Goal: Task Accomplishment & Management: Use online tool/utility

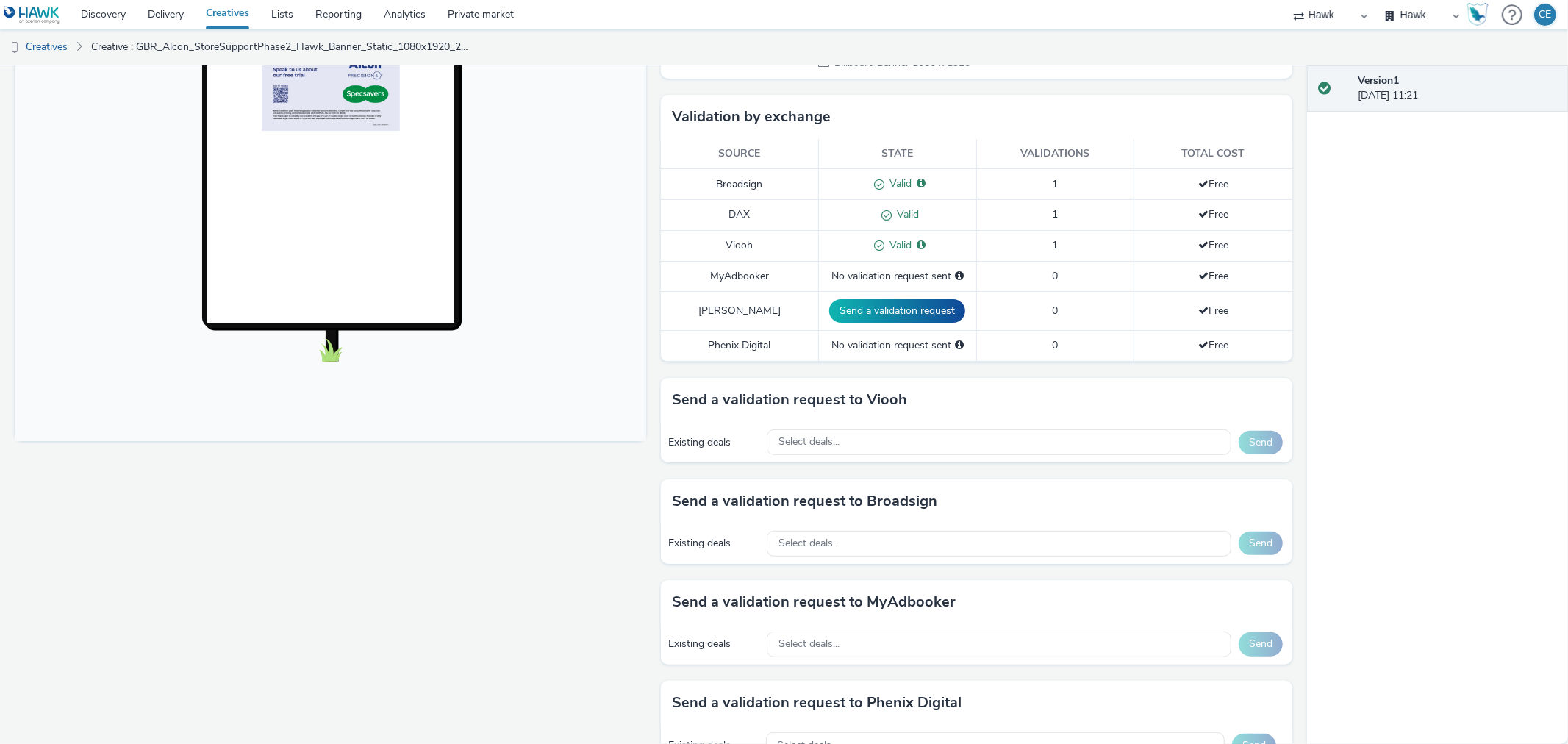
scroll to position [444, 0]
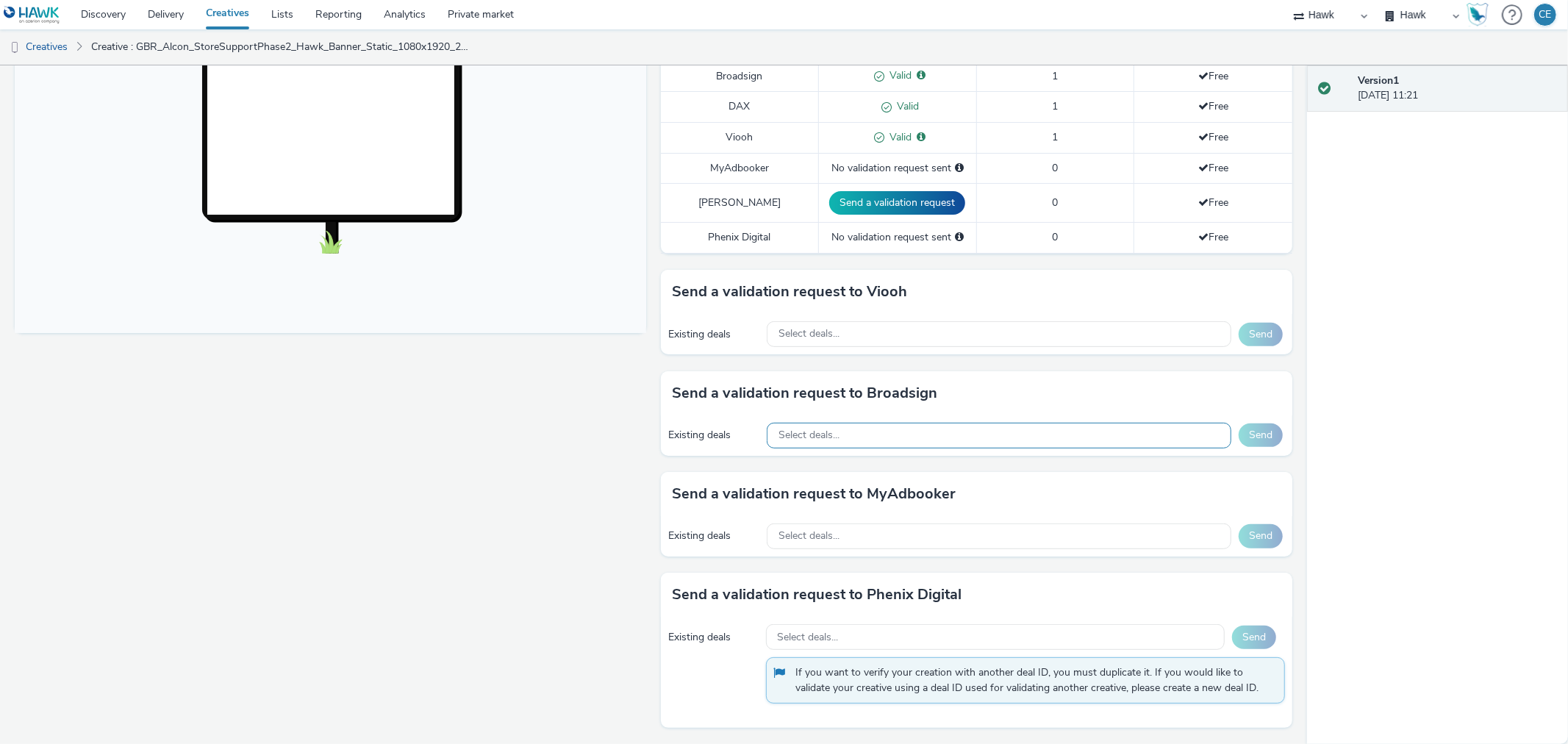
click at [894, 424] on div "Select deals..." at bounding box center [998, 435] width 464 height 26
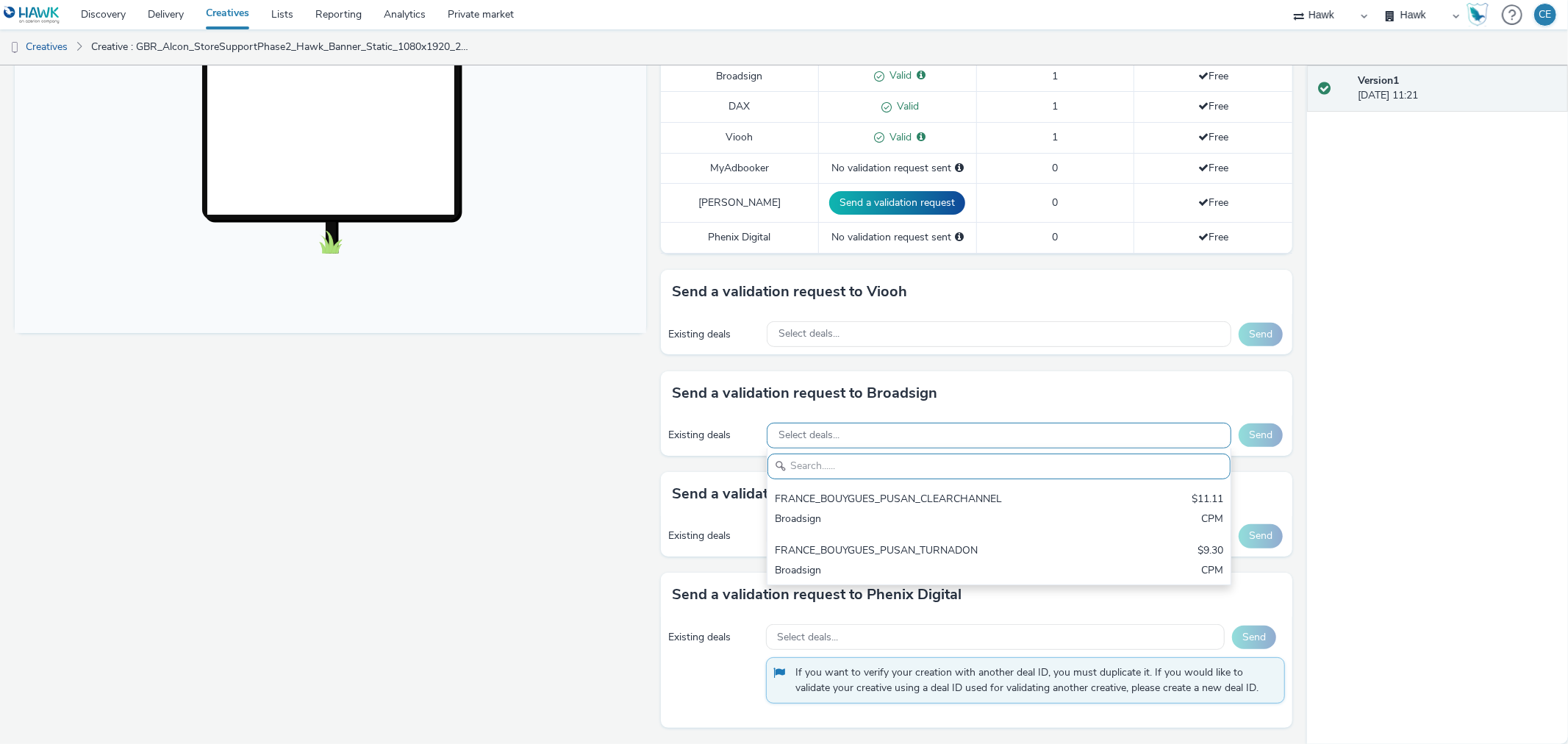
scroll to position [0, 0]
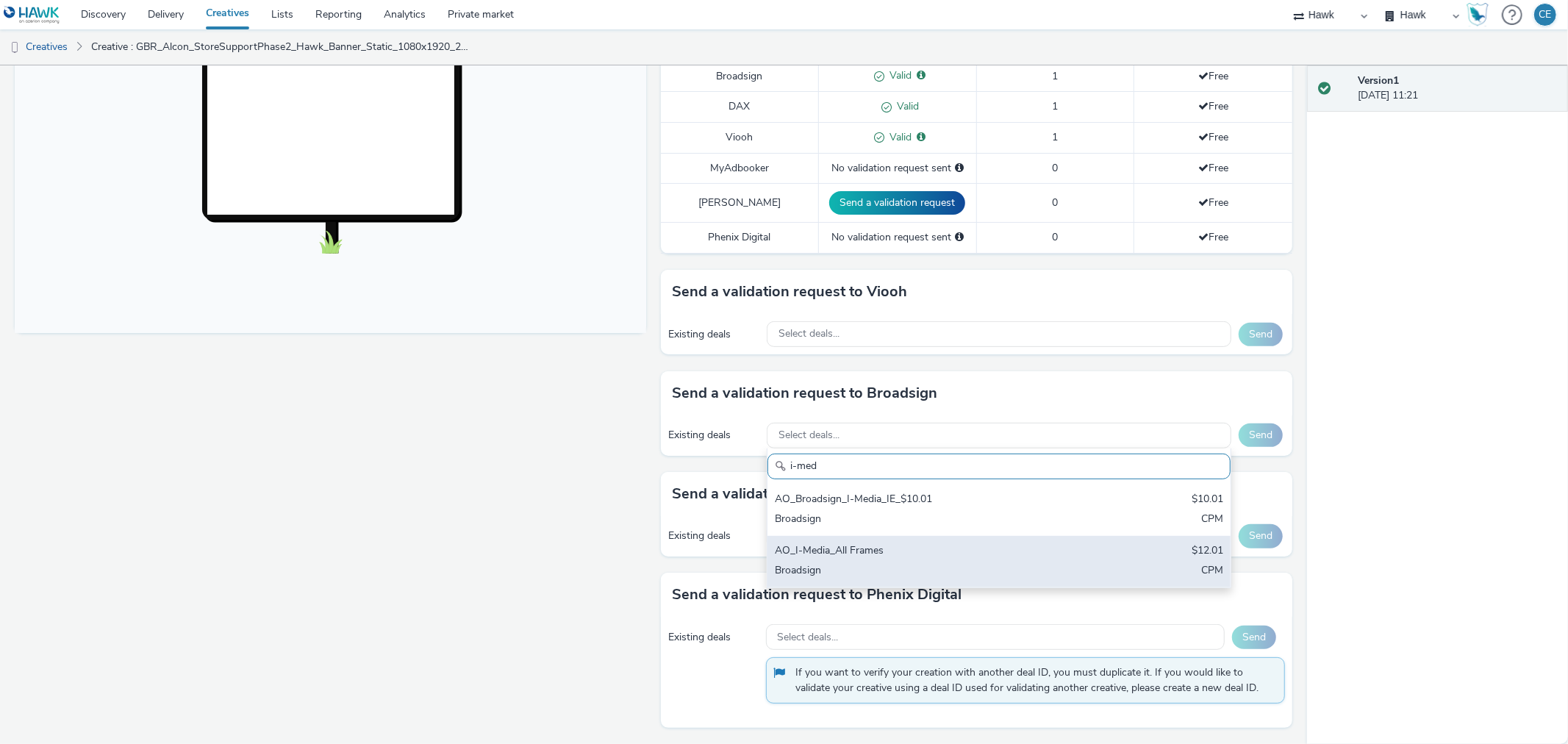
type input "i-med"
click at [893, 557] on div "AO_I-Media_All Frames $12.01 Broadsign CPM" at bounding box center [999, 561] width 463 height 51
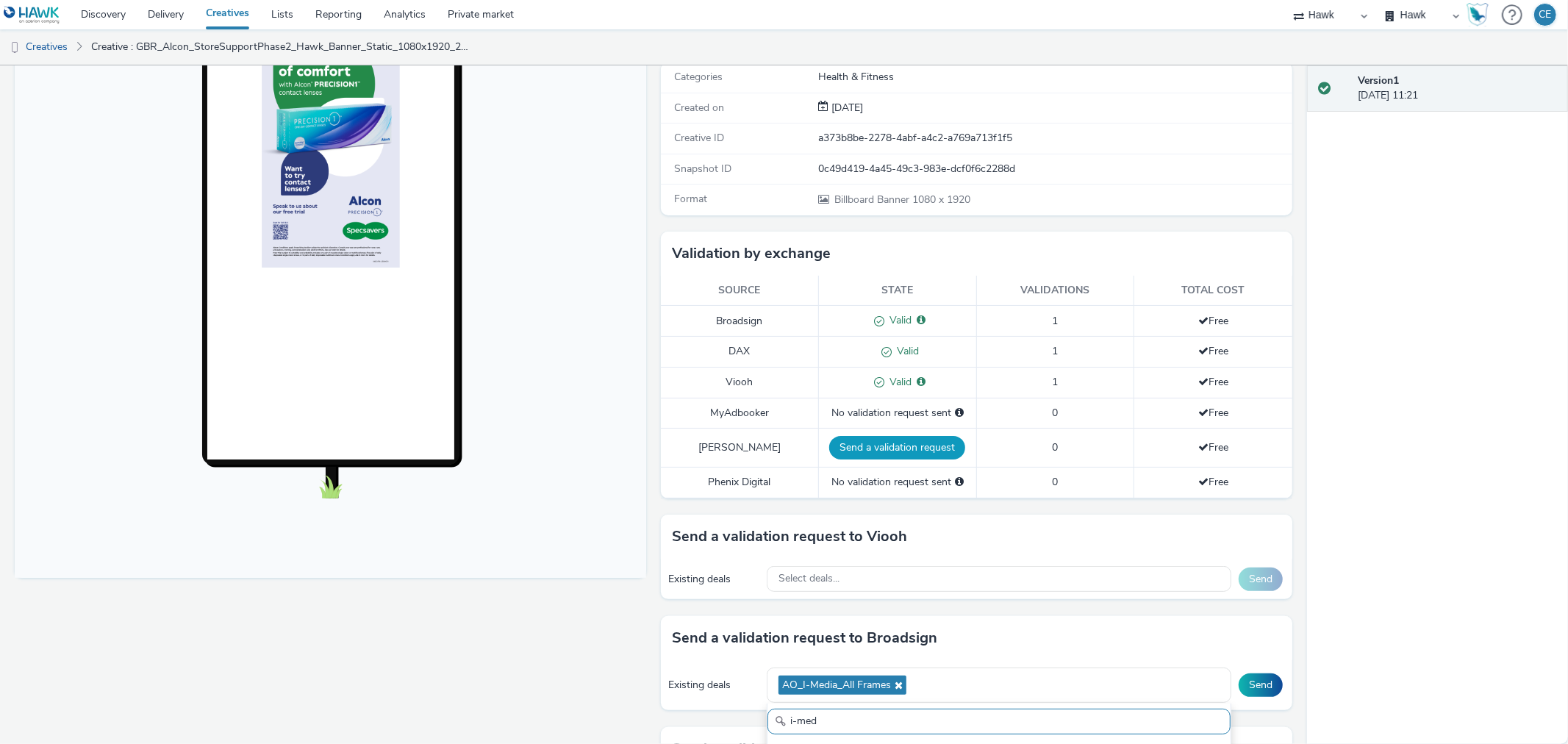
scroll to position [281, 0]
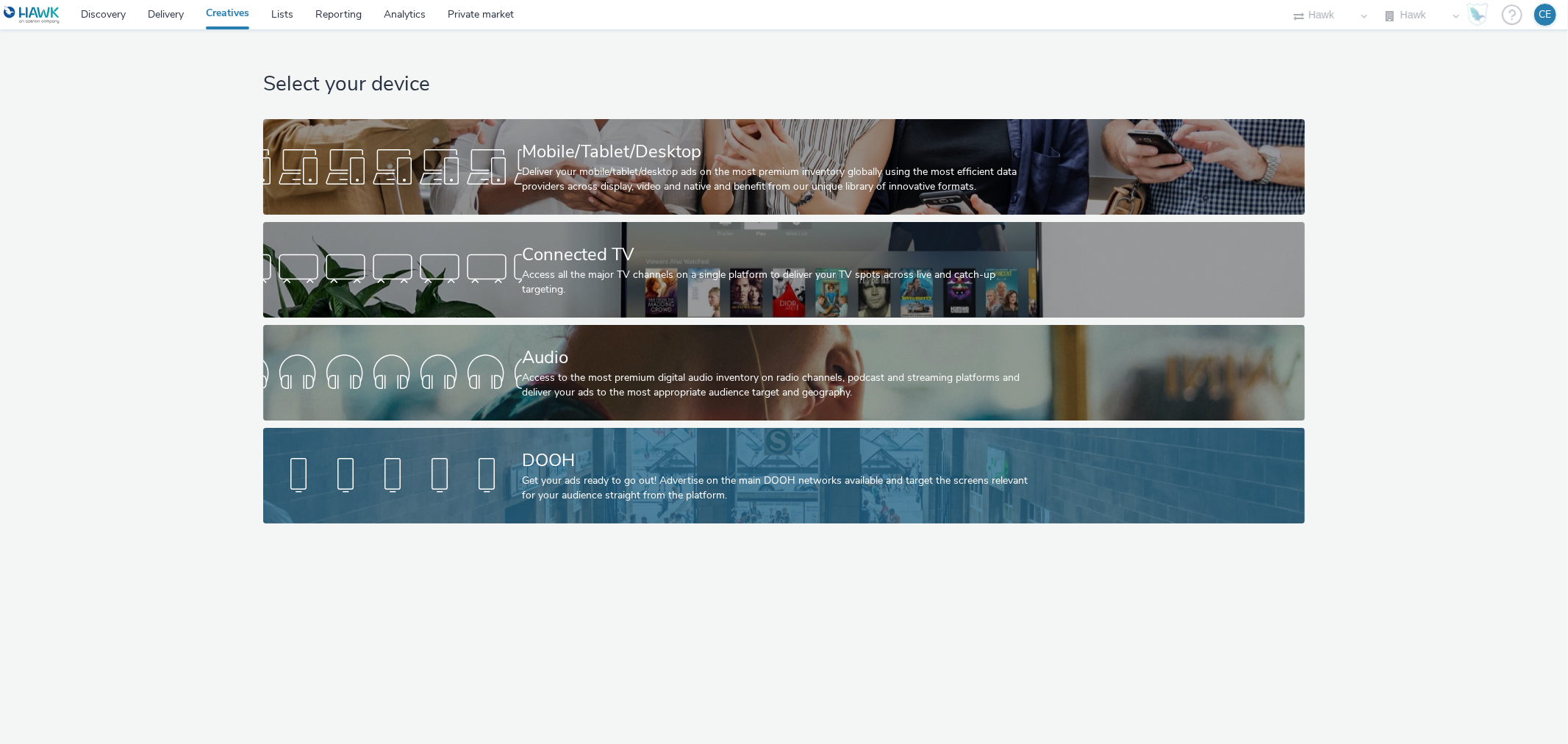
click at [475, 441] on link "DOOH Get your ads ready to go out! Advertise on the main DOOH networks availabl…" at bounding box center [784, 476] width 1042 height 96
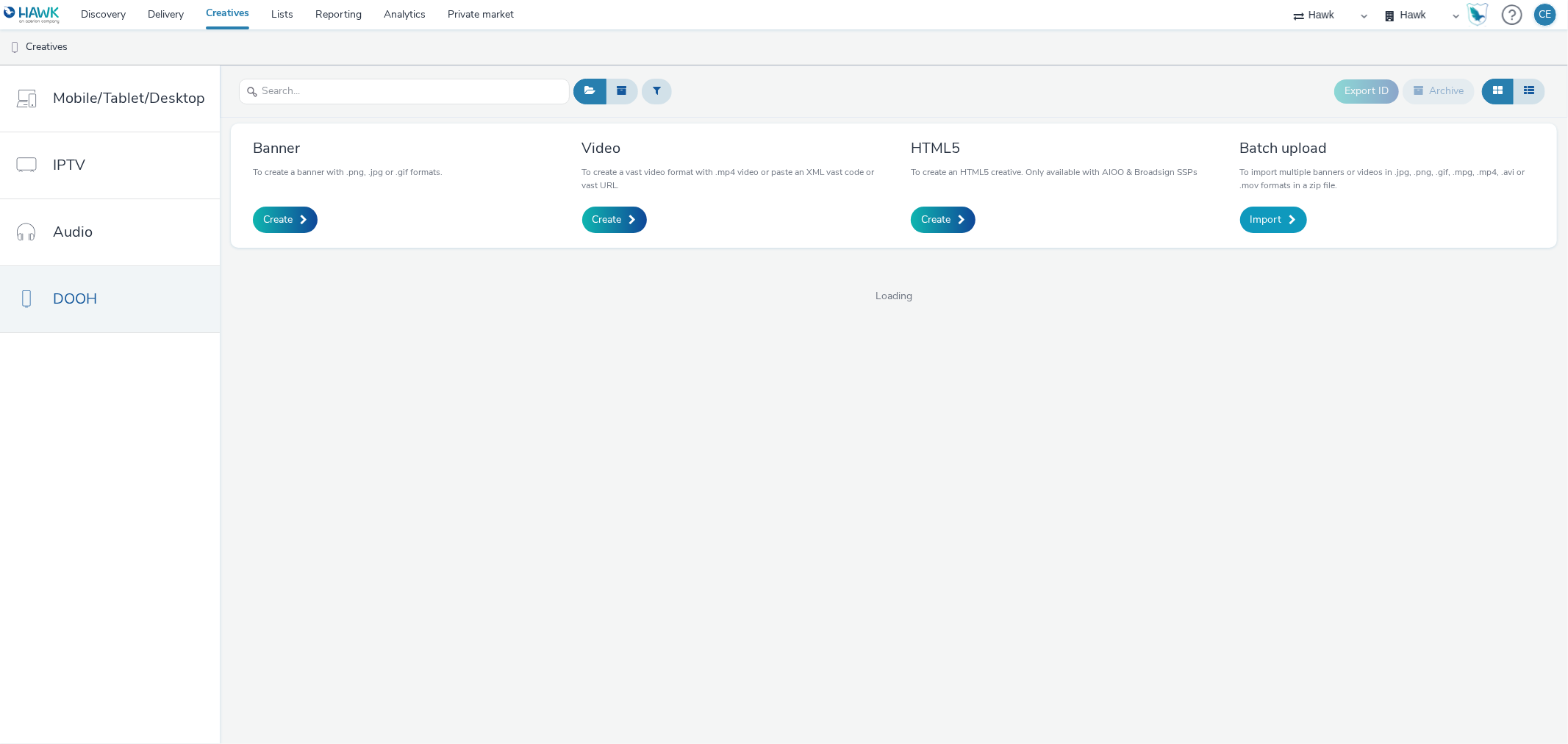
click at [1268, 221] on span "Import" at bounding box center [1266, 219] width 32 height 15
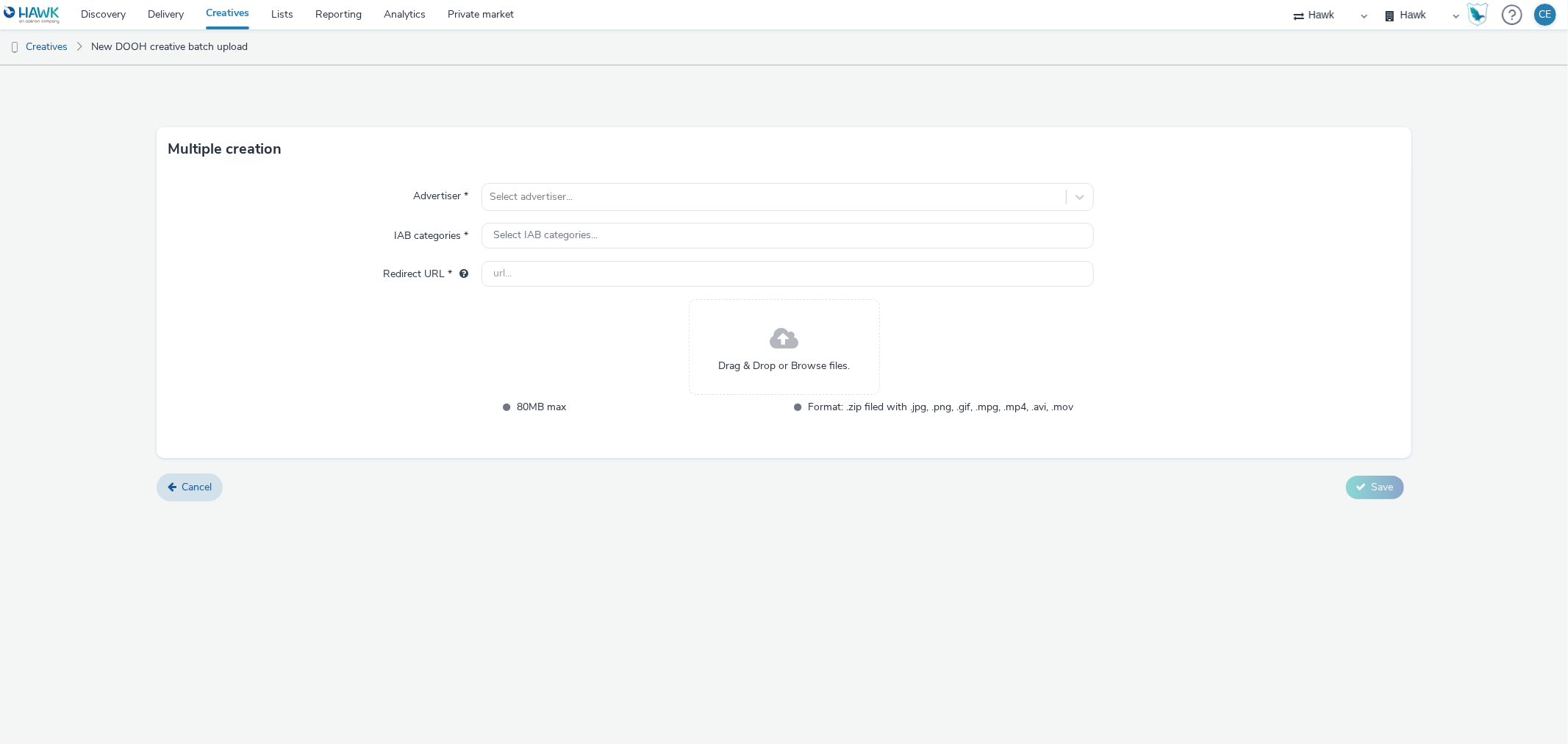
click at [716, 363] on div "Drag & Drop or Browse files." at bounding box center [784, 347] width 191 height 96
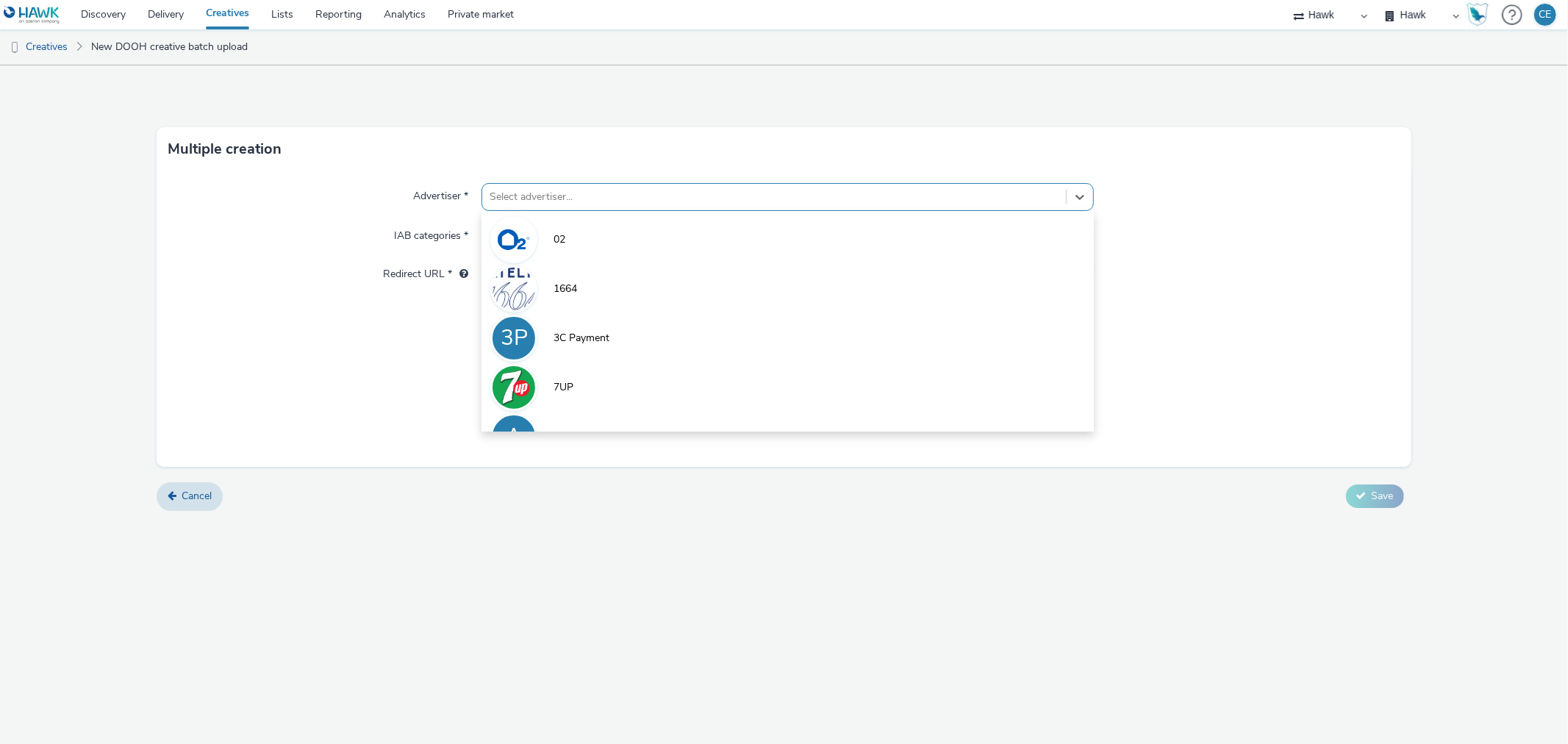
click at [617, 194] on div at bounding box center [773, 197] width 568 height 17
click at [379, 211] on div "Advertiser * option 02 focused, 1 of 9. 9 results available. Use Up and Down to…" at bounding box center [784, 319] width 1254 height 295
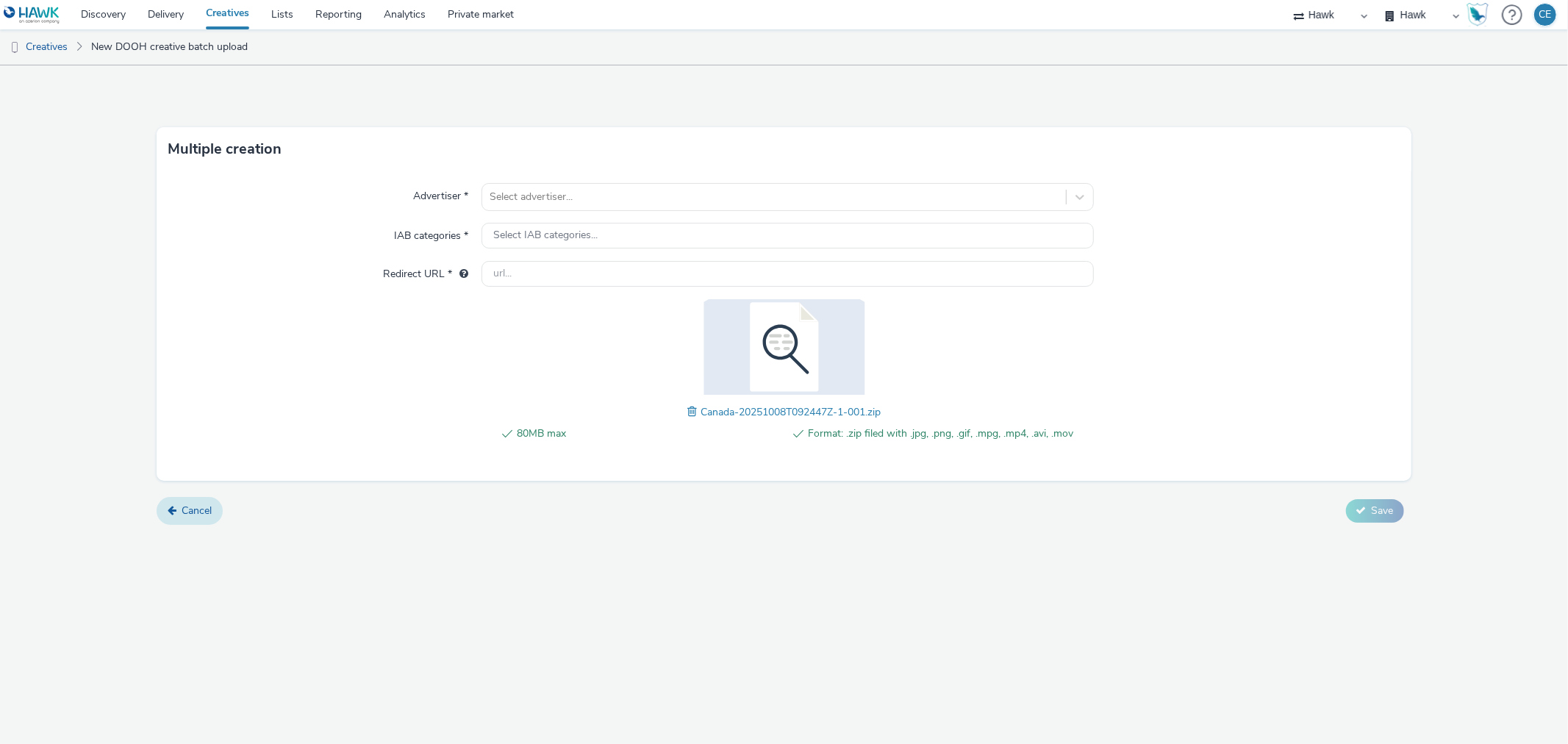
click at [157, 510] on link "Cancel" at bounding box center [190, 511] width 66 height 28
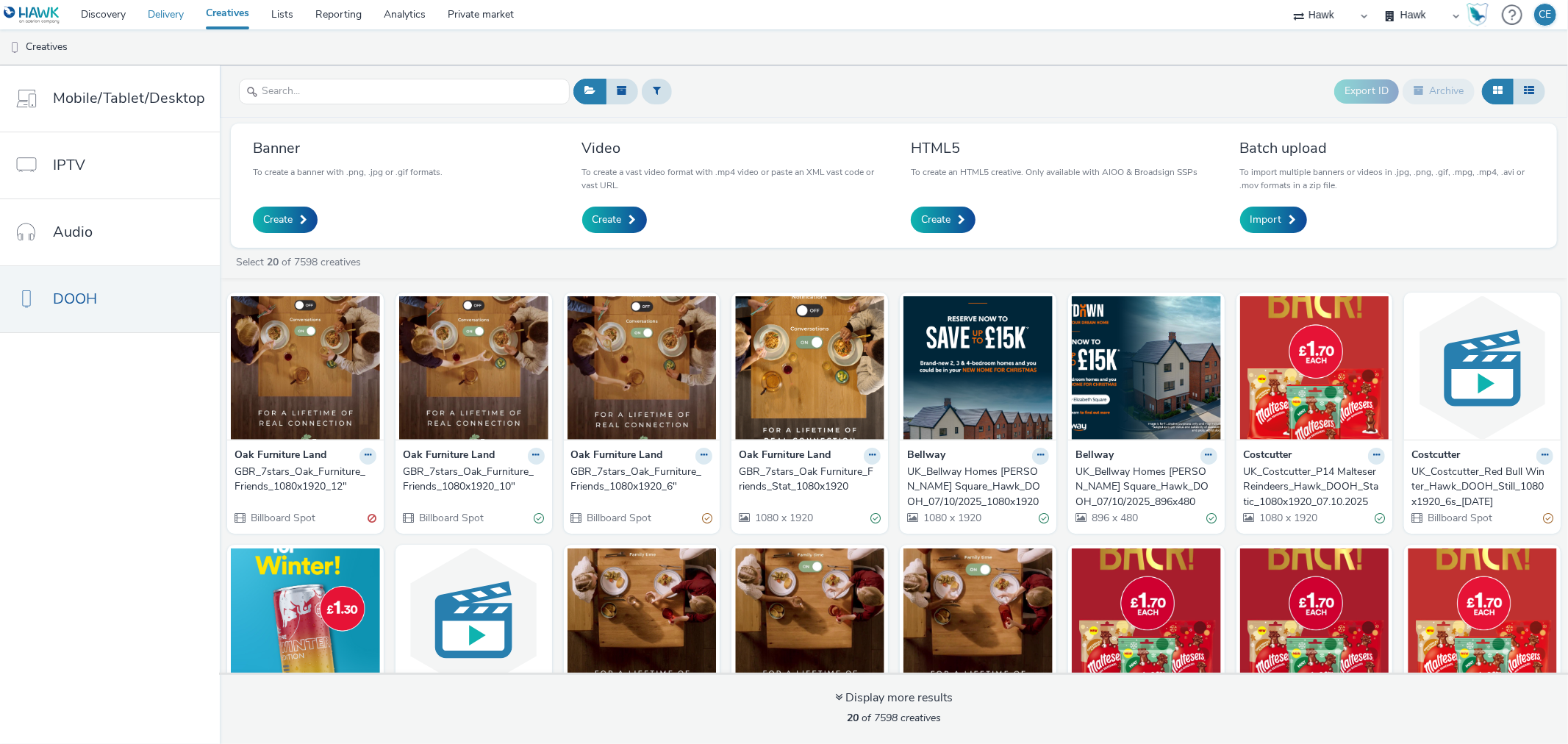
click at [175, 2] on link "Delivery" at bounding box center [166, 15] width 58 height 29
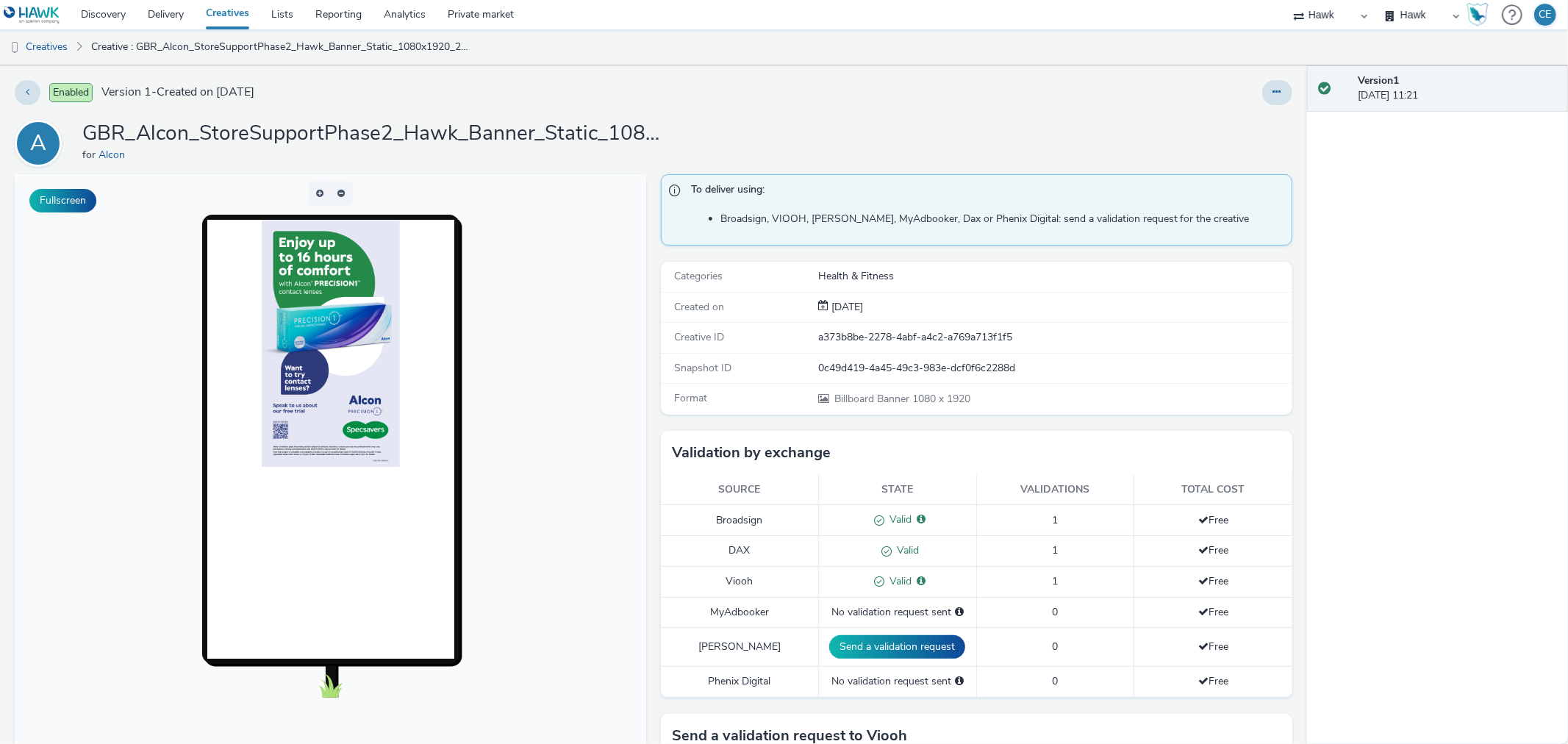
scroll to position [281, 0]
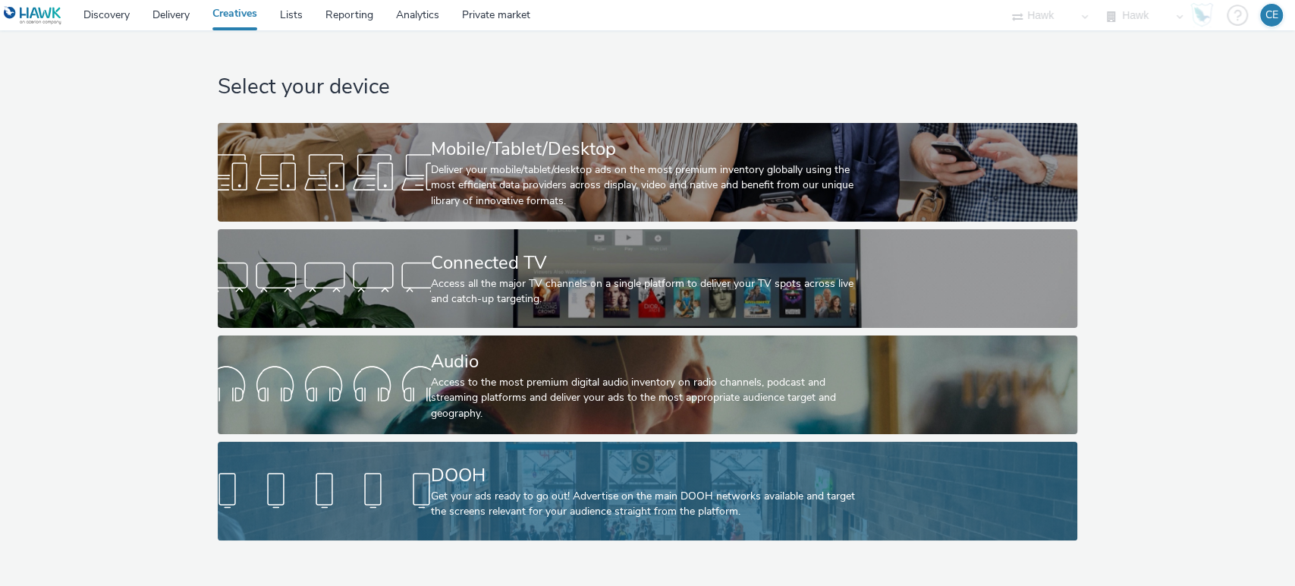
click at [338, 486] on div at bounding box center [324, 491] width 213 height 49
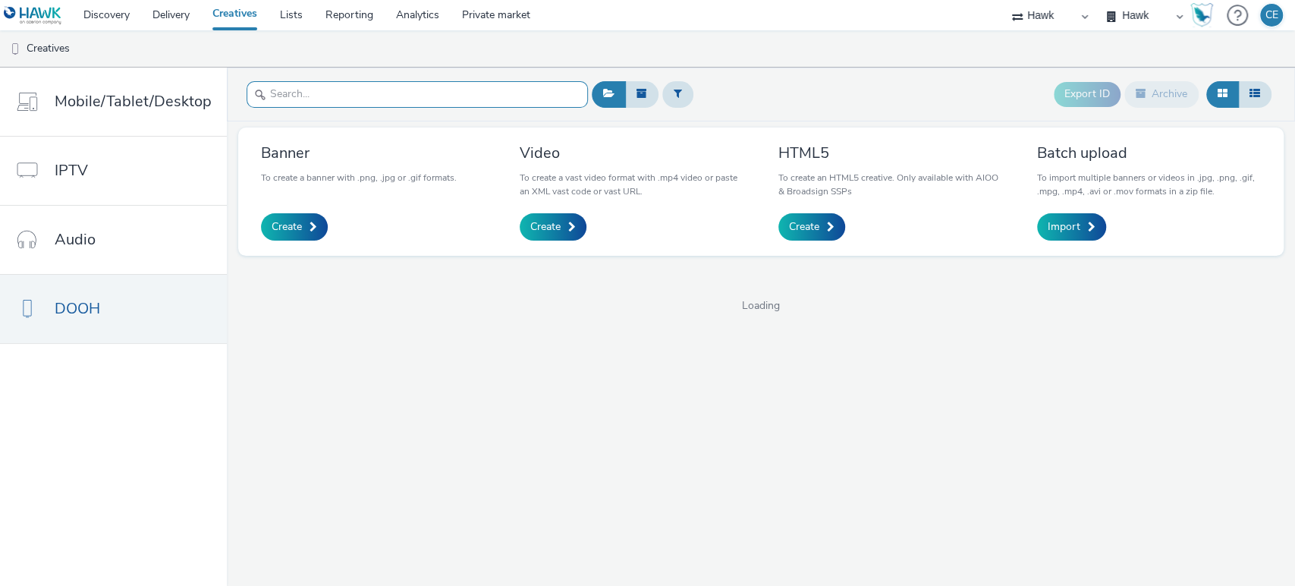
click at [469, 104] on input "text" at bounding box center [417, 94] width 341 height 27
type input "r"
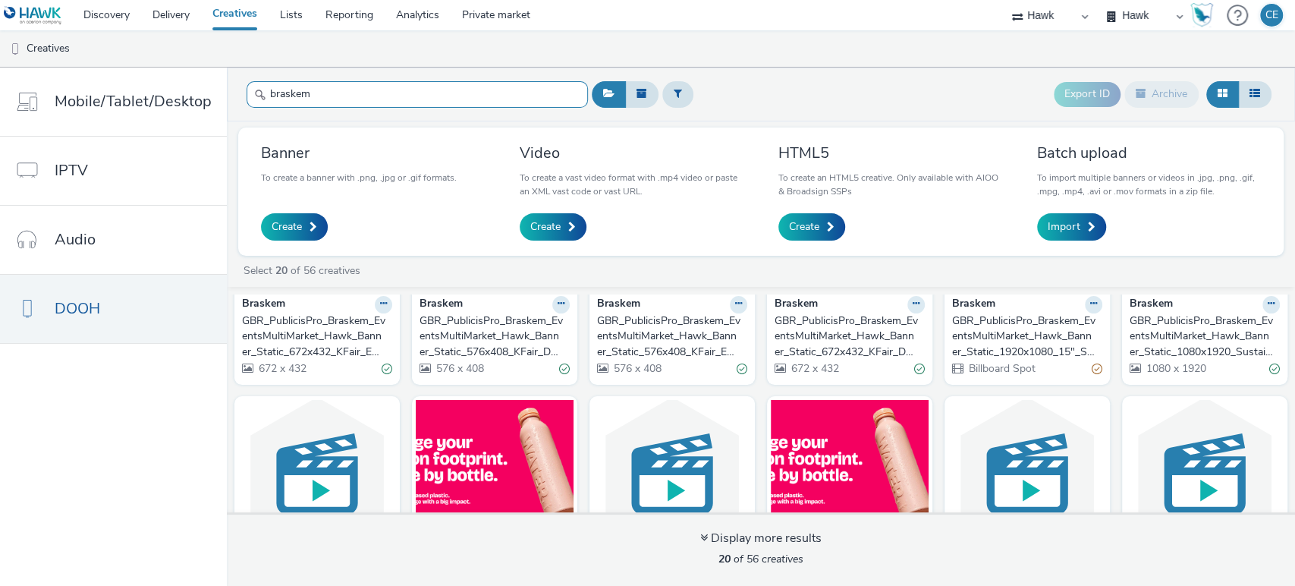
scroll to position [168, 0]
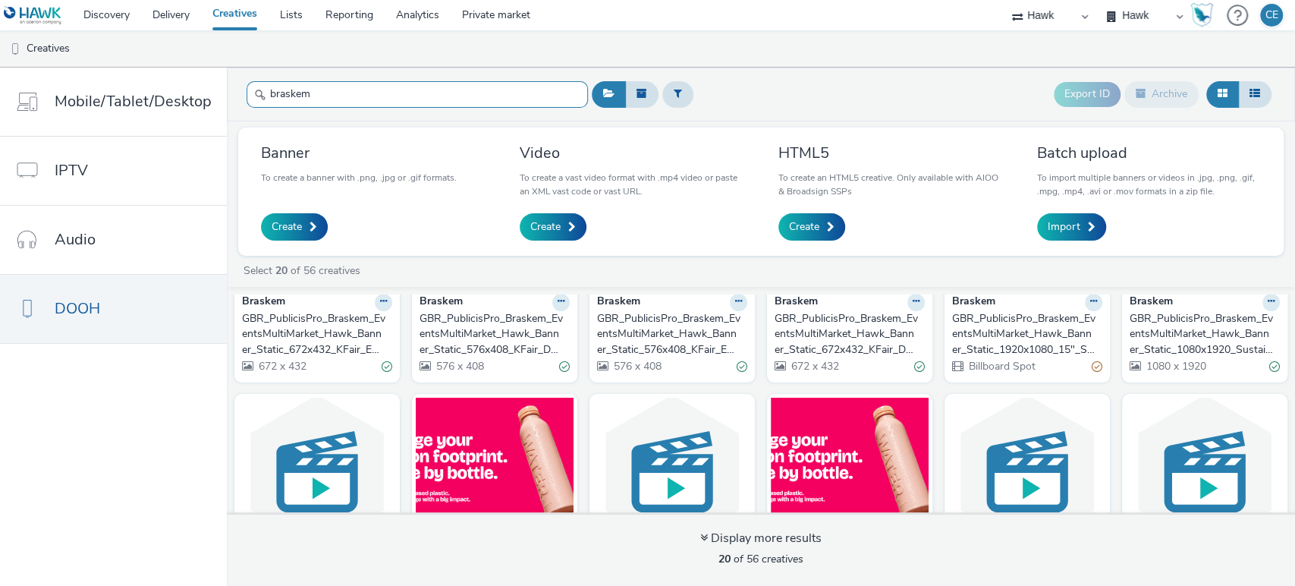
type input "braskem"
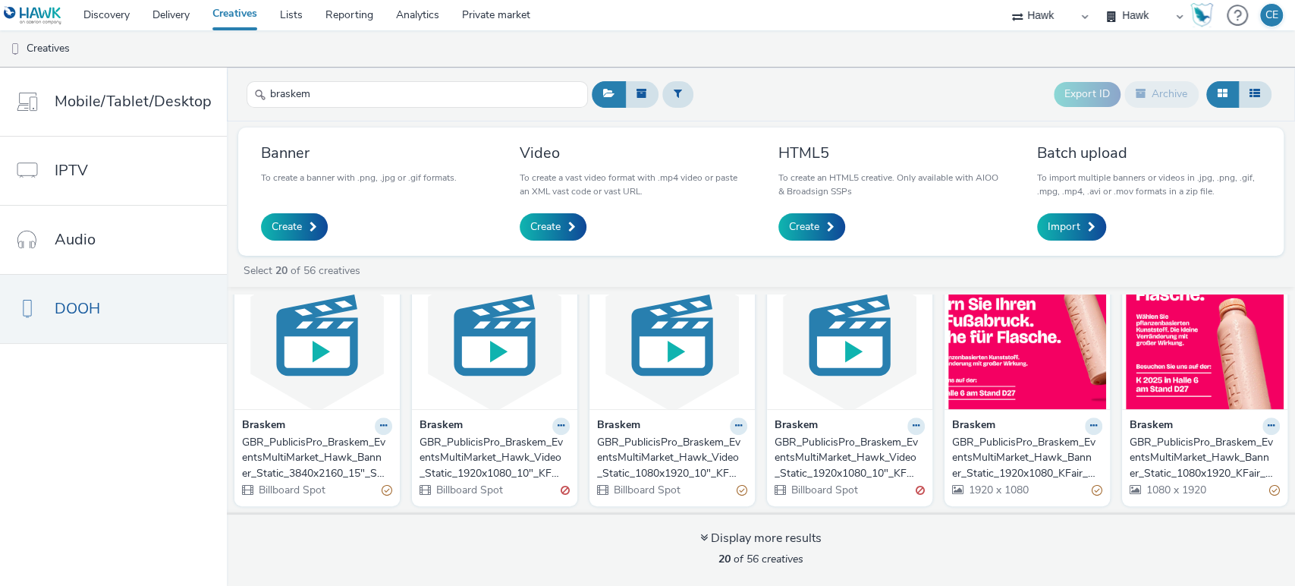
scroll to position [589, 0]
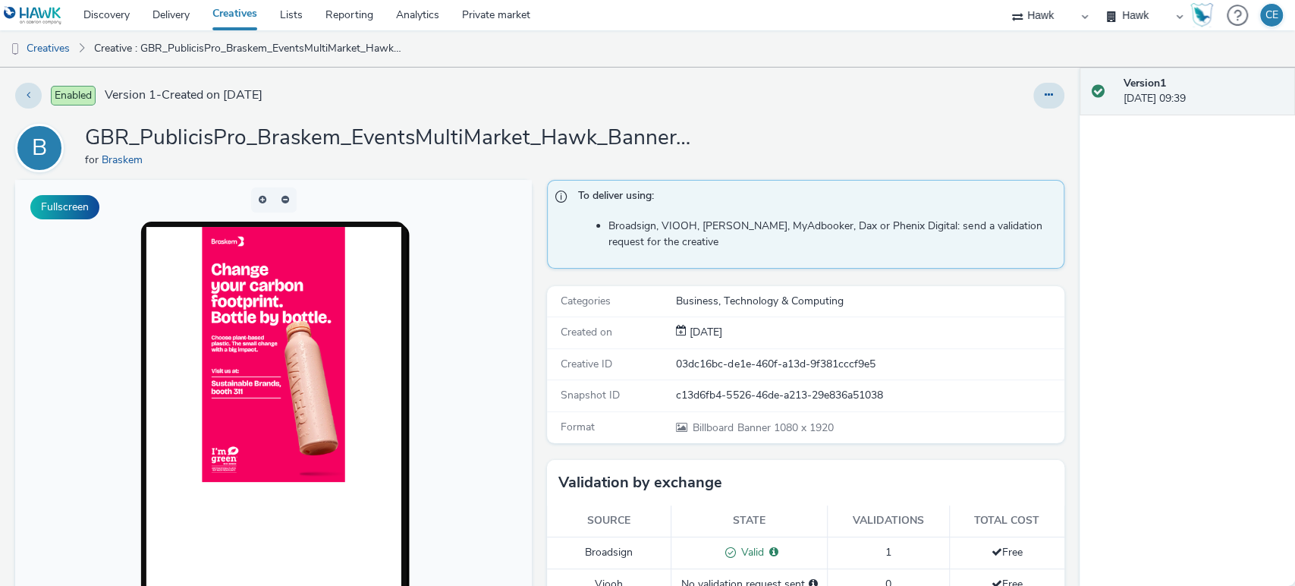
click at [1013, 79] on div "Enabled Version 1 - Created on [DATE] B GBR_PublicisPro_Braskem_EventsMultiMark…" at bounding box center [540, 327] width 1080 height 518
click at [1045, 90] on icon at bounding box center [1049, 95] width 8 height 11
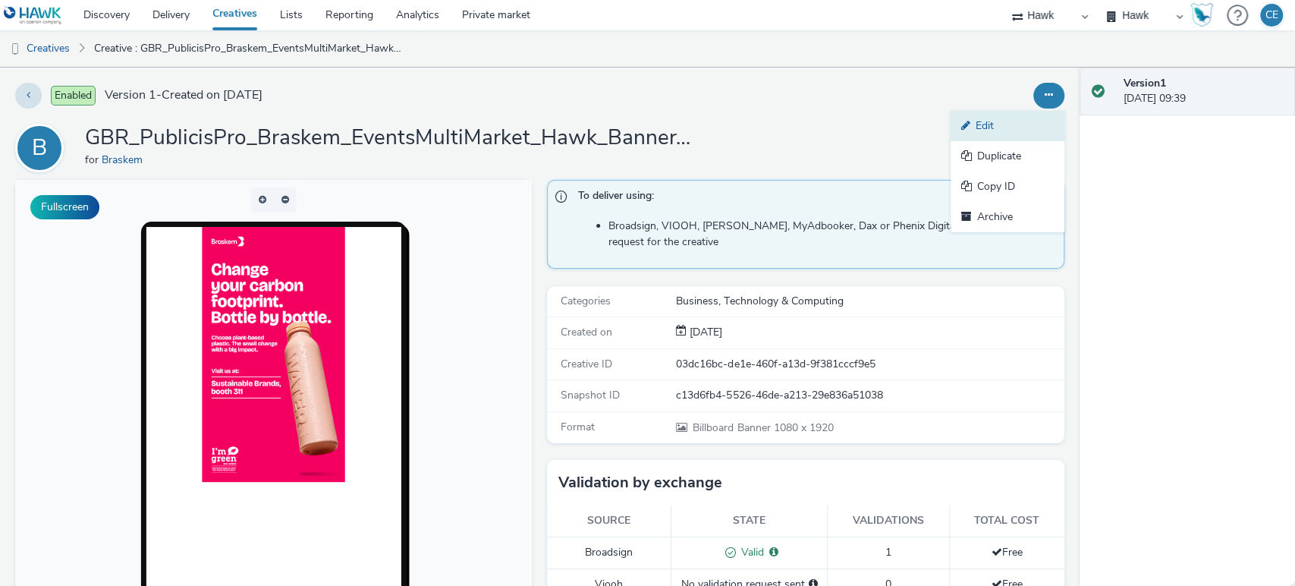
click at [1023, 118] on link "Edit" at bounding box center [1008, 126] width 114 height 30
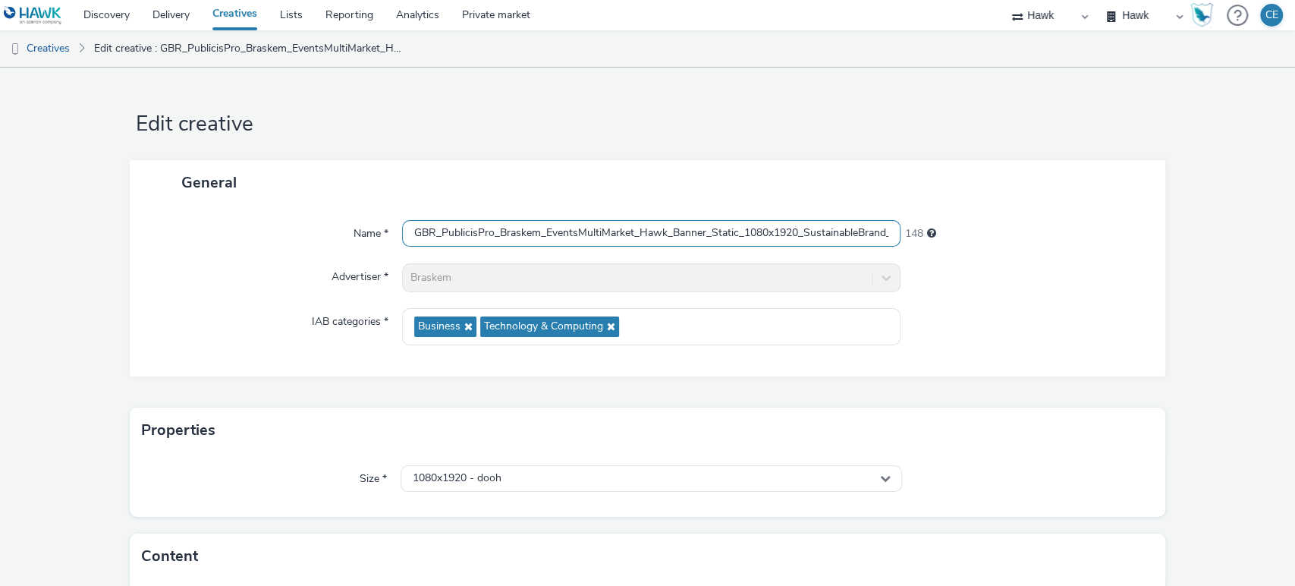
scroll to position [0, 127]
drag, startPoint x: 874, startPoint y: 233, endPoint x: 969, endPoint y: 222, distance: 95.5
click at [969, 222] on div "Name * GBR_PublicisPro_Braskem_EventsMultiMarket_Hawk_Banner_Static_1080x1920_S…" at bounding box center [648, 233] width 1006 height 27
click at [952, 176] on div "General" at bounding box center [648, 182] width 1036 height 45
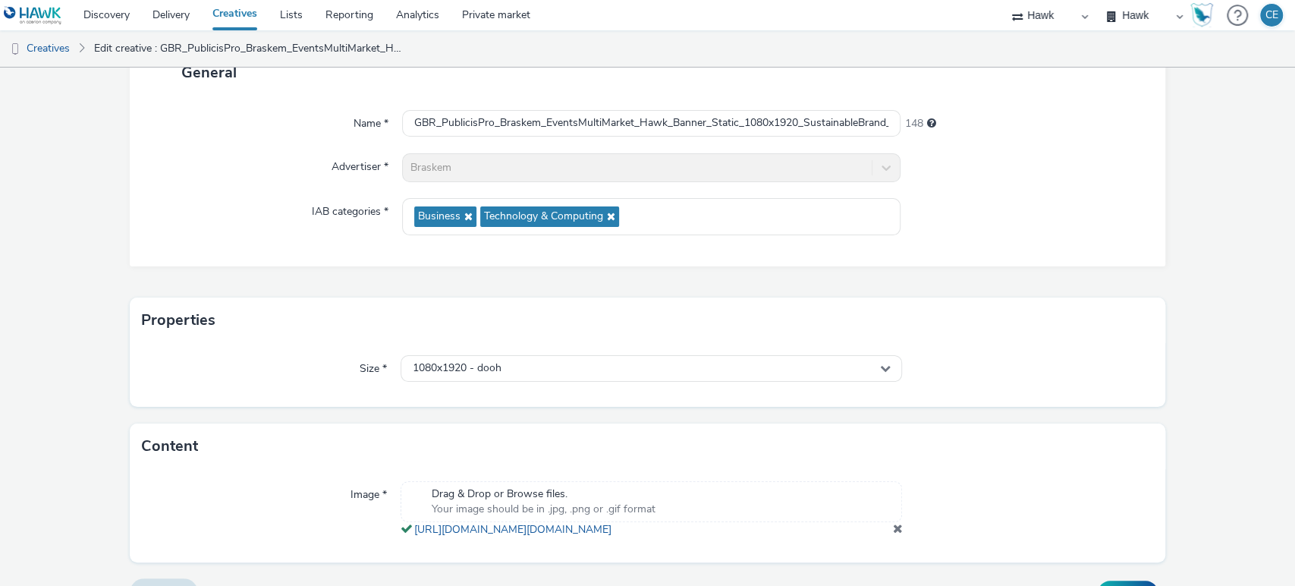
scroll to position [157, 0]
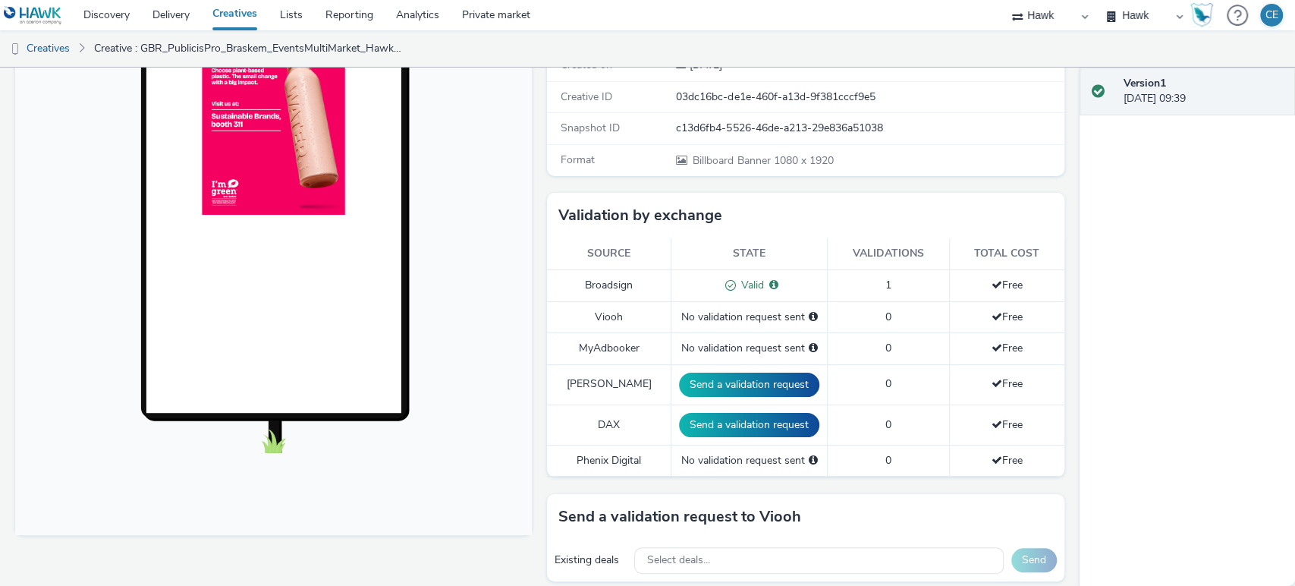
scroll to position [505, 0]
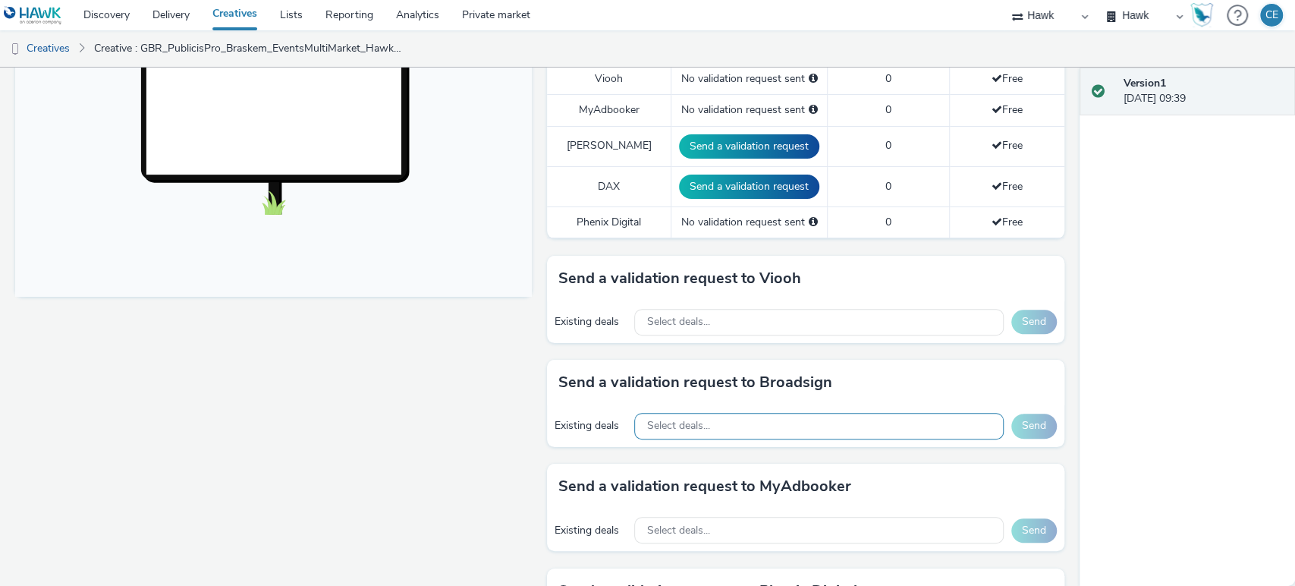
click at [752, 413] on div "Select deals..." at bounding box center [818, 426] width 369 height 27
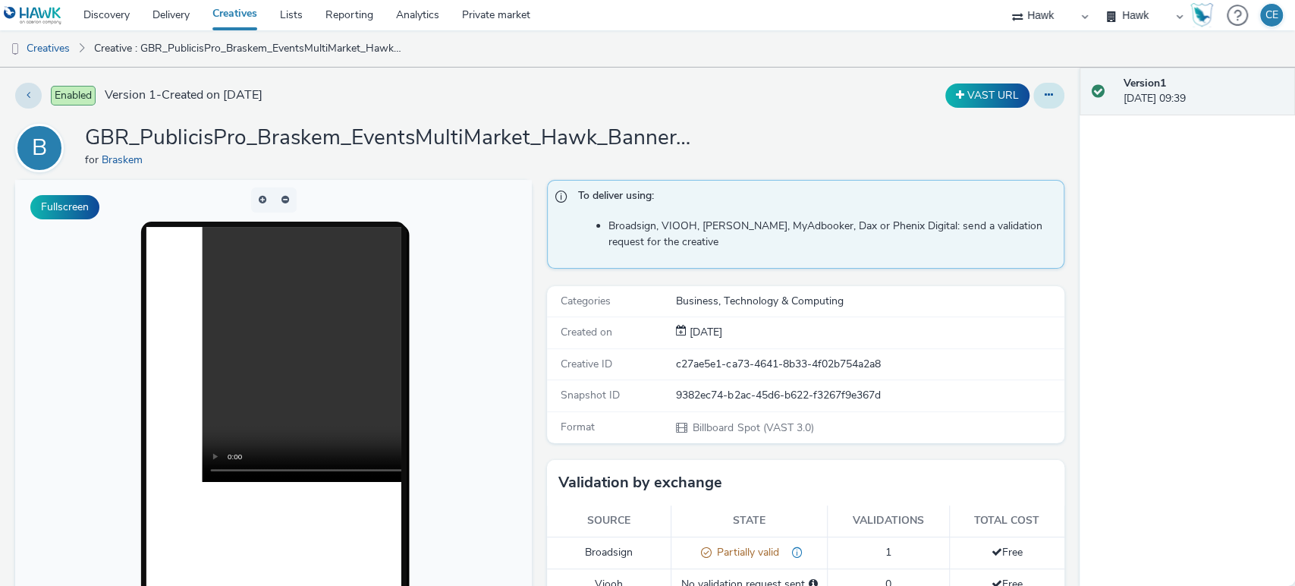
click at [1045, 96] on icon at bounding box center [1049, 95] width 8 height 11
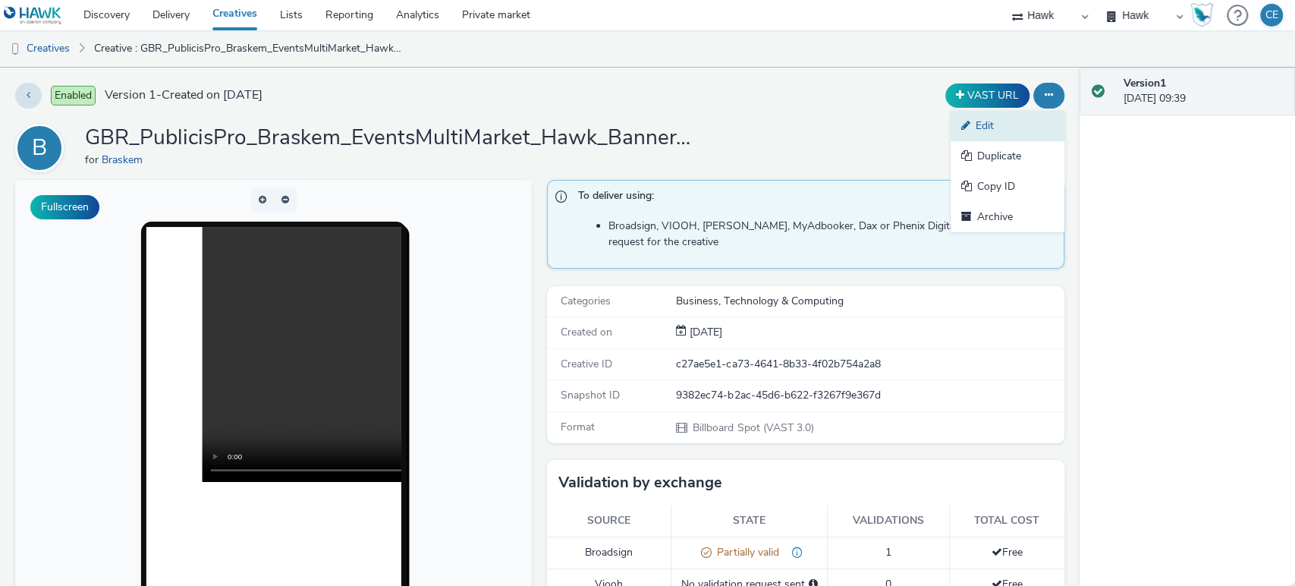
click at [1026, 124] on link "Edit" at bounding box center [1008, 126] width 114 height 30
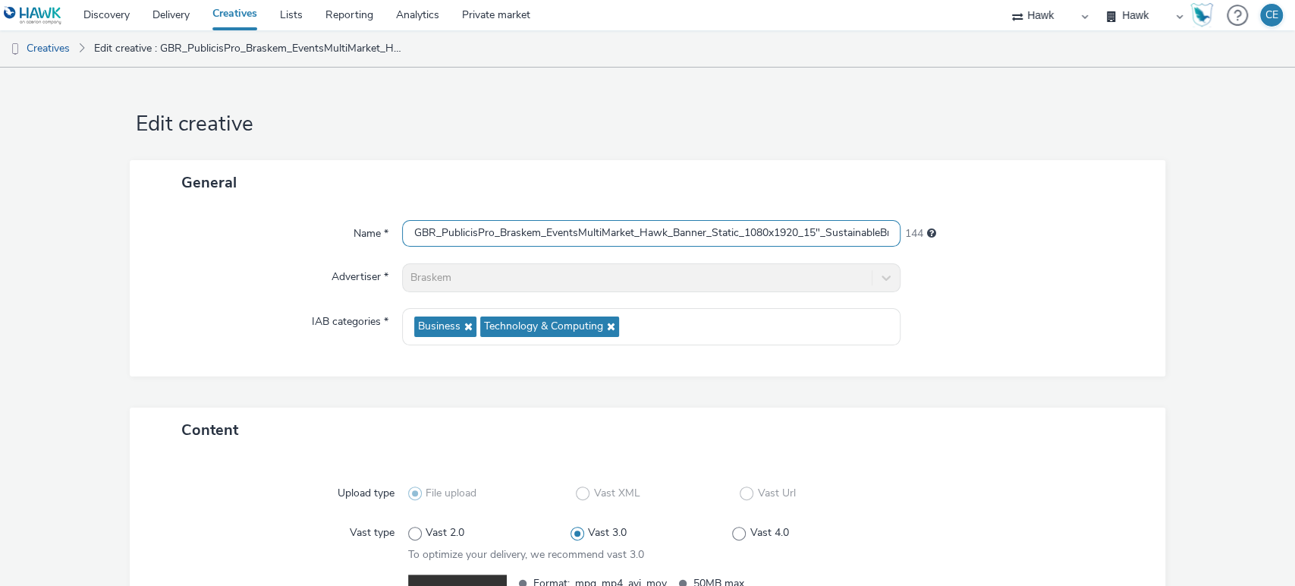
scroll to position [0, 151]
drag, startPoint x: 860, startPoint y: 234, endPoint x: 973, endPoint y: 223, distance: 113.5
click at [973, 223] on div "Name * GBR_PublicisPro_Braskem_EventsMultiMarket_Hawk_Banner_Static_1080x1920_1…" at bounding box center [648, 233] width 1006 height 27
click at [888, 174] on div "General" at bounding box center [648, 182] width 1036 height 45
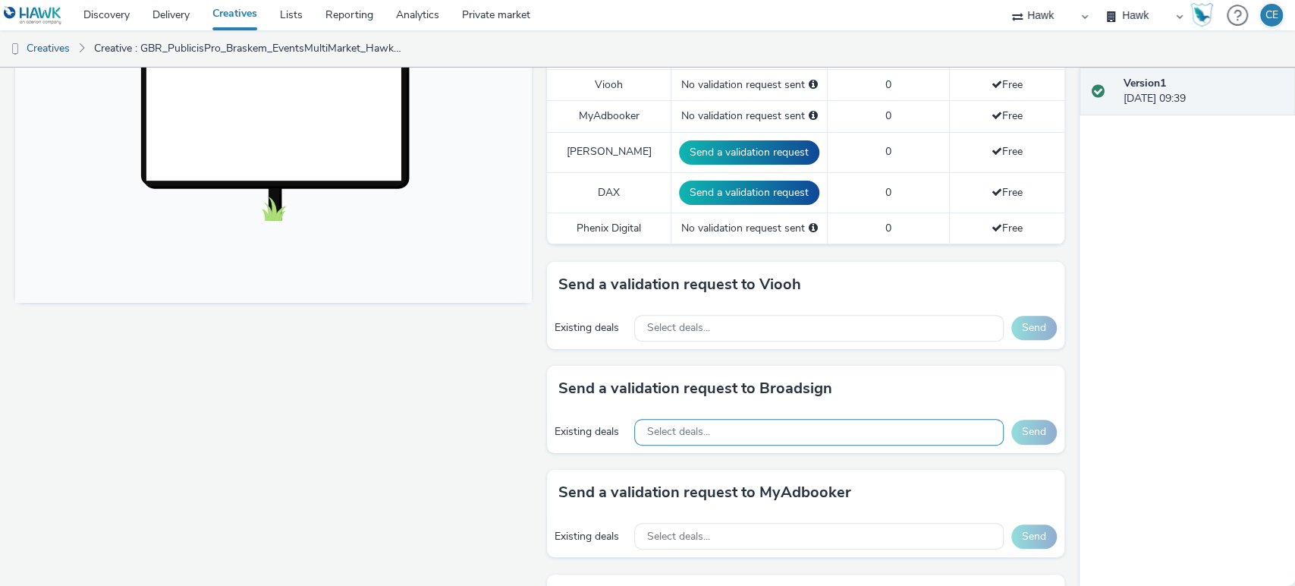
scroll to position [505, 0]
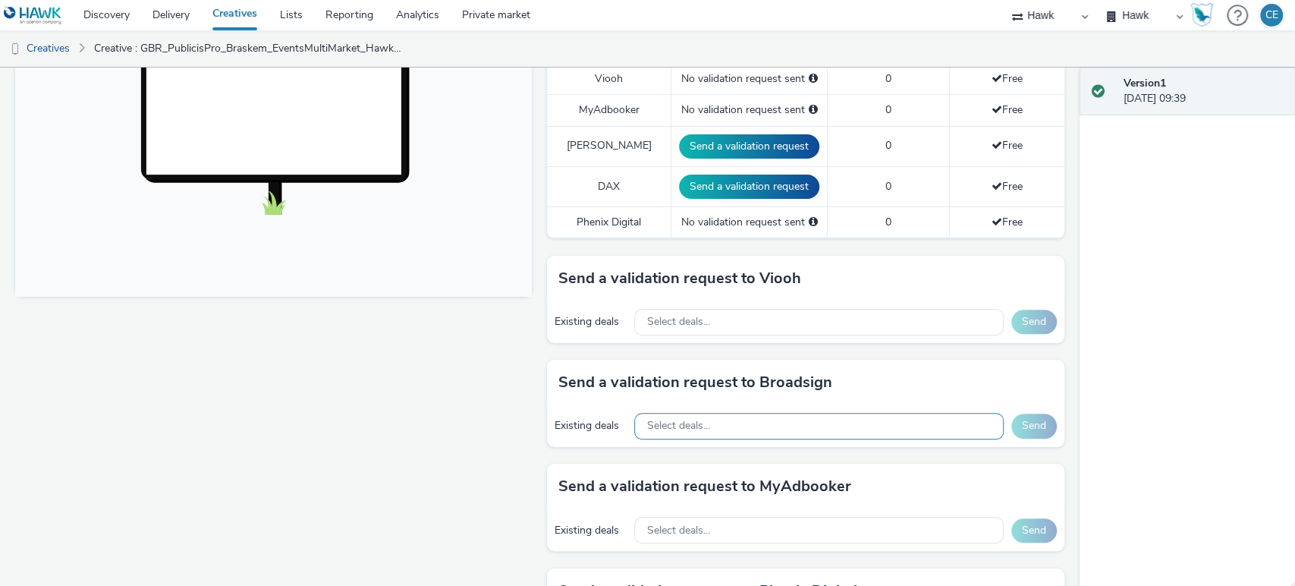
click at [704, 426] on div "Select deals..." at bounding box center [818, 426] width 369 height 27
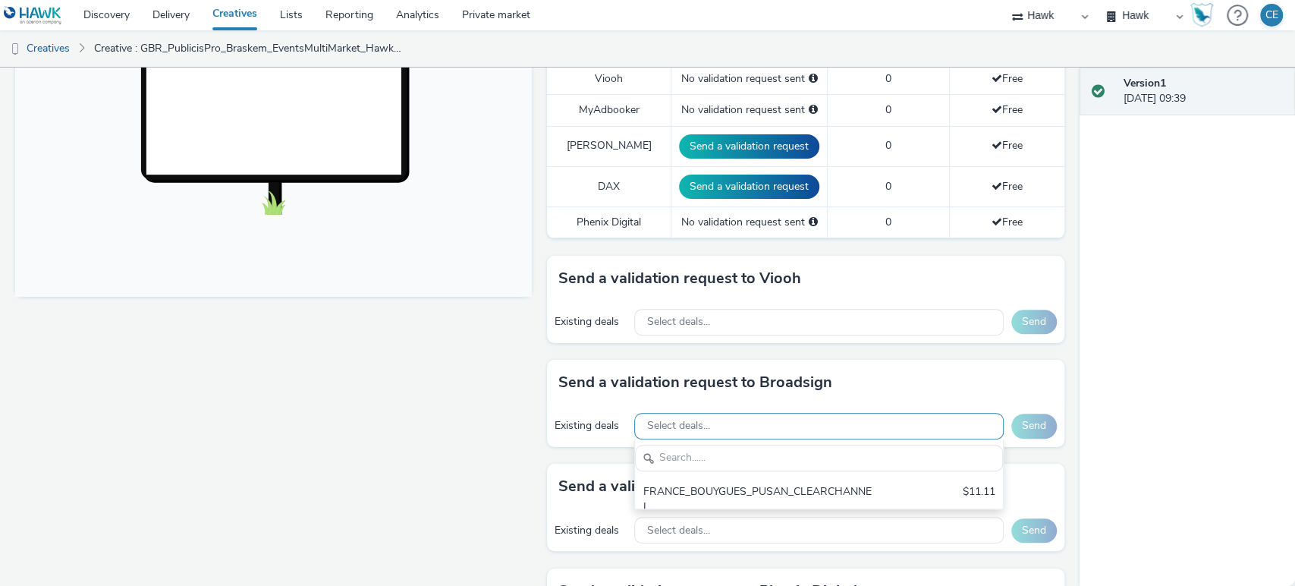
scroll to position [0, 0]
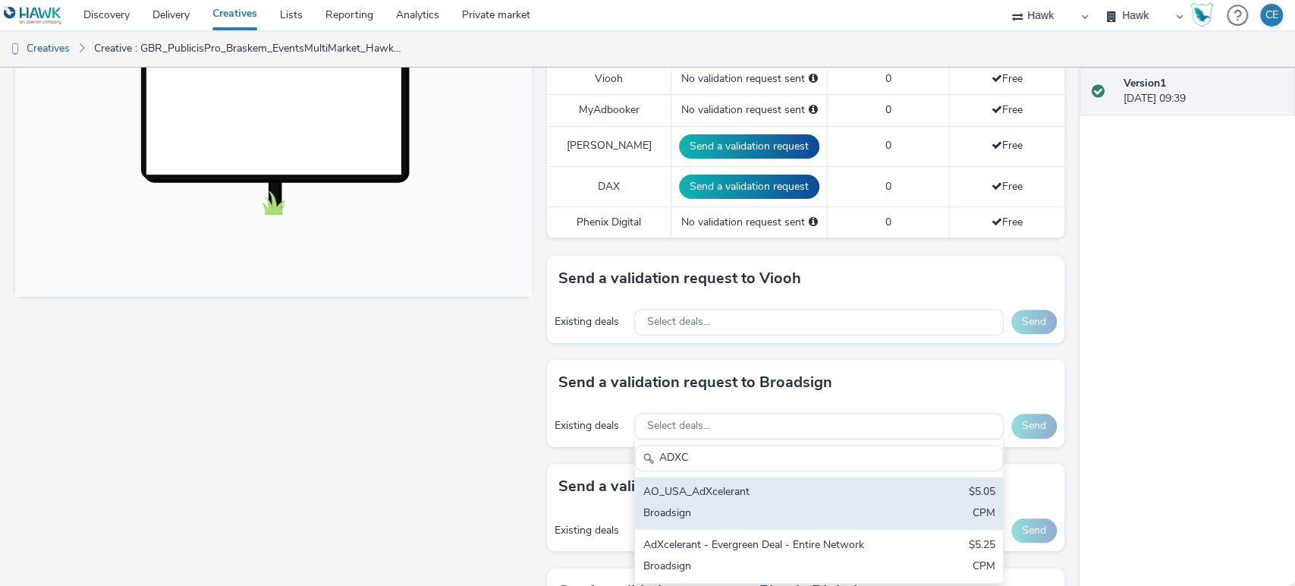
type input "ADXC"
click at [718, 505] on div "Broadsign" at bounding box center [759, 513] width 232 height 17
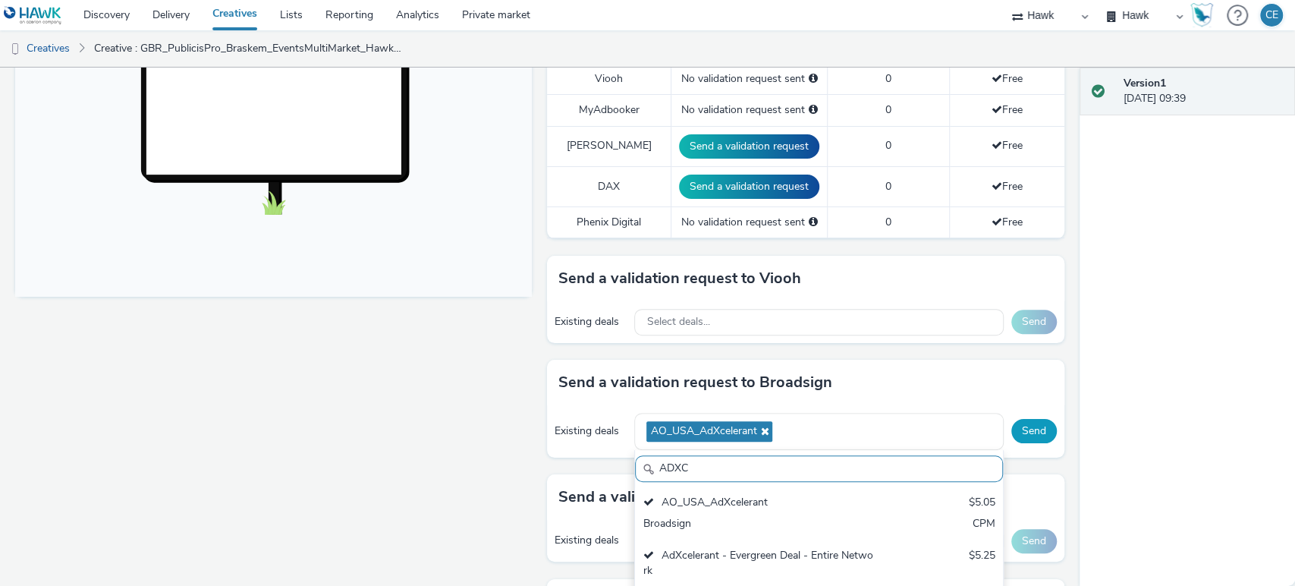
click at [1021, 433] on button "Send" at bounding box center [1034, 431] width 46 height 24
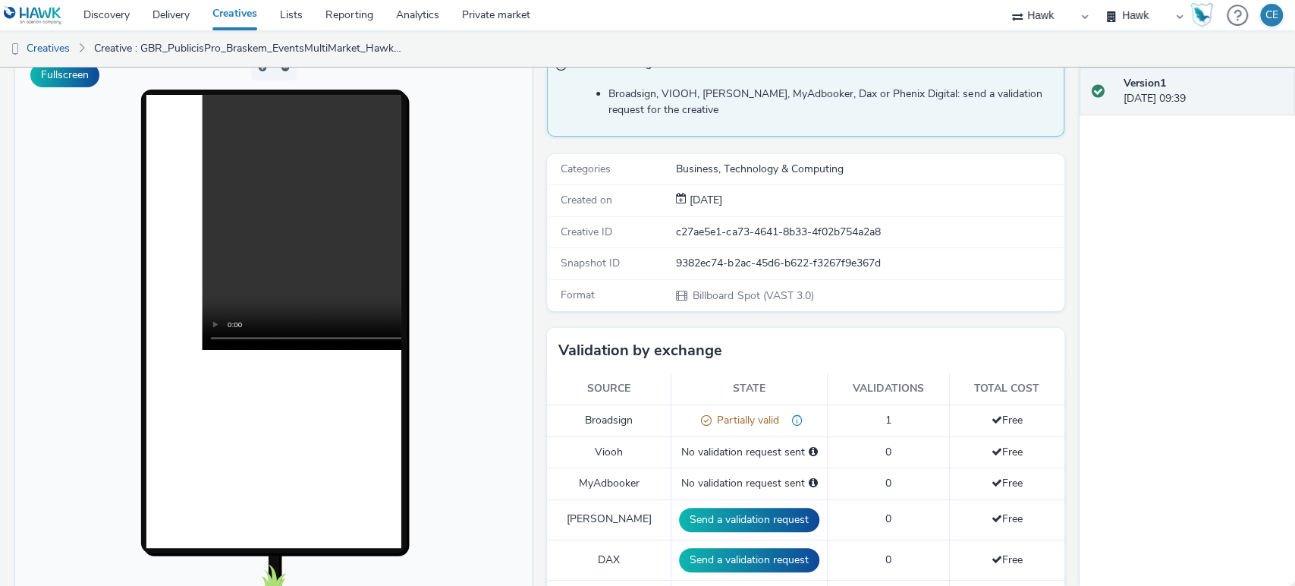
scroll to position [84, 0]
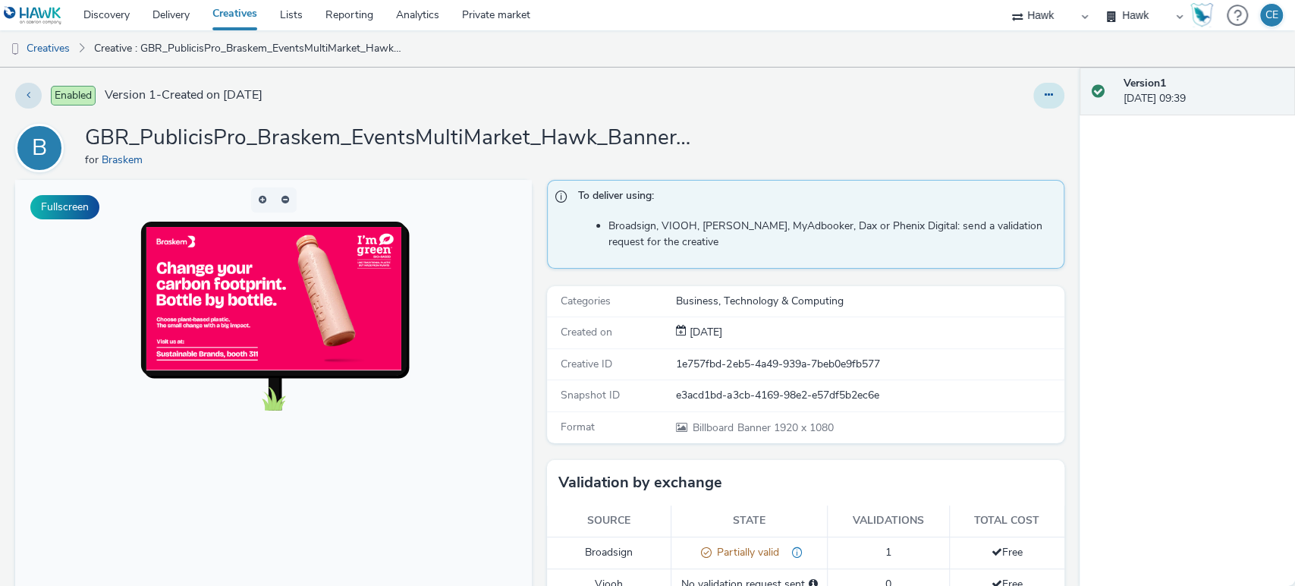
click at [1050, 96] on button at bounding box center [1048, 96] width 31 height 26
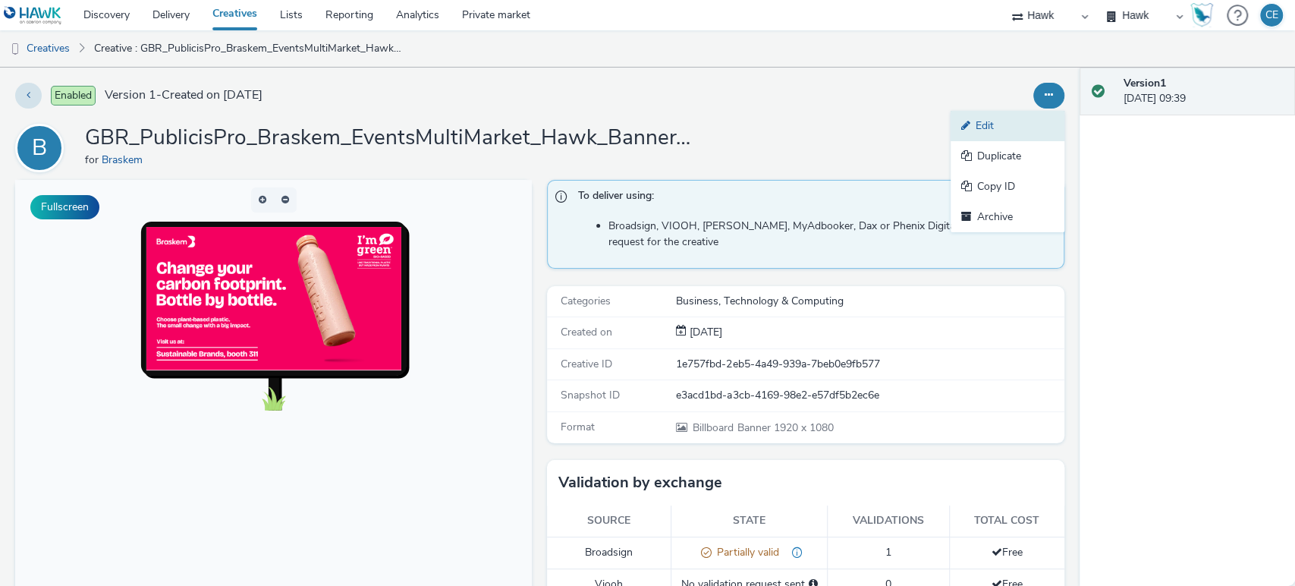
click at [1013, 121] on link "Edit" at bounding box center [1008, 126] width 114 height 30
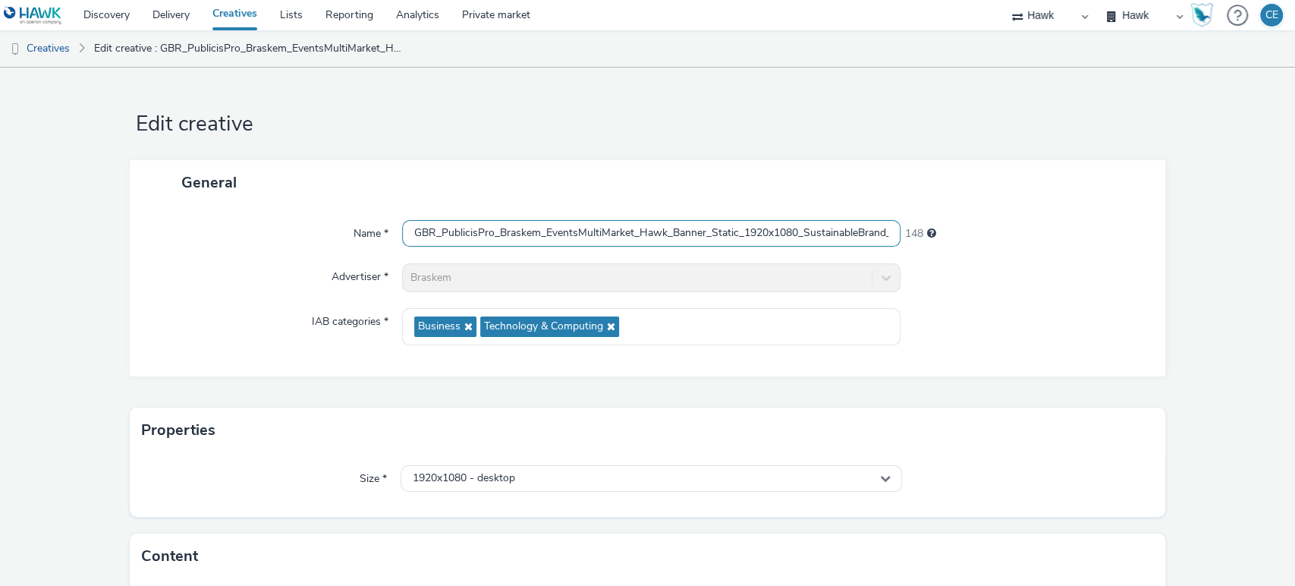
scroll to position [0, 127]
drag, startPoint x: 858, startPoint y: 223, endPoint x: 1021, endPoint y: 203, distance: 164.4
click at [1021, 203] on div "General Name * GBR_PublicisPro_Braskem_EventsMultiMarket_Hawk_Banner_Static_192…" at bounding box center [648, 268] width 1036 height 216
click at [997, 187] on div "General" at bounding box center [648, 182] width 1036 height 45
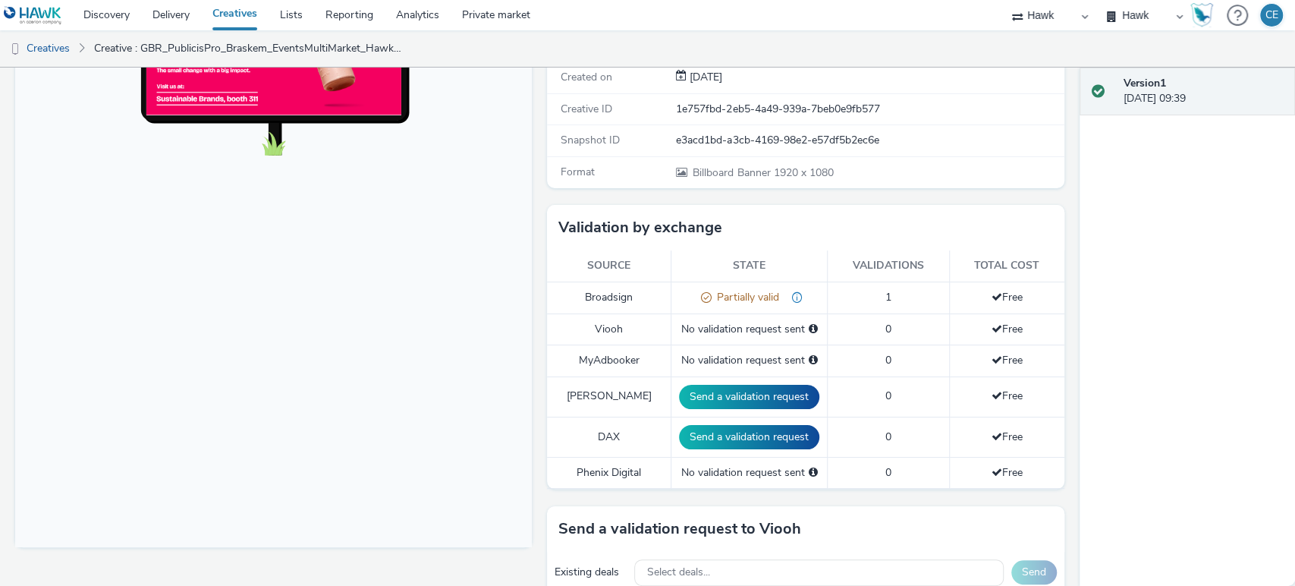
scroll to position [337, 0]
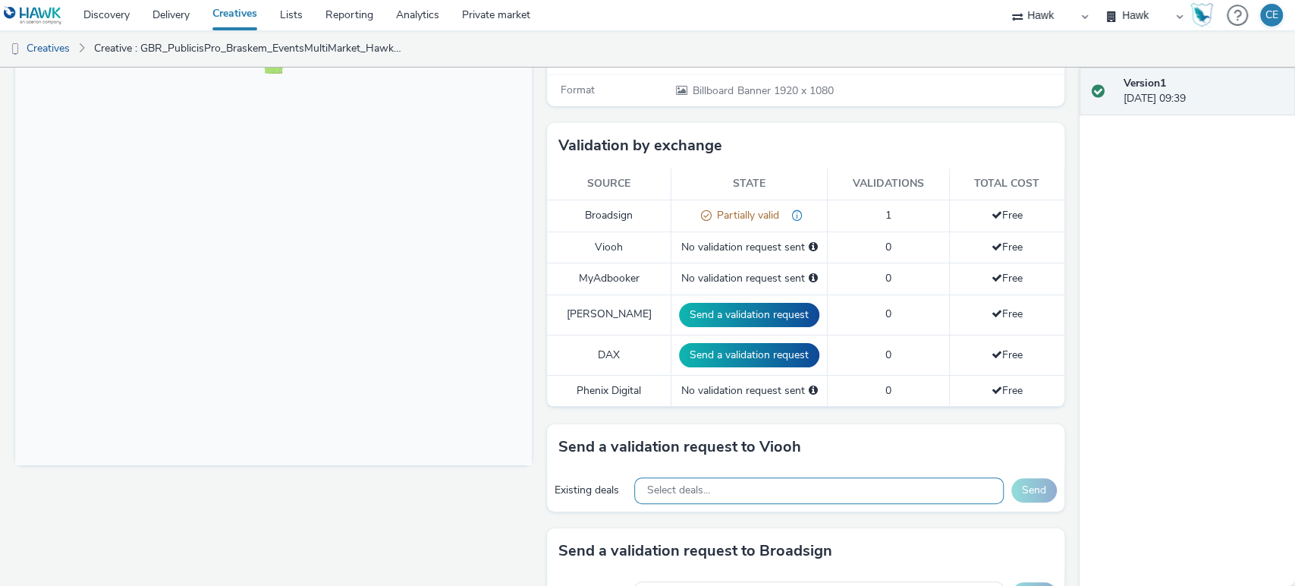
click at [733, 496] on div "Select deals..." at bounding box center [818, 490] width 369 height 27
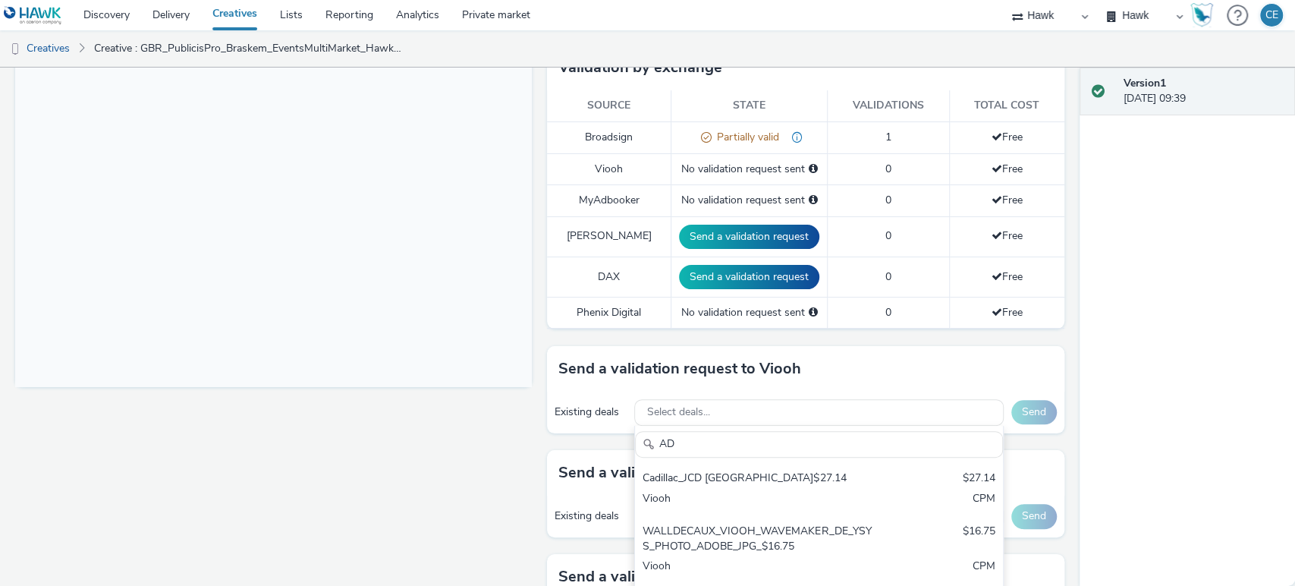
scroll to position [589, 0]
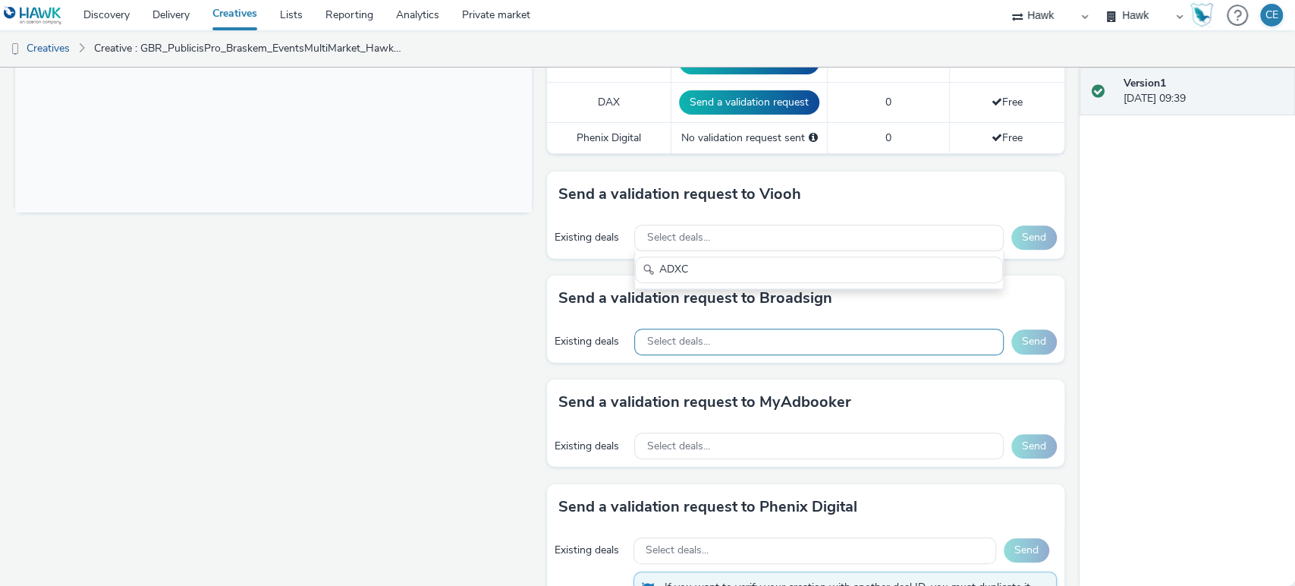
type input "ADXC"
click at [748, 330] on div "Select deals..." at bounding box center [818, 341] width 369 height 27
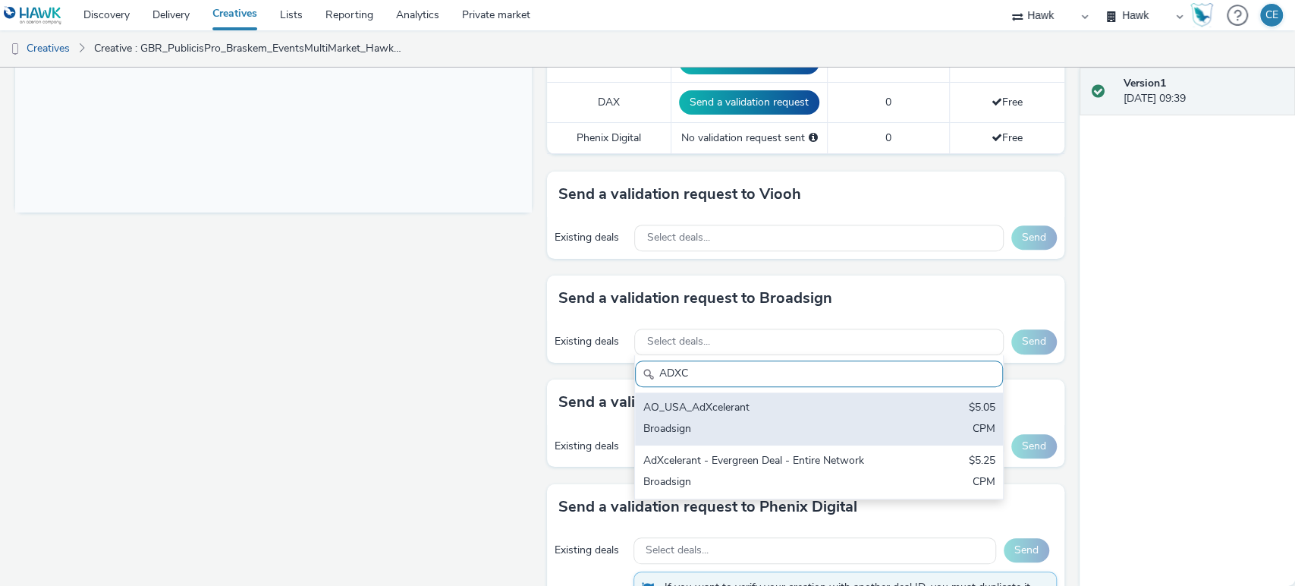
type input "ADXC"
click at [765, 408] on div "AO_USA_AdXcelerant" at bounding box center [759, 408] width 232 height 17
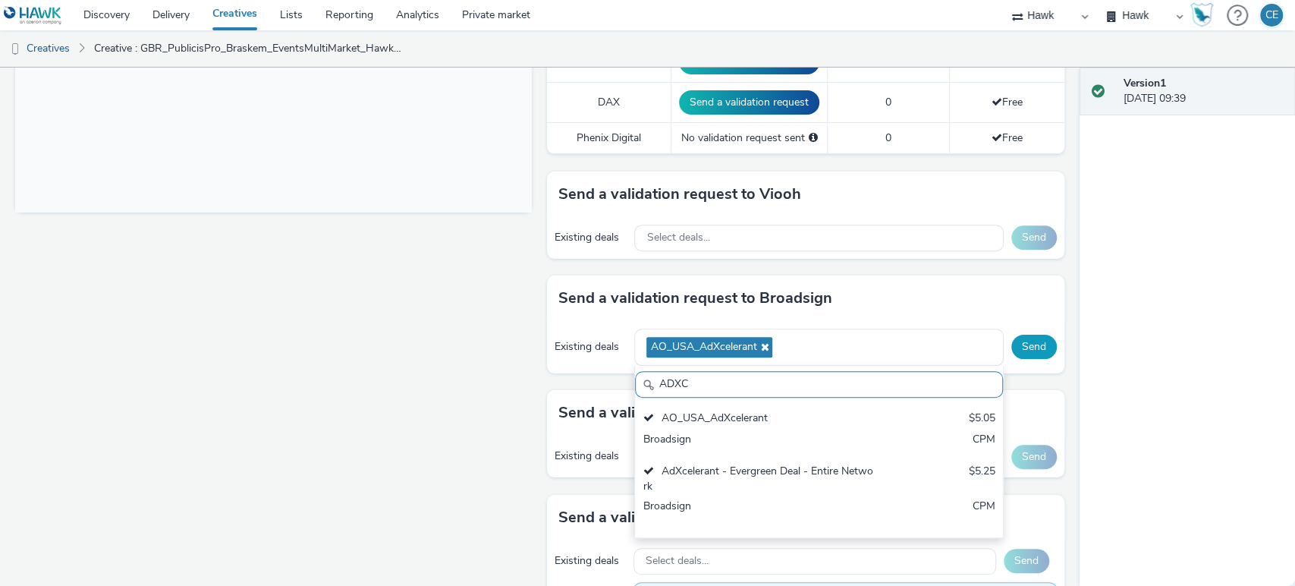
click at [1038, 347] on button "Send" at bounding box center [1034, 347] width 46 height 24
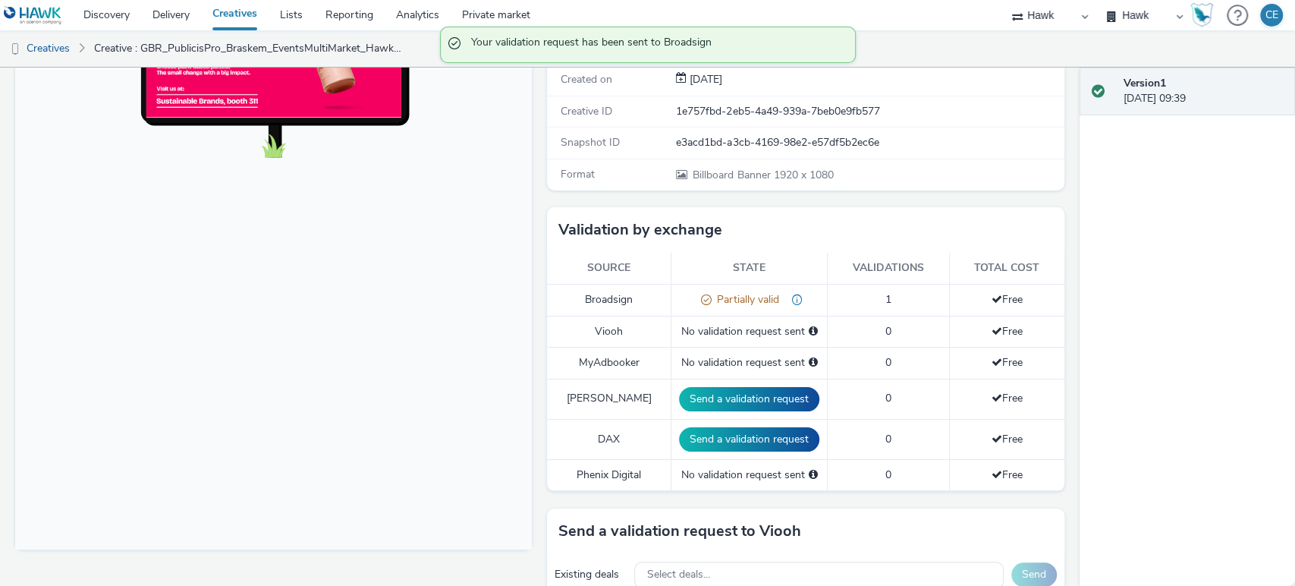
scroll to position [0, 0]
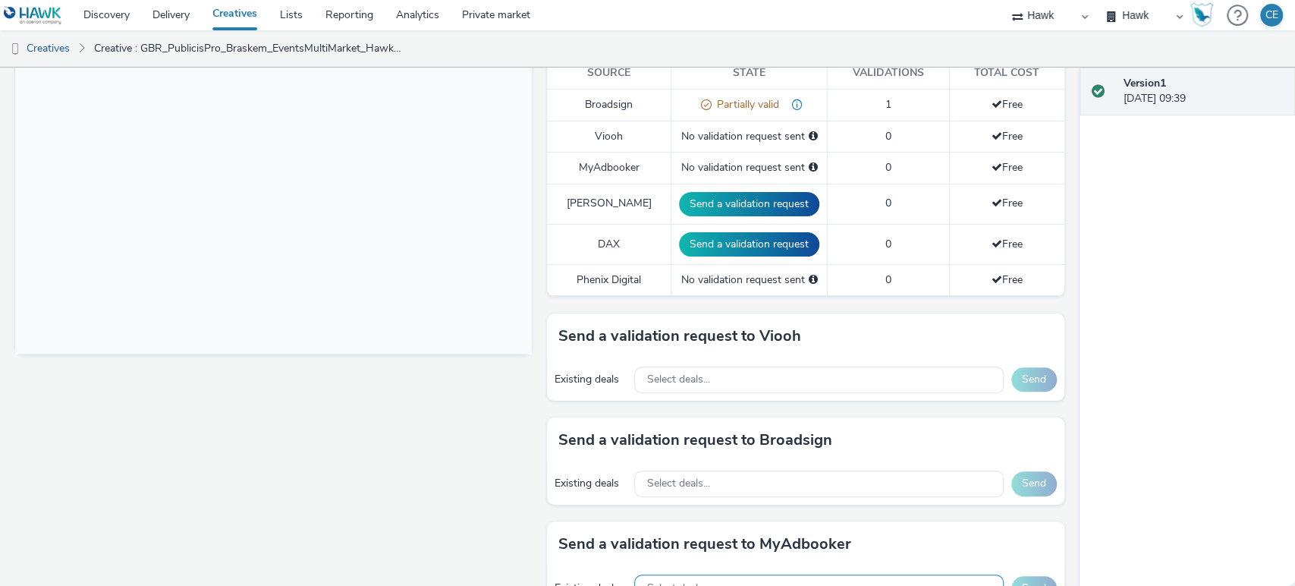
scroll to position [589, 0]
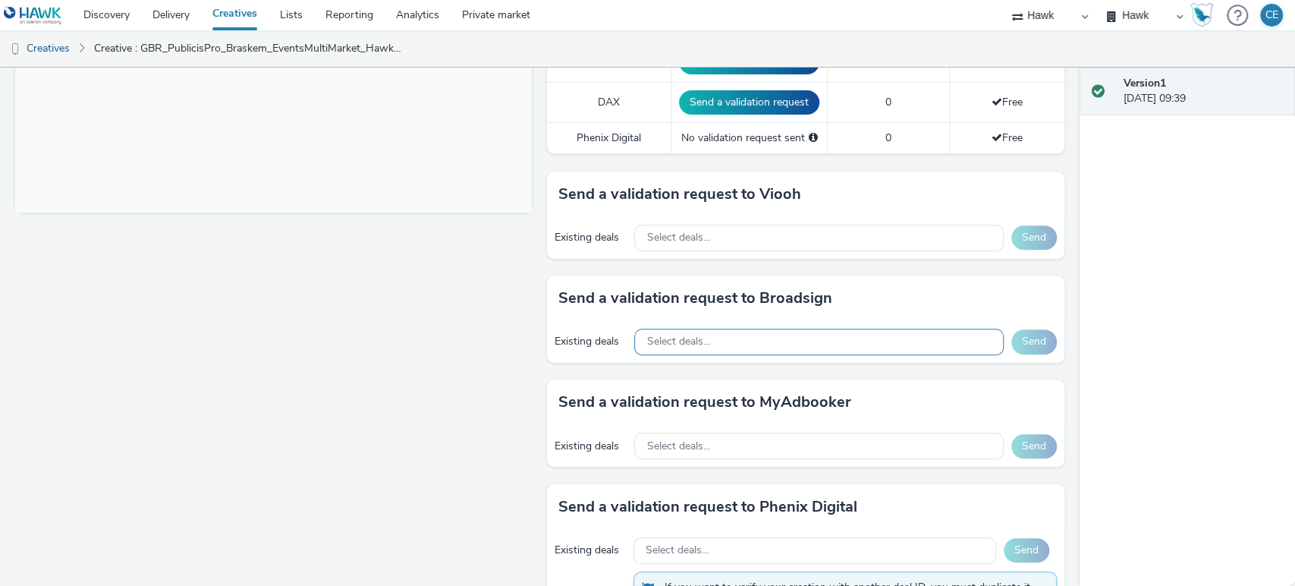
click at [808, 332] on div "Select deals..." at bounding box center [818, 341] width 369 height 27
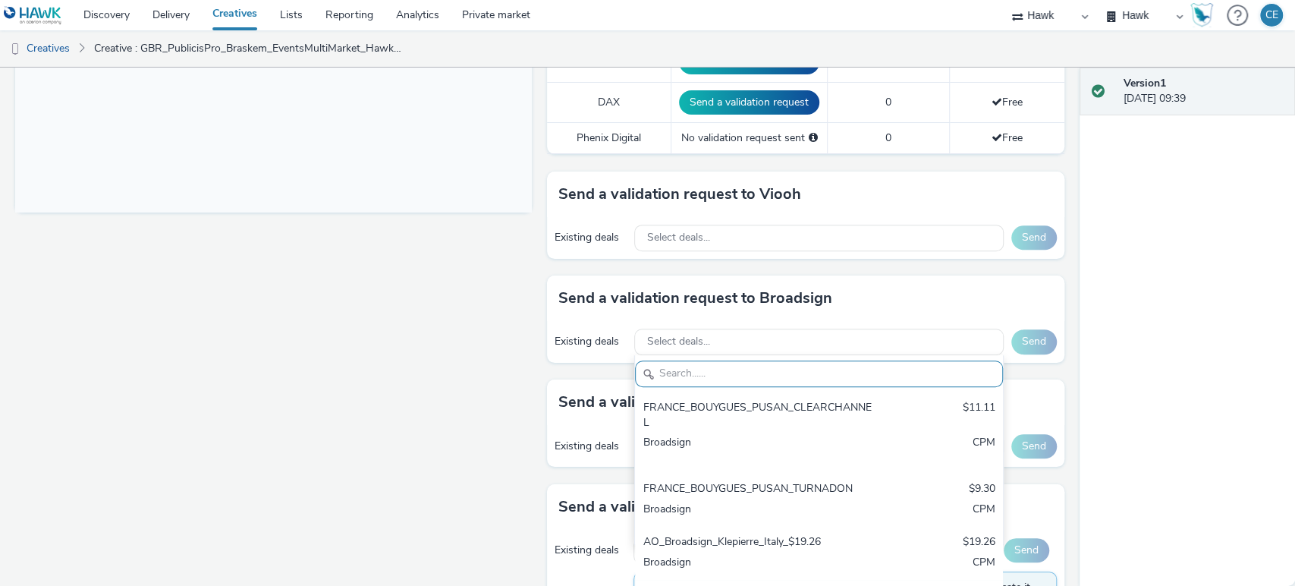
drag, startPoint x: 808, startPoint y: 332, endPoint x: 770, endPoint y: 368, distance: 52.1
paste input "RON Volta Charging"
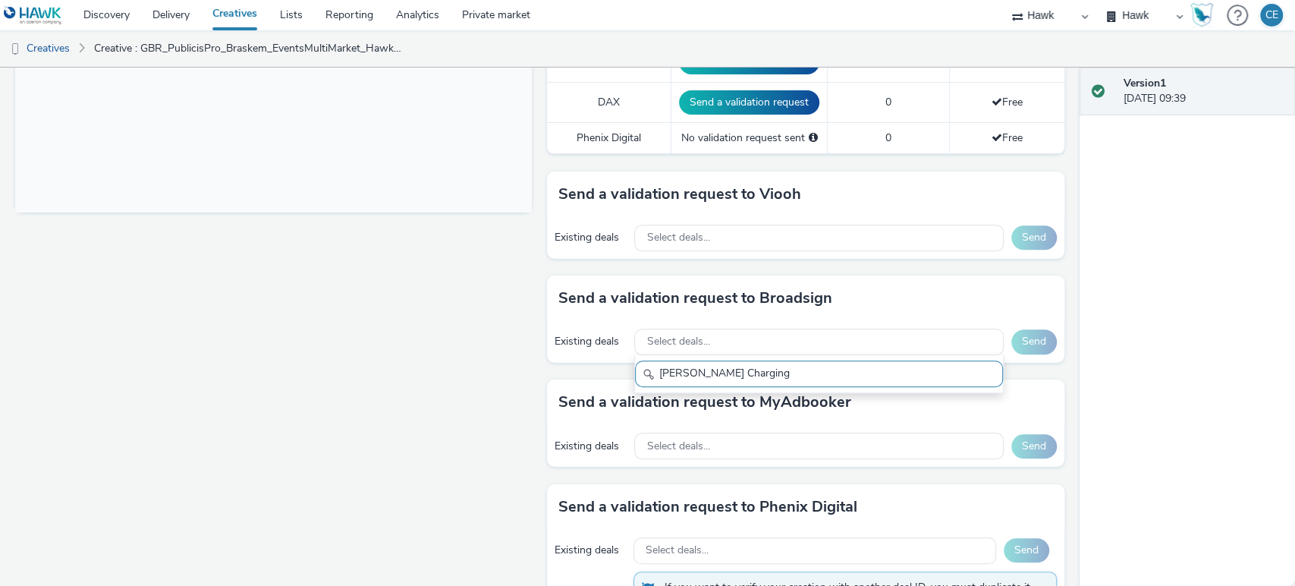
click at [797, 372] on input "RON Volta Charging" at bounding box center [818, 373] width 367 height 27
type input "RON Volta Charging"
click at [703, 344] on div "Select deals..." at bounding box center [818, 341] width 369 height 27
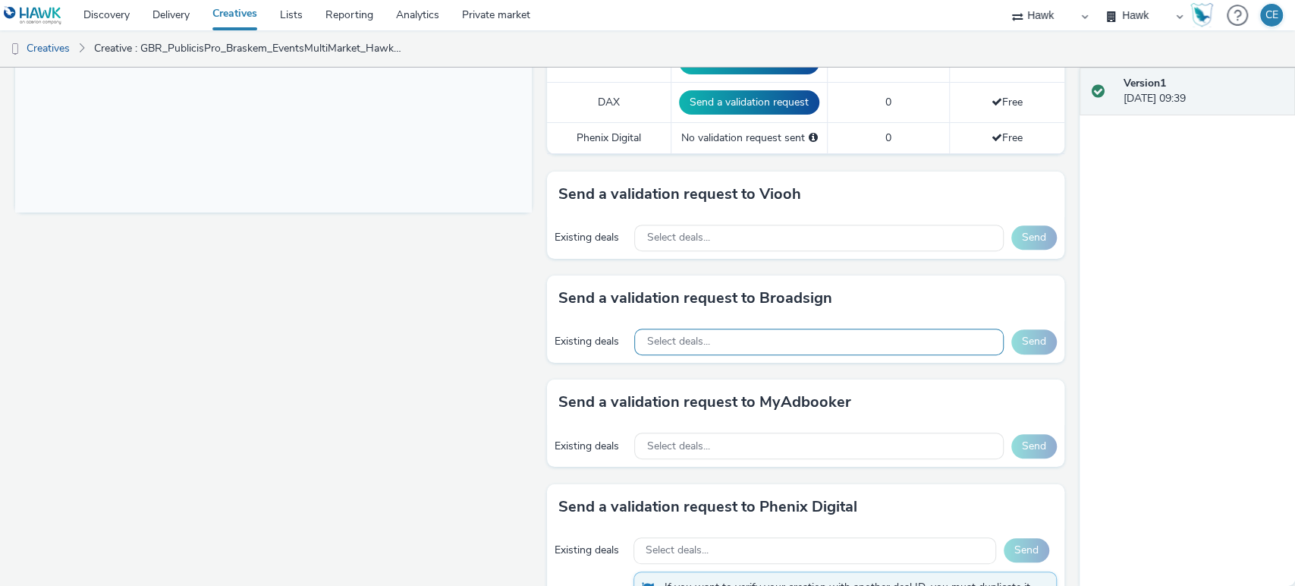
click at [704, 343] on div "Select deals..." at bounding box center [818, 341] width 369 height 27
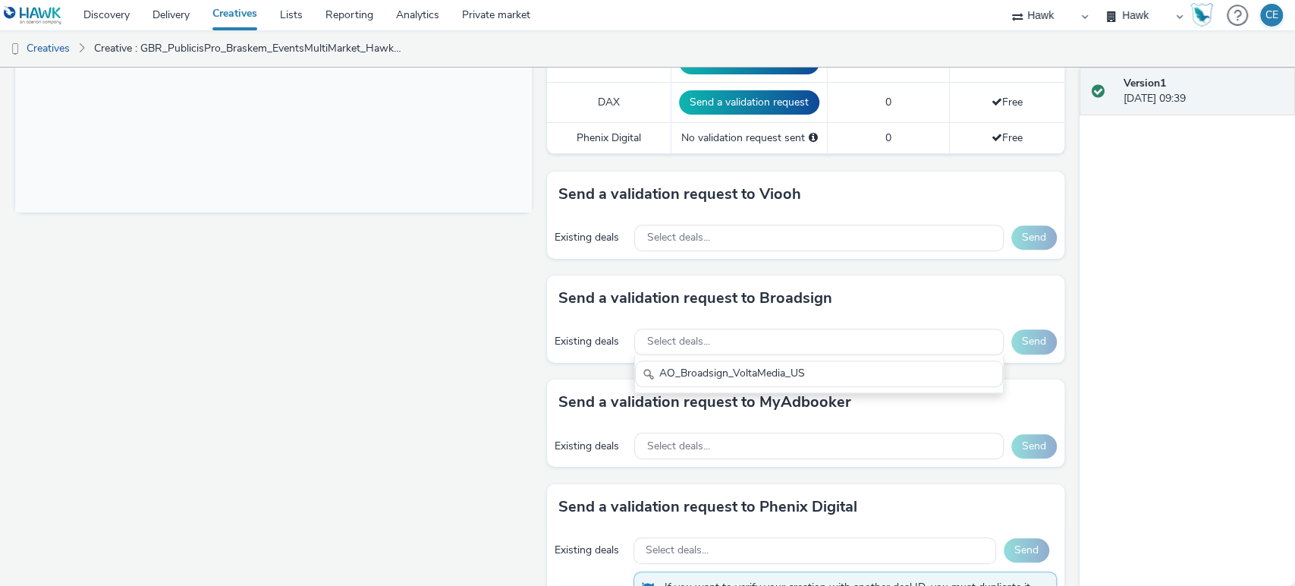
drag, startPoint x: 668, startPoint y: 369, endPoint x: 579, endPoint y: 360, distance: 89.2
click at [579, 360] on div "Send a validation request to Broadsign Existing deals Select deals... AO_Broads…" at bounding box center [805, 327] width 517 height 104
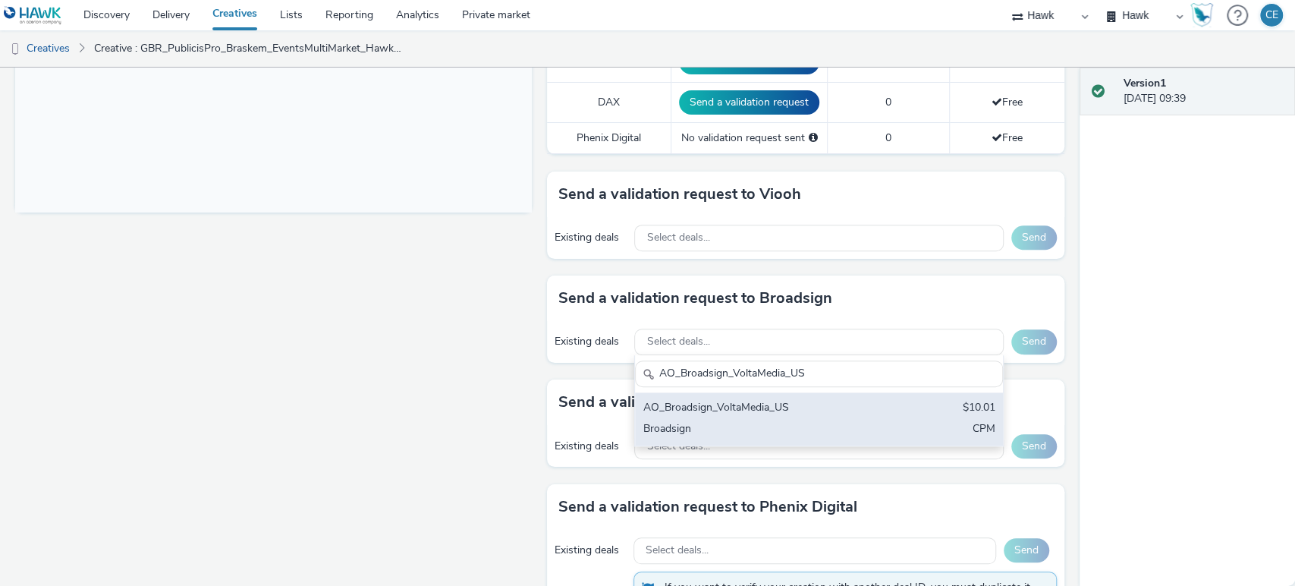
type input "AO_Broadsign_VoltaMedia_US"
click at [811, 400] on div "AO_Broadsign_VoltaMedia_US" at bounding box center [759, 408] width 232 height 17
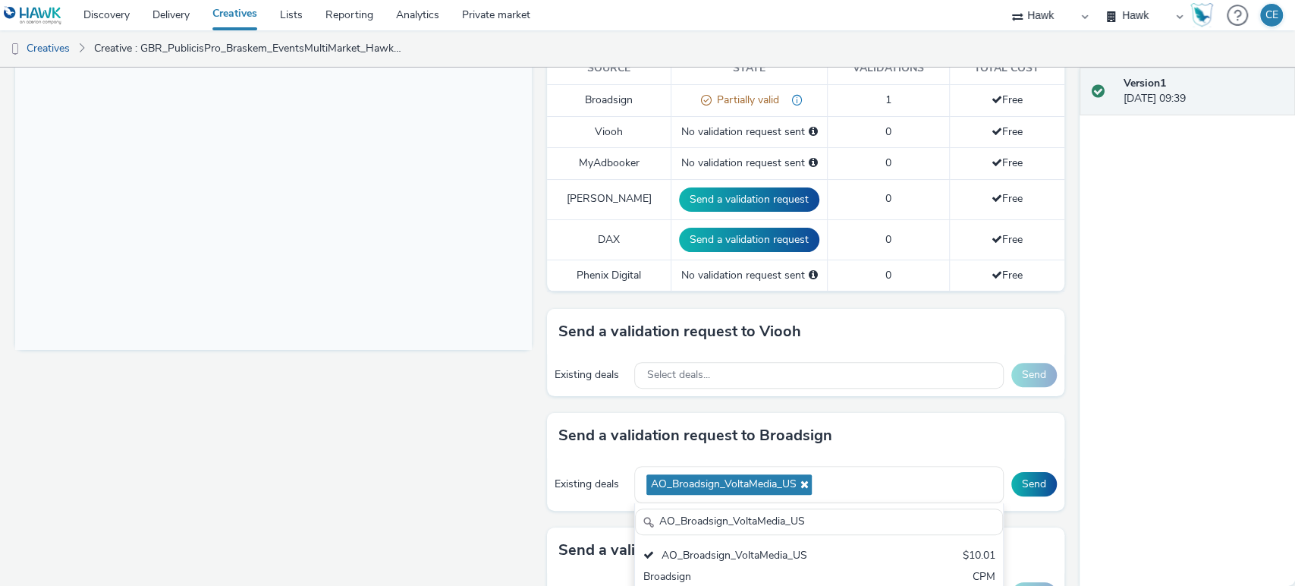
scroll to position [589, 0]
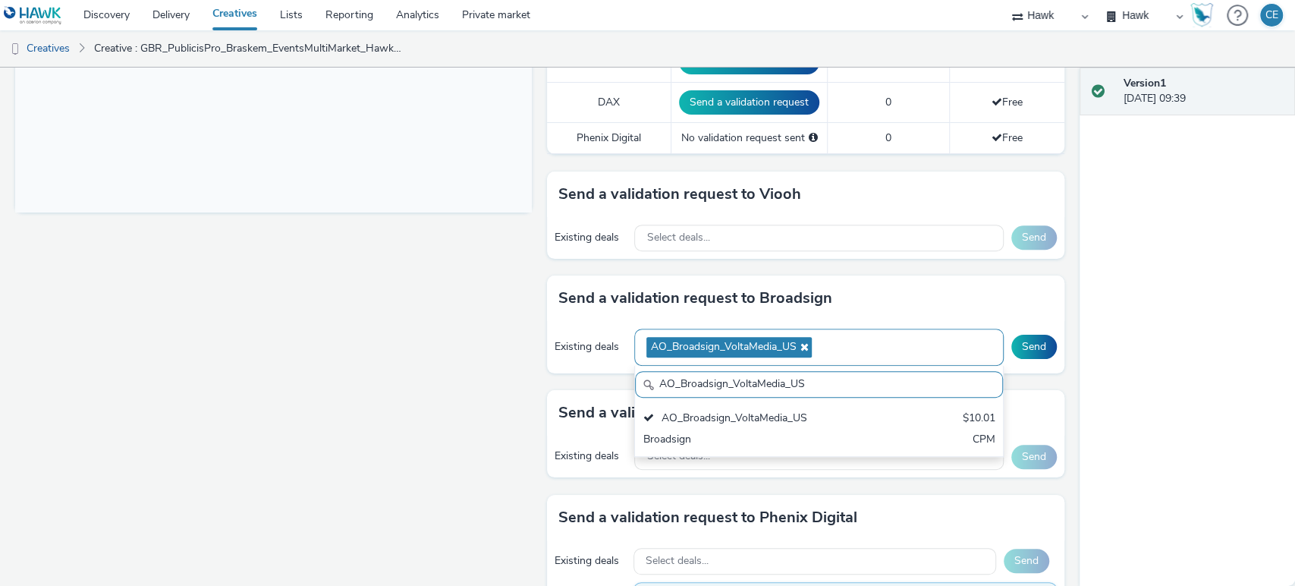
click at [868, 347] on div "AO_Broadsign_VoltaMedia_US" at bounding box center [818, 346] width 369 height 37
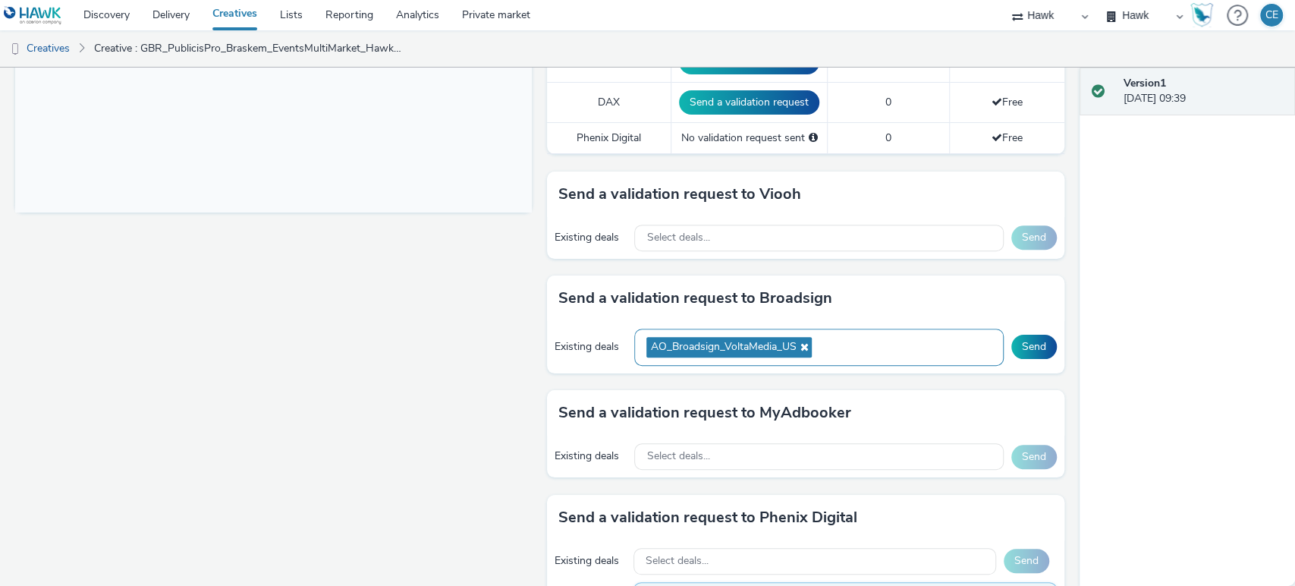
click at [868, 347] on div "AO_Broadsign_VoltaMedia_US" at bounding box center [818, 346] width 369 height 37
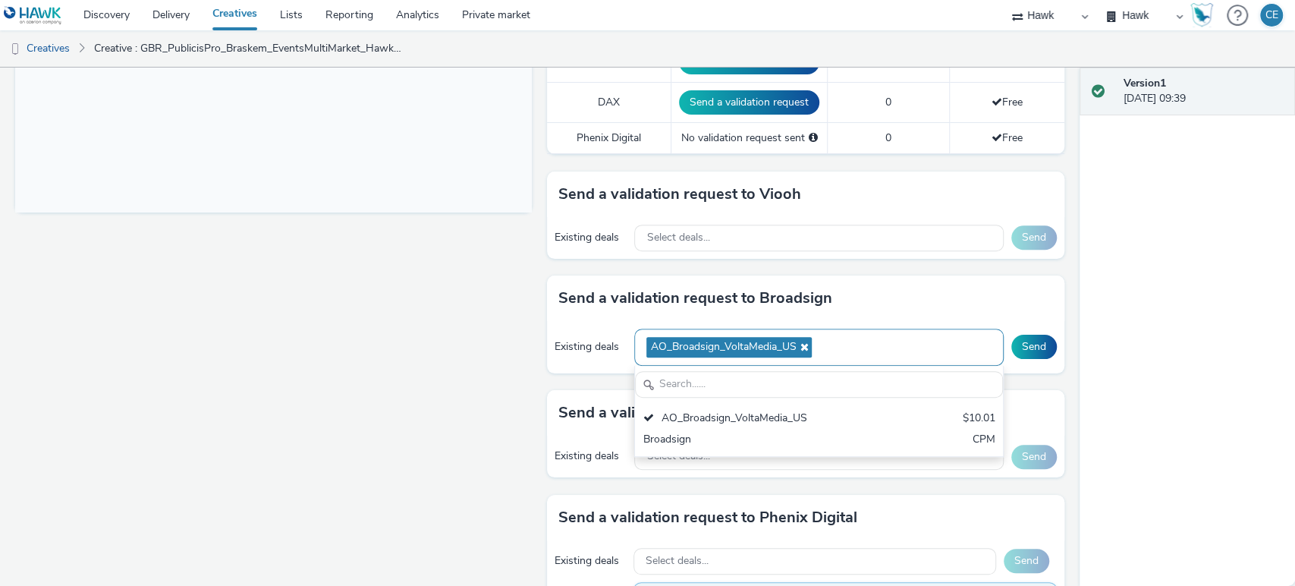
scroll to position [0, 0]
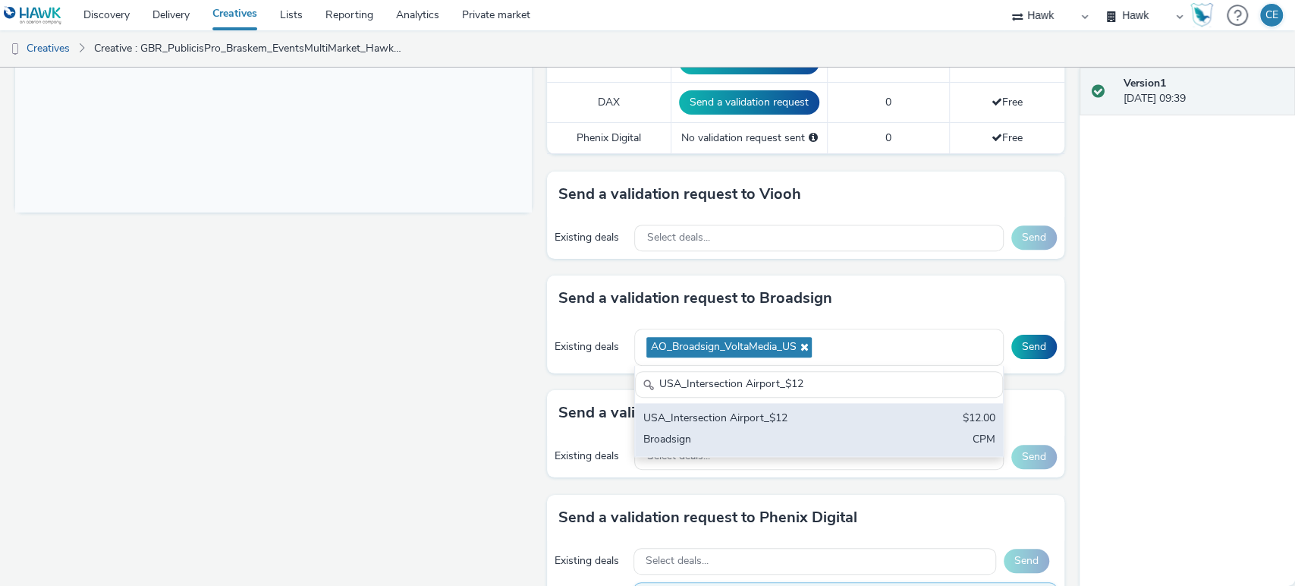
type input "USA_Intersection Airport_$12"
click at [874, 416] on div "USA_Intersection Airport_$12 $12.00 Broadsign CPM" at bounding box center [818, 429] width 367 height 53
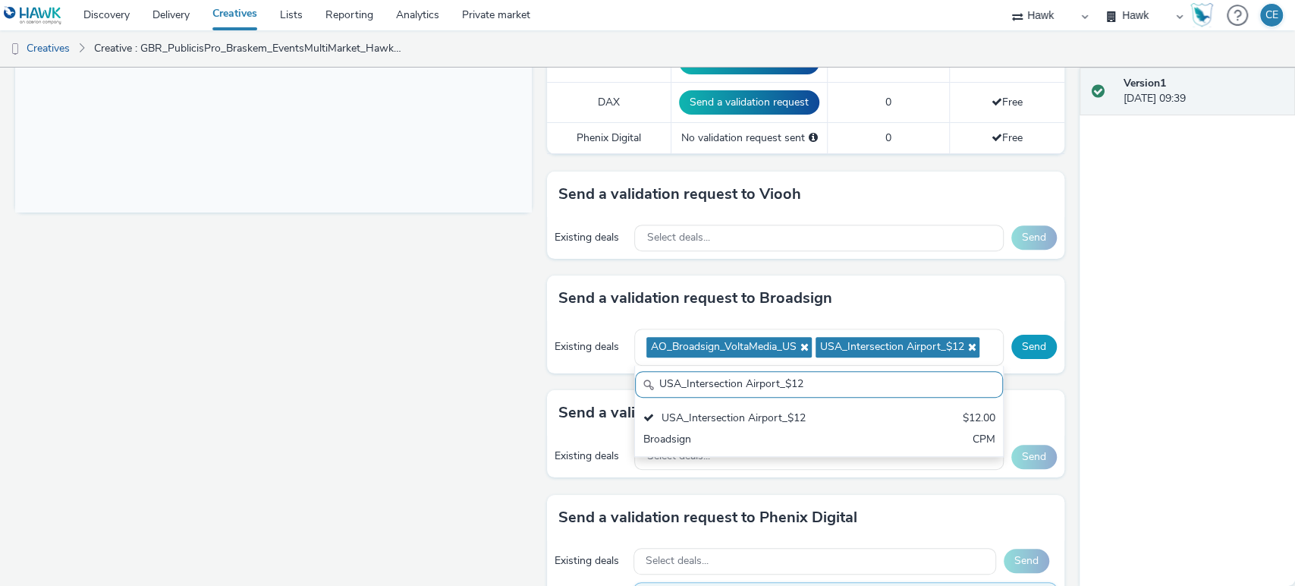
click at [1027, 341] on button "Send" at bounding box center [1034, 347] width 46 height 24
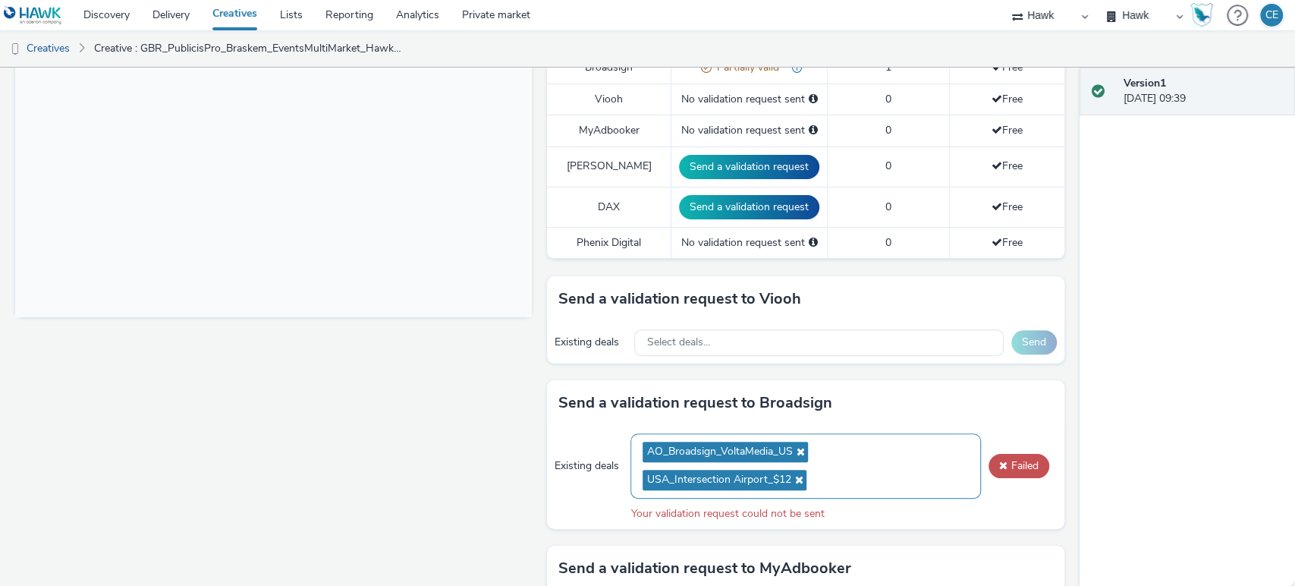
scroll to position [589, 0]
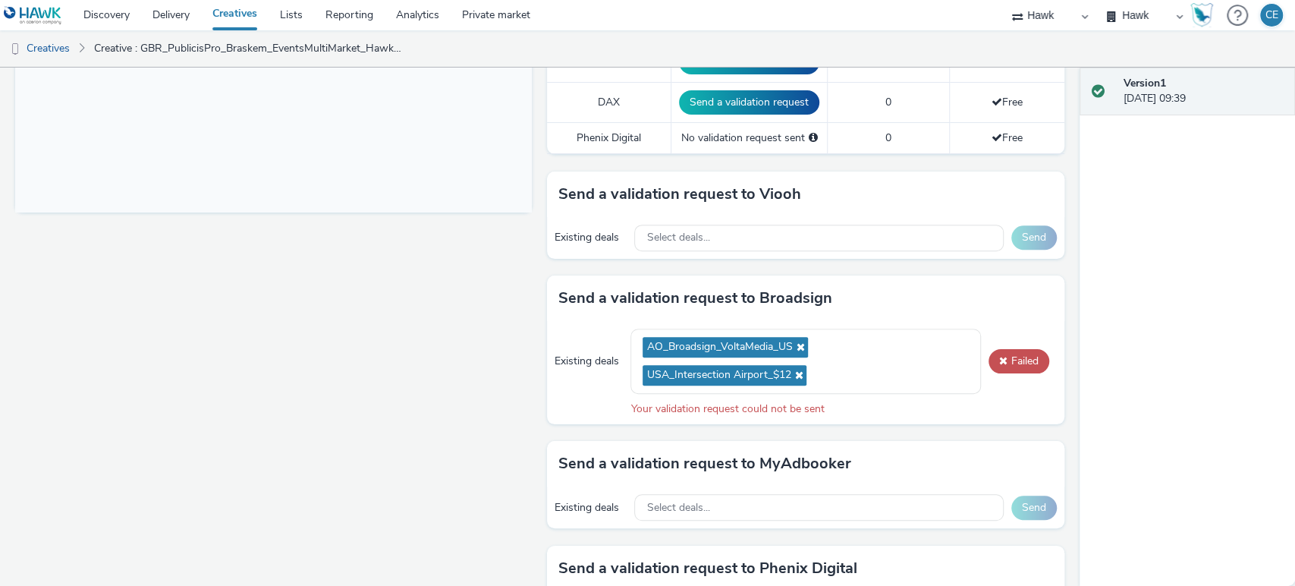
click at [1031, 371] on div "Existing deals AO_Broadsign_VoltaMedia_US USA_Intersection Airport_$12 Failed Y…" at bounding box center [805, 372] width 517 height 103
click at [1025, 365] on button "Failed" at bounding box center [1019, 361] width 61 height 24
click at [999, 360] on span at bounding box center [1003, 360] width 8 height 11
click at [792, 343] on icon at bounding box center [798, 346] width 12 height 11
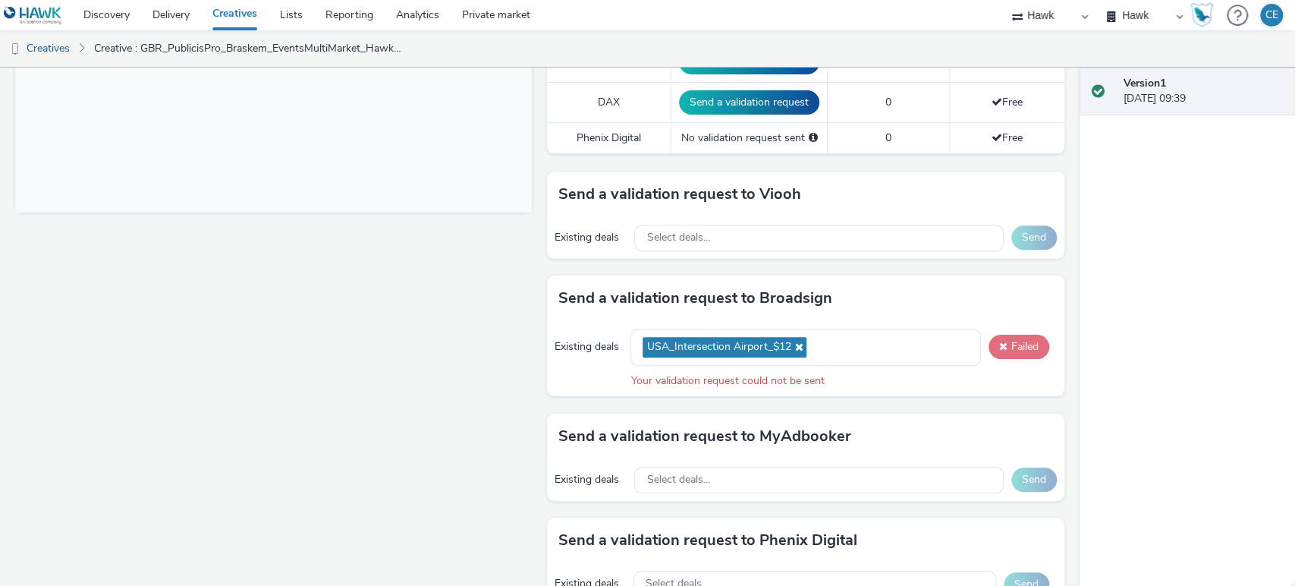
click at [1002, 346] on button "Failed" at bounding box center [1019, 347] width 61 height 24
click at [799, 342] on ul "USA_Intersection Airport_$12" at bounding box center [727, 347] width 168 height 28
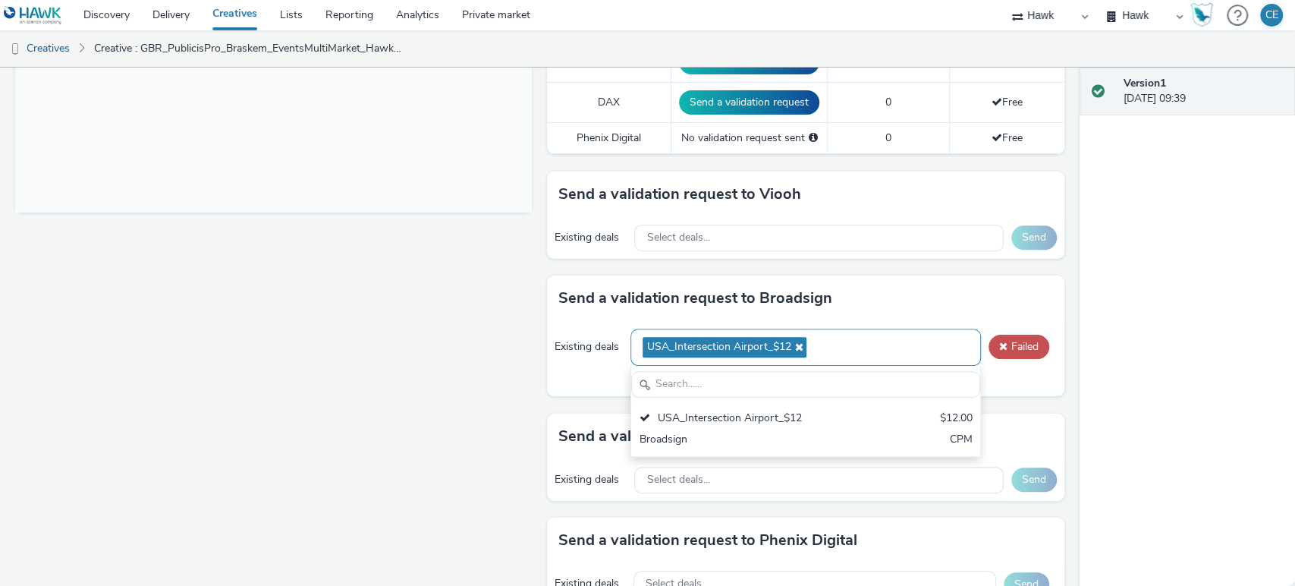
scroll to position [0, 0]
click at [791, 346] on icon at bounding box center [797, 346] width 12 height 11
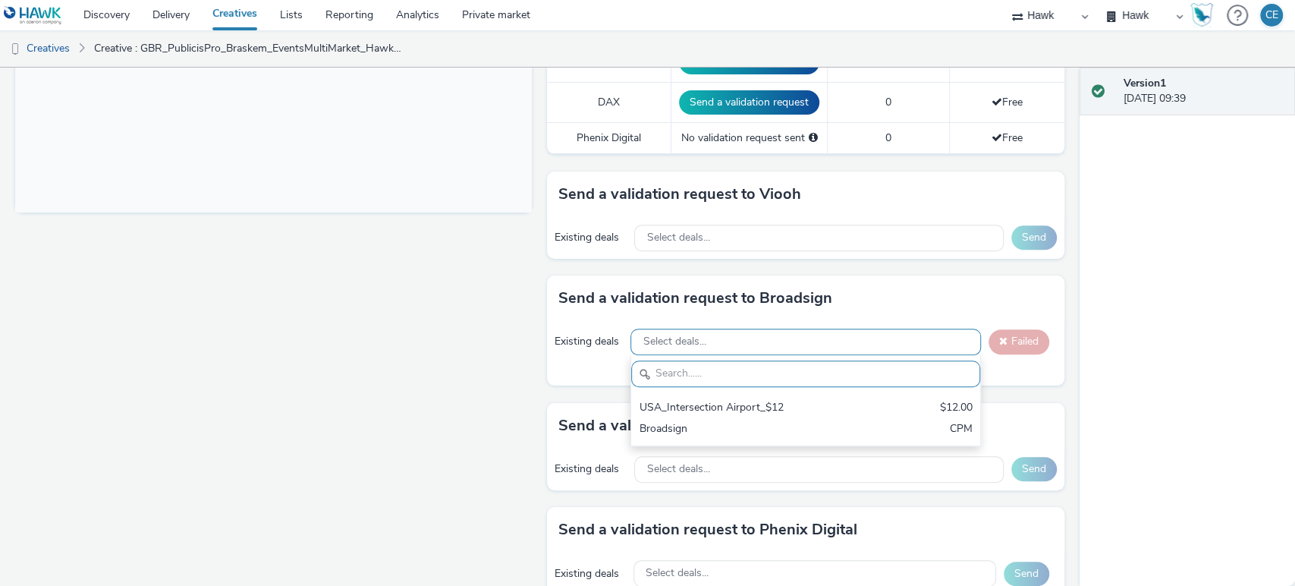
click at [774, 376] on input "text" at bounding box center [805, 373] width 348 height 27
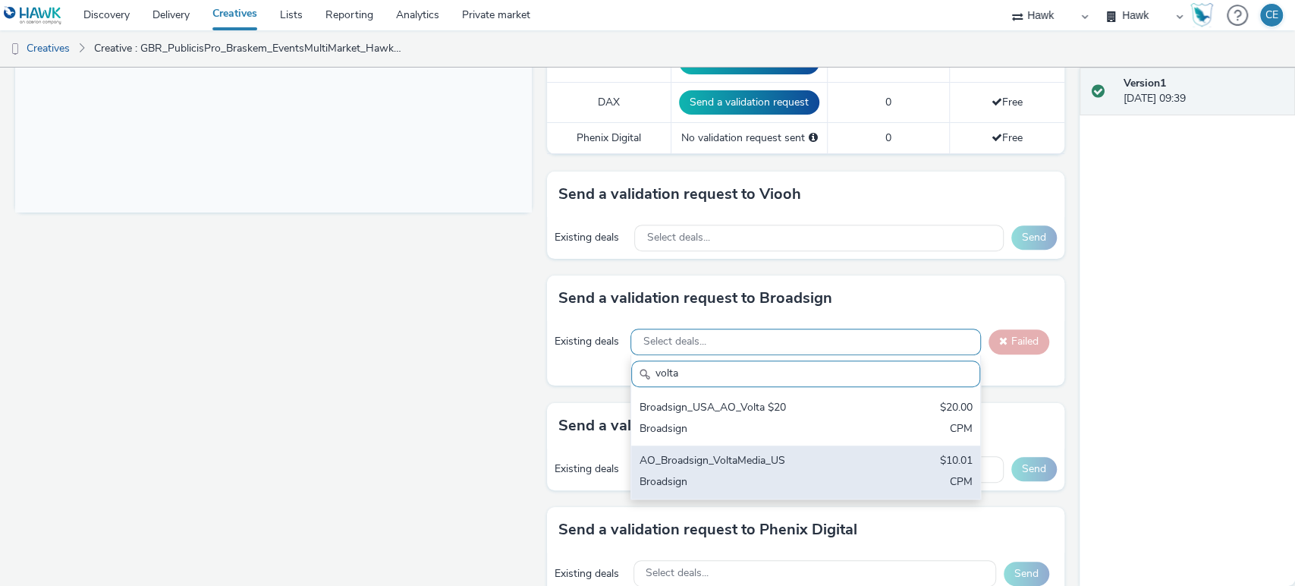
type input "volta"
click at [827, 445] on div "AO_Broadsign_VoltaMedia_US $10.01 Broadsign CPM" at bounding box center [805, 471] width 348 height 53
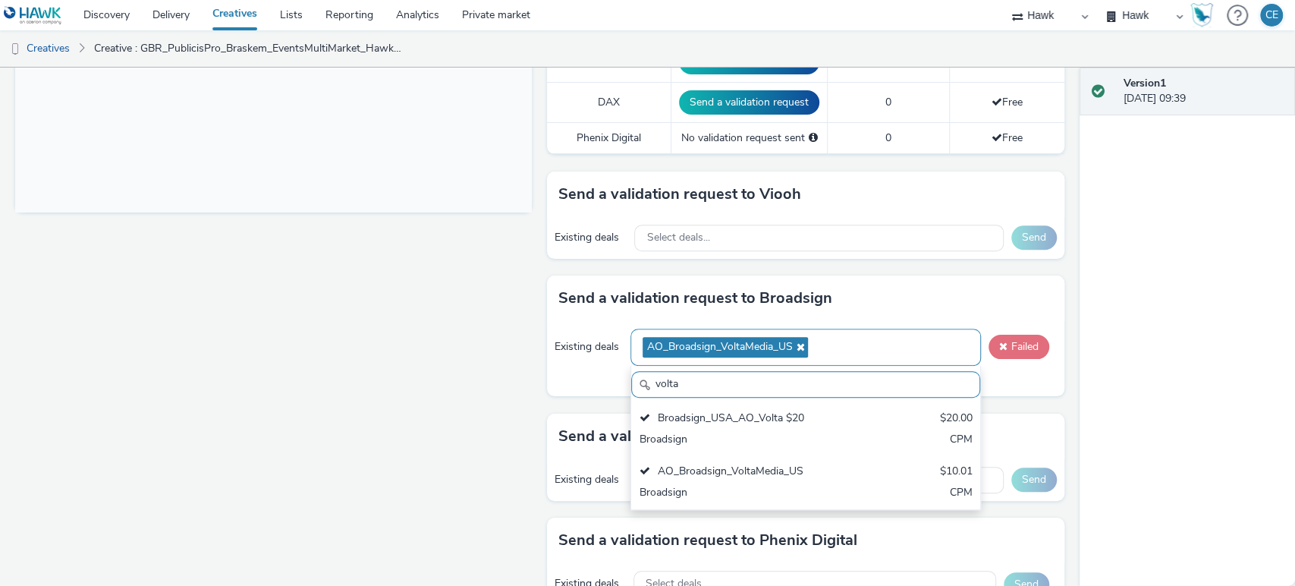
click at [1016, 346] on button "Failed" at bounding box center [1019, 347] width 61 height 24
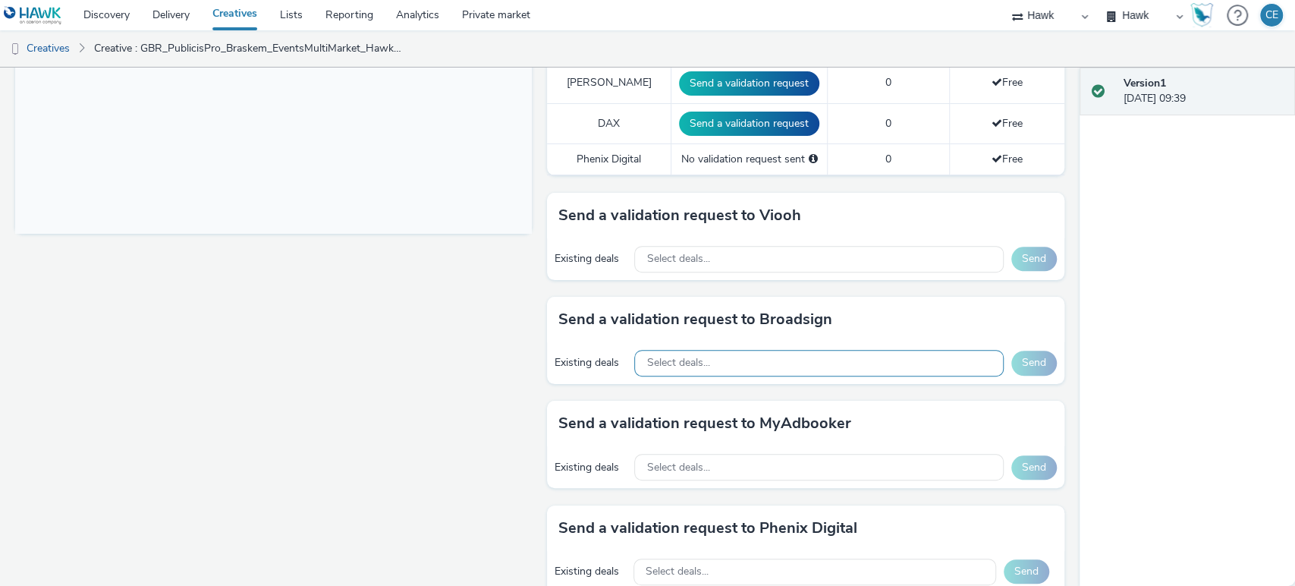
scroll to position [589, 0]
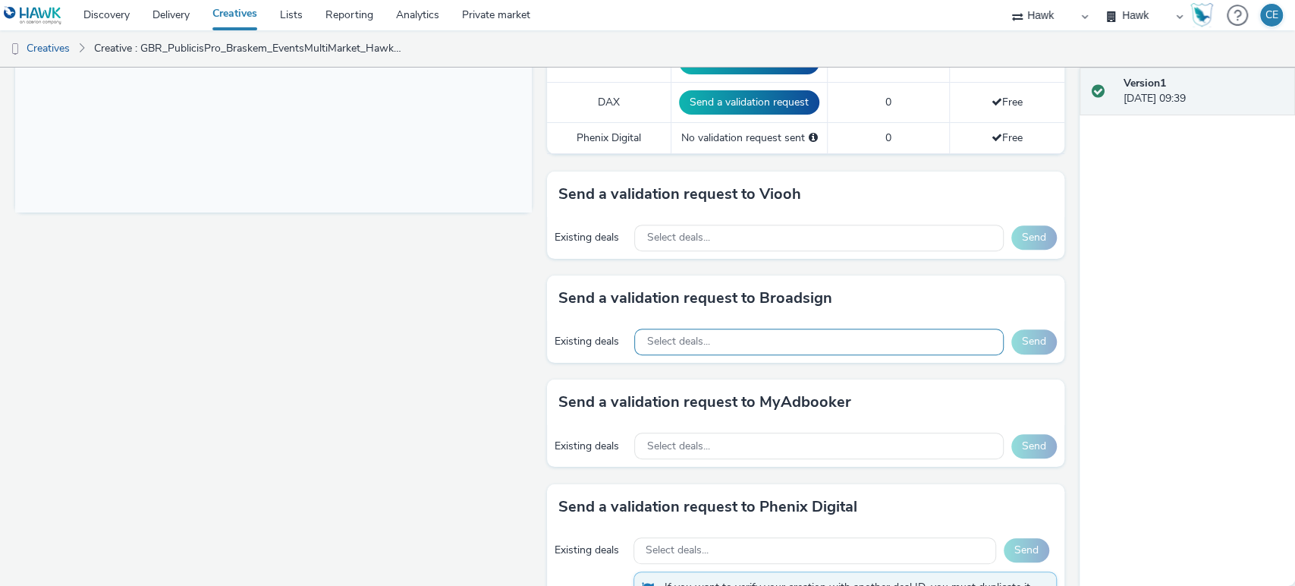
click at [775, 328] on div "Select deals..." at bounding box center [818, 341] width 369 height 27
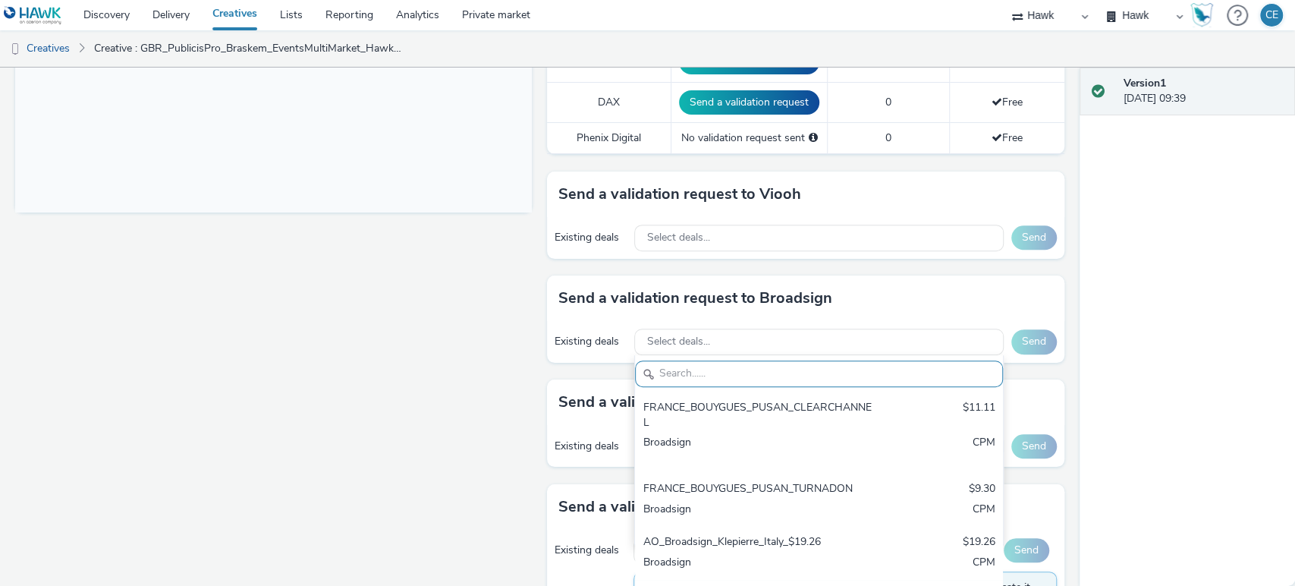
scroll to position [0, 0]
paste input "USA_Intersection Airport_$12"
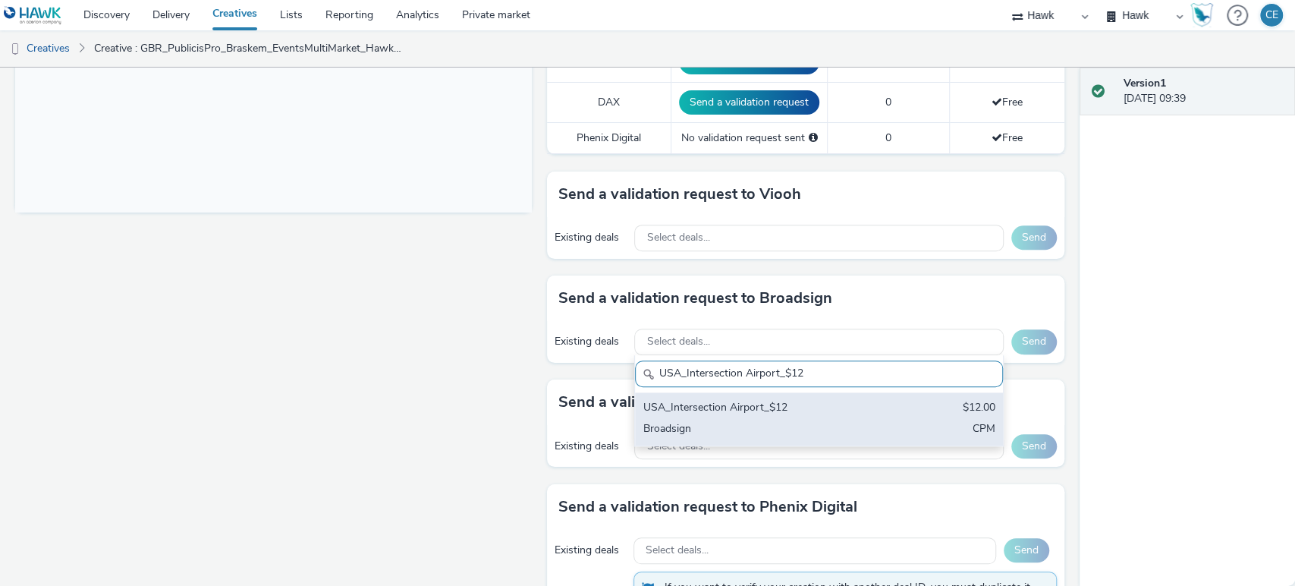
type input "USA_Intersection Airport_$12"
click at [973, 421] on div "CPM" at bounding box center [984, 429] width 23 height 17
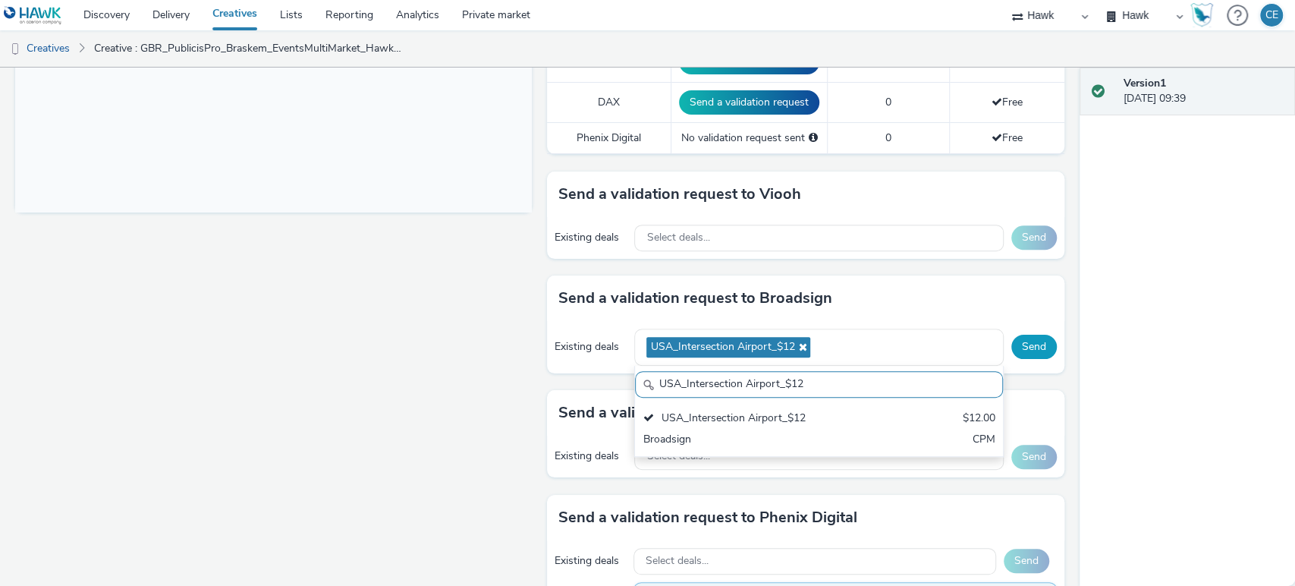
click at [1011, 349] on button "Send" at bounding box center [1034, 347] width 46 height 24
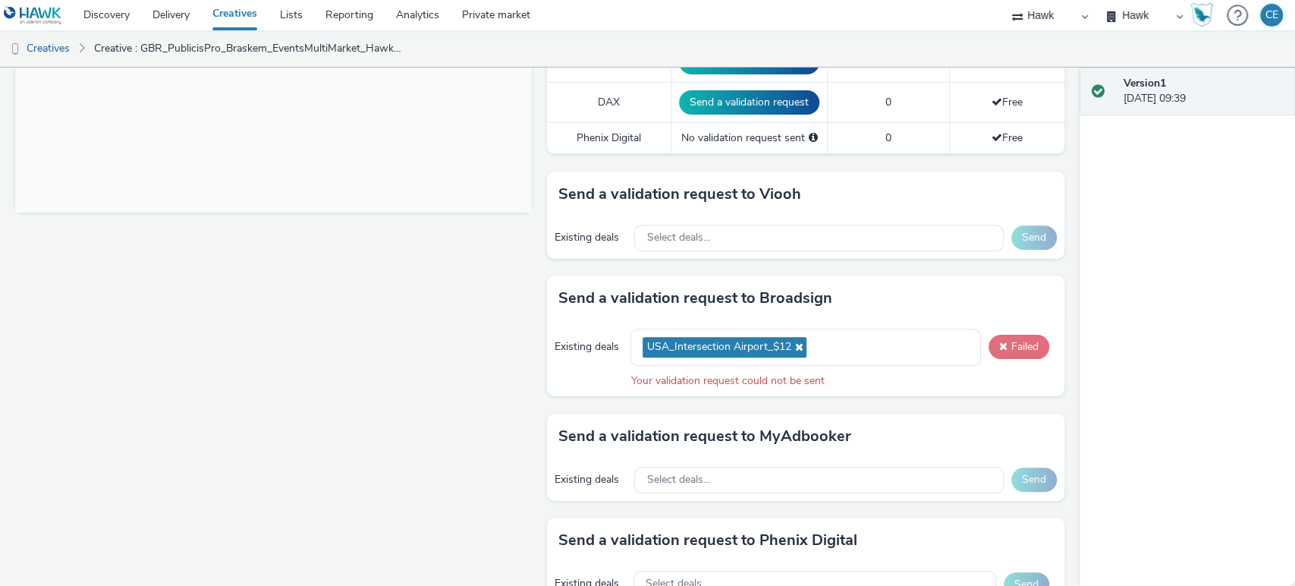
click at [1001, 337] on button "Failed" at bounding box center [1019, 347] width 61 height 24
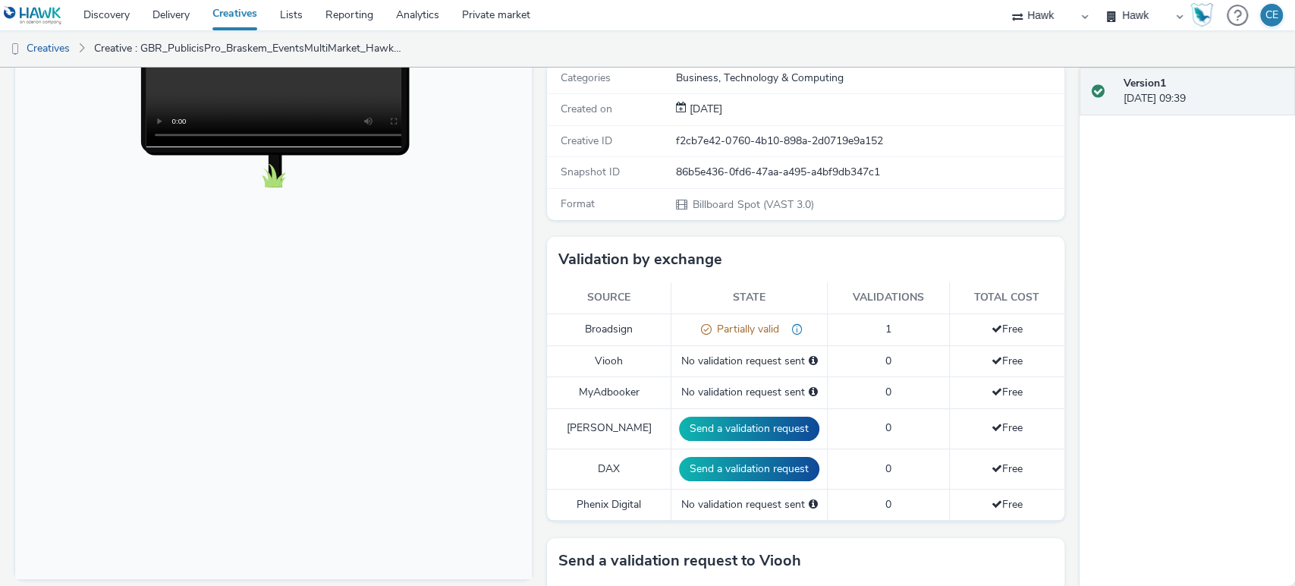
scroll to position [84, 0]
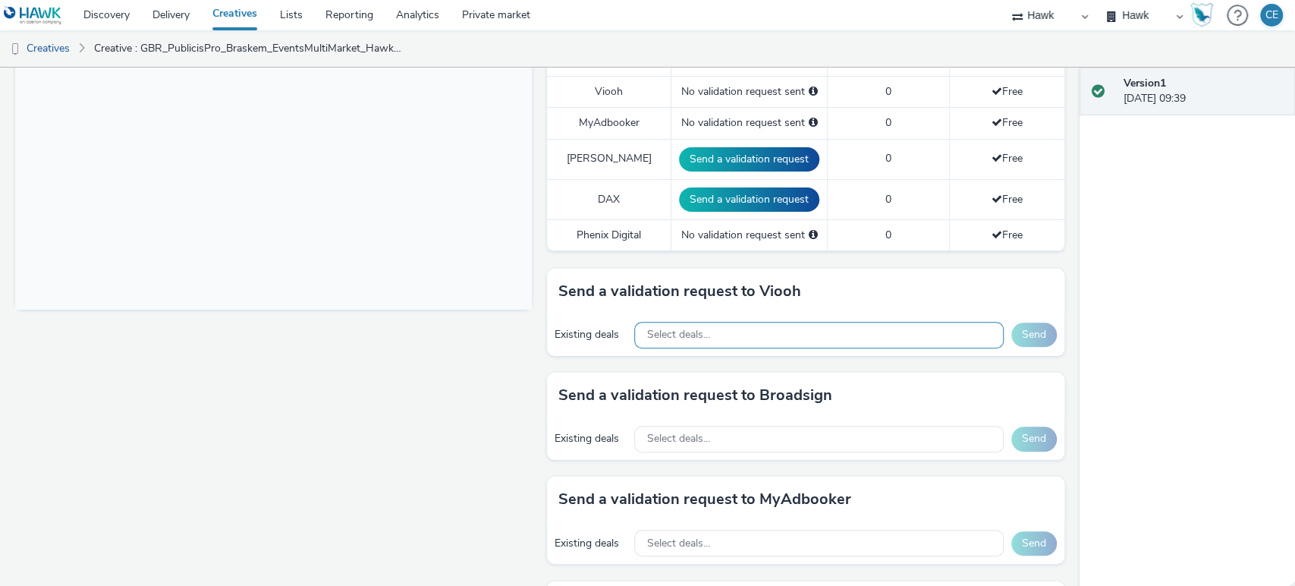
scroll to position [505, 0]
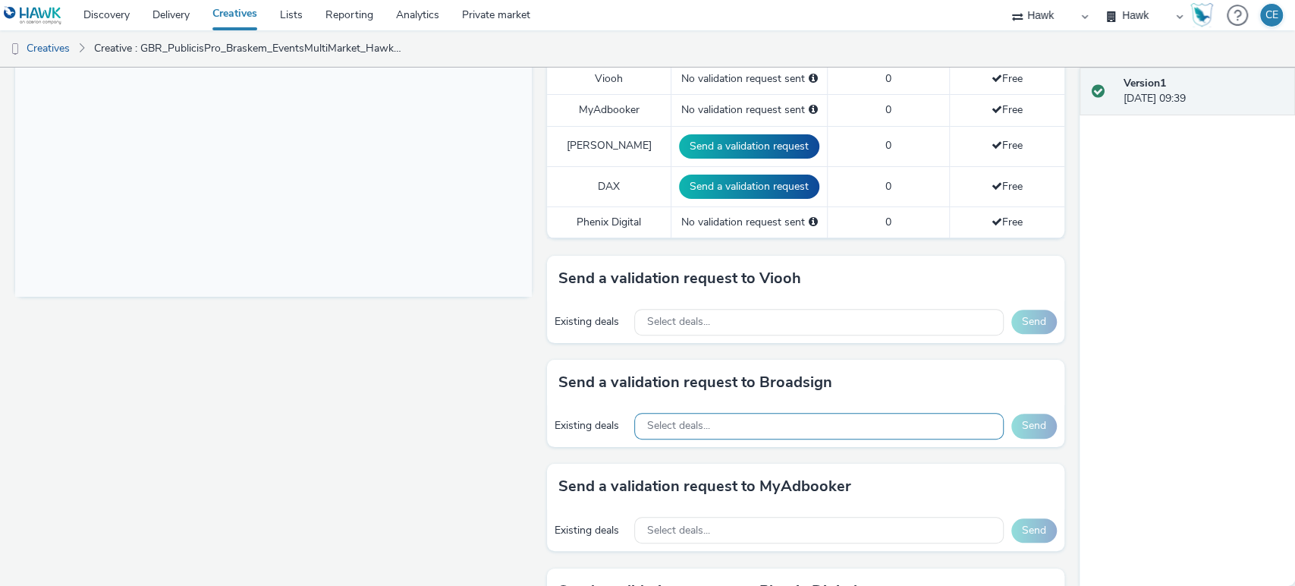
click at [706, 422] on div "Select deals..." at bounding box center [818, 426] width 369 height 27
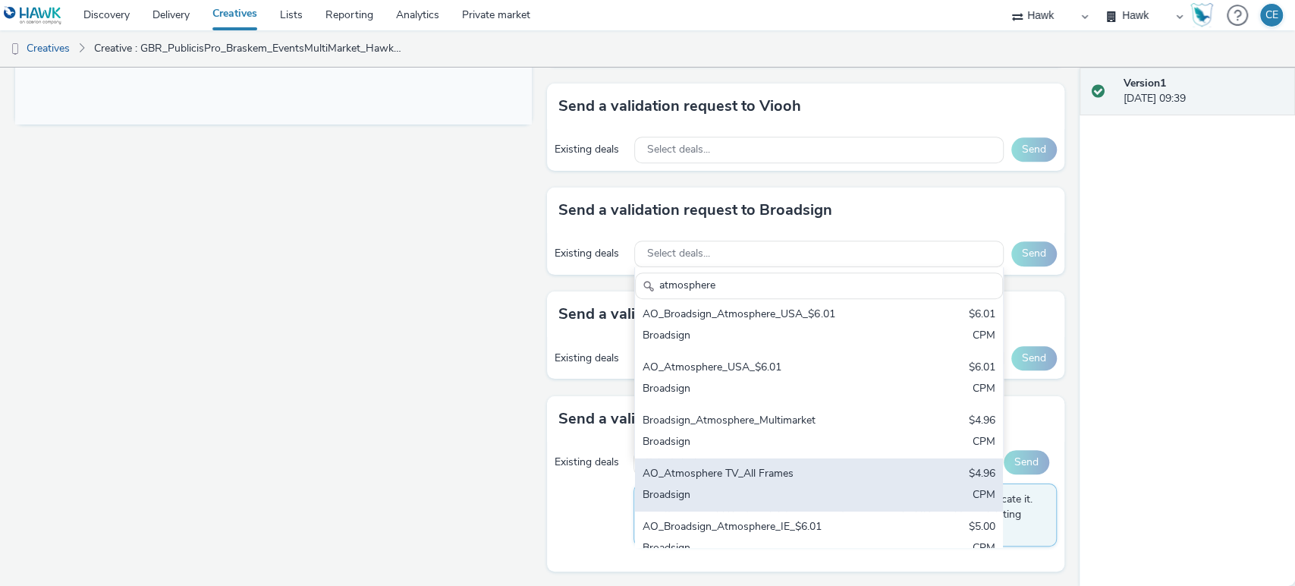
scroll to position [0, 0]
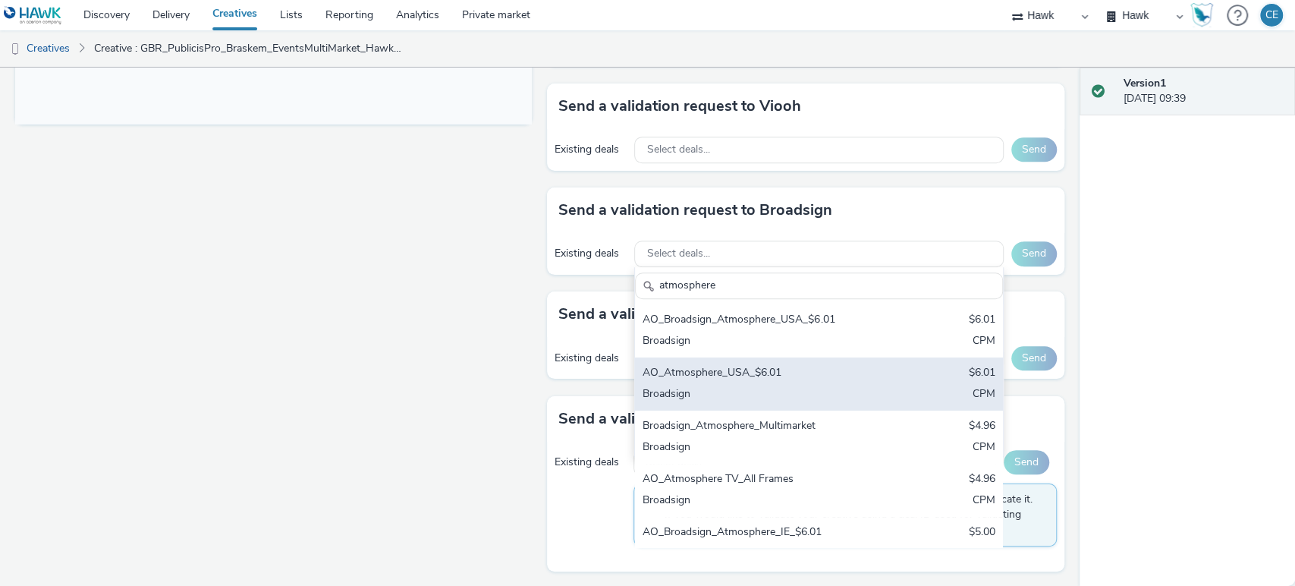
type input "atmosphere"
click at [832, 404] on div "AO_Atmosphere_USA_$6.01 $6.01 Broadsign CPM" at bounding box center [818, 383] width 367 height 53
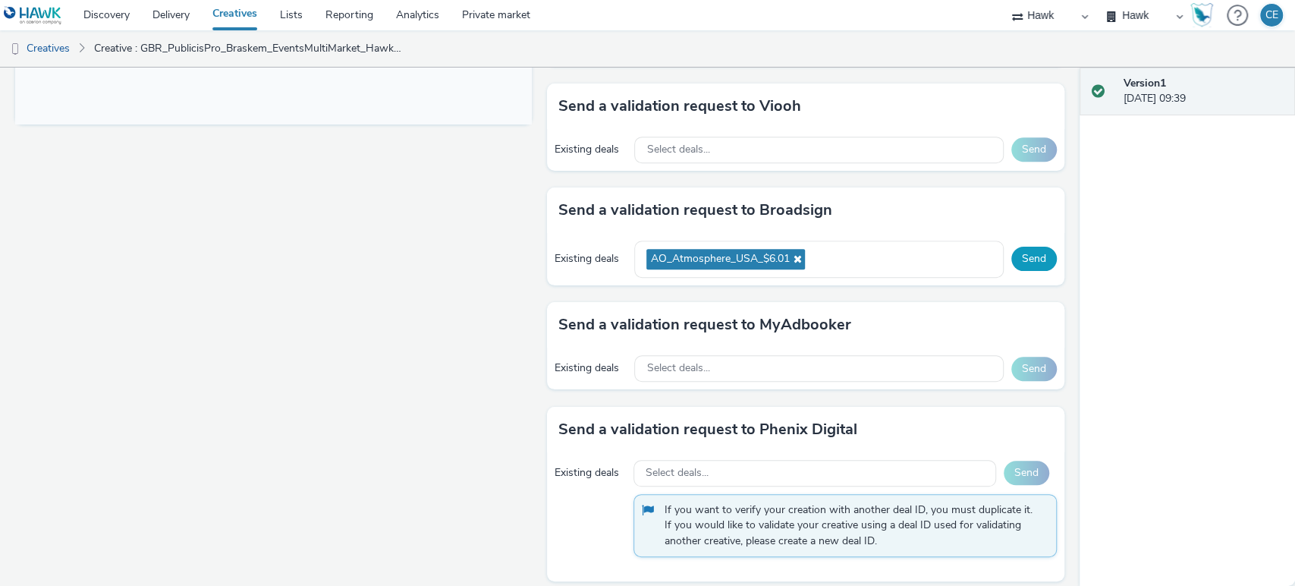
click at [1013, 266] on button "Send" at bounding box center [1034, 259] width 46 height 24
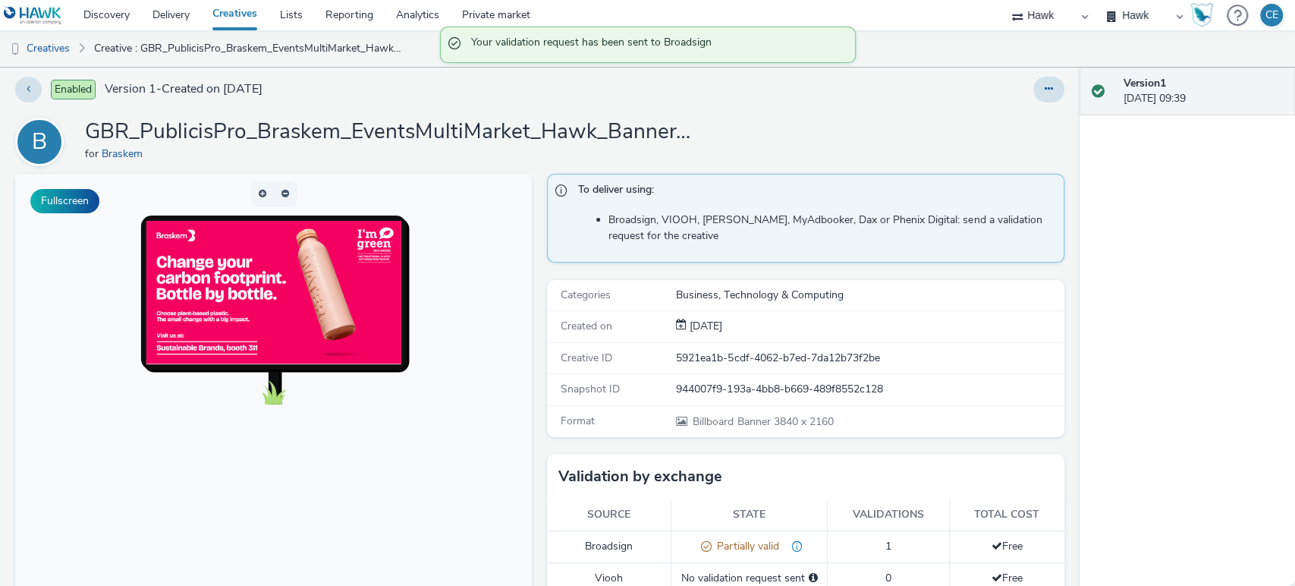
scroll to position [3, 0]
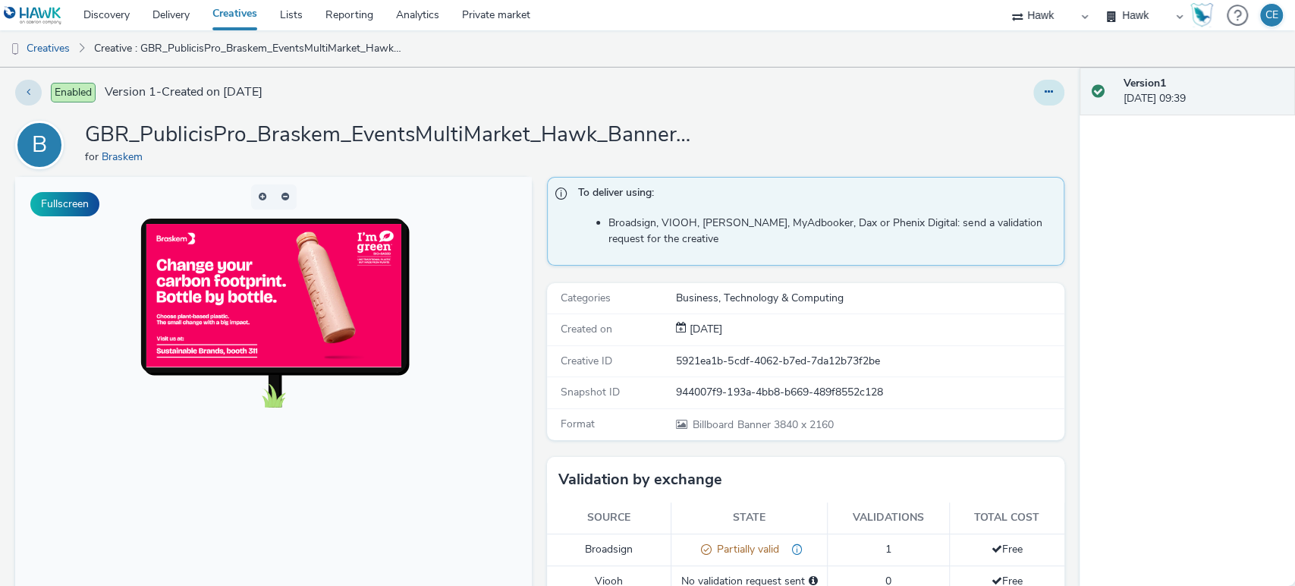
click at [1033, 100] on button at bounding box center [1048, 93] width 31 height 26
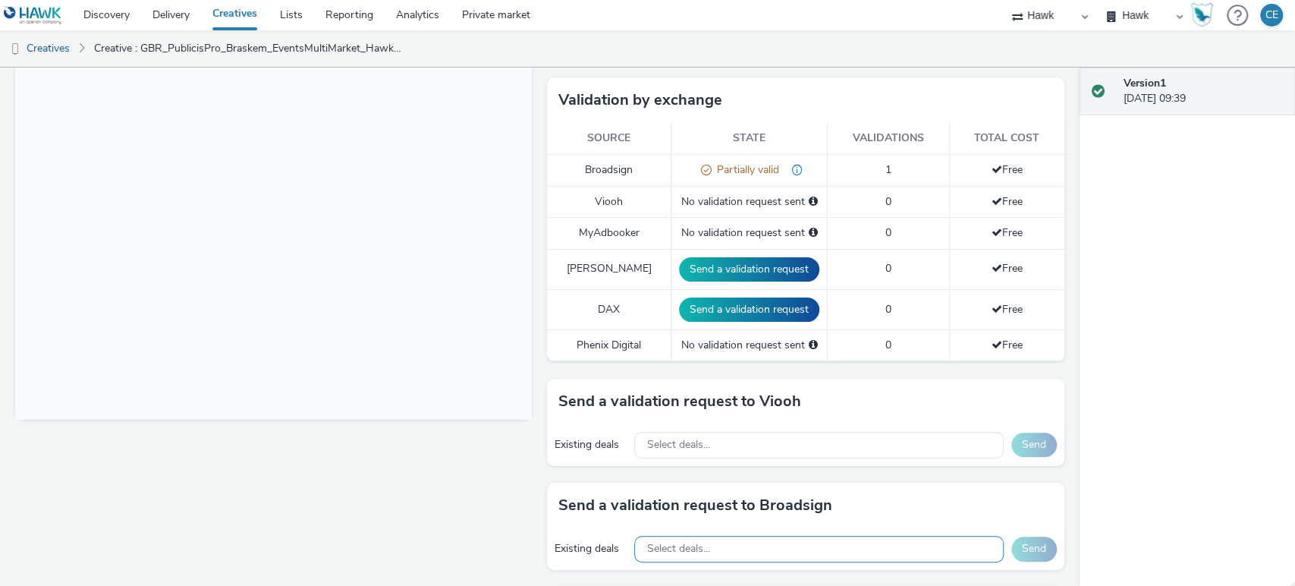
scroll to position [425, 0]
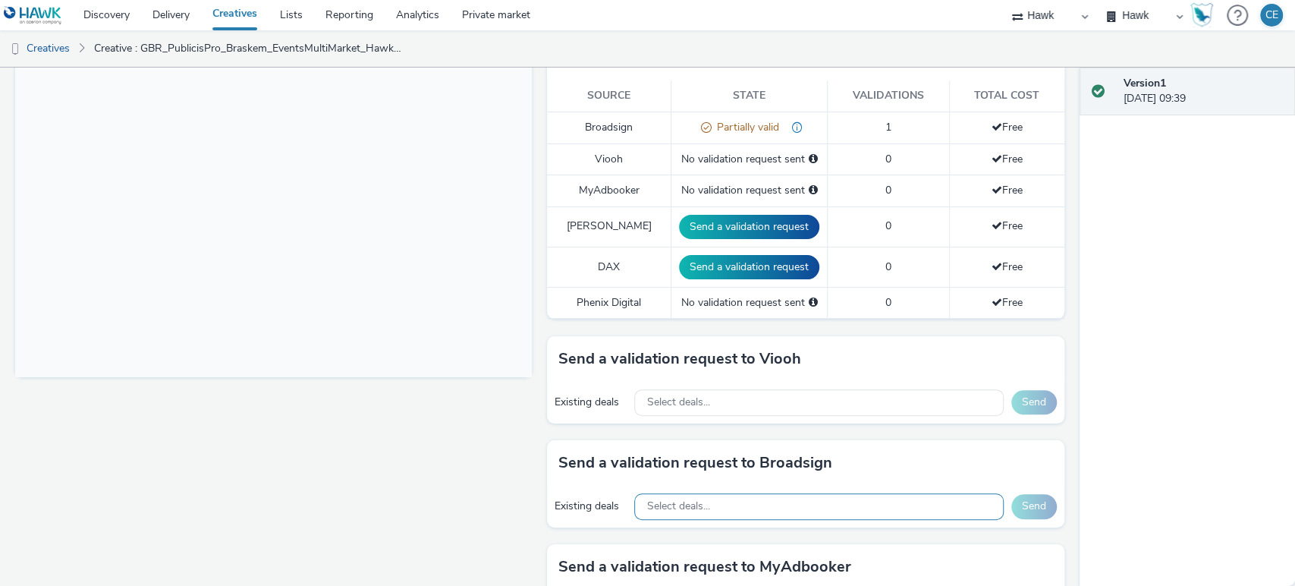
click at [719, 493] on div "Select deals..." at bounding box center [818, 506] width 369 height 27
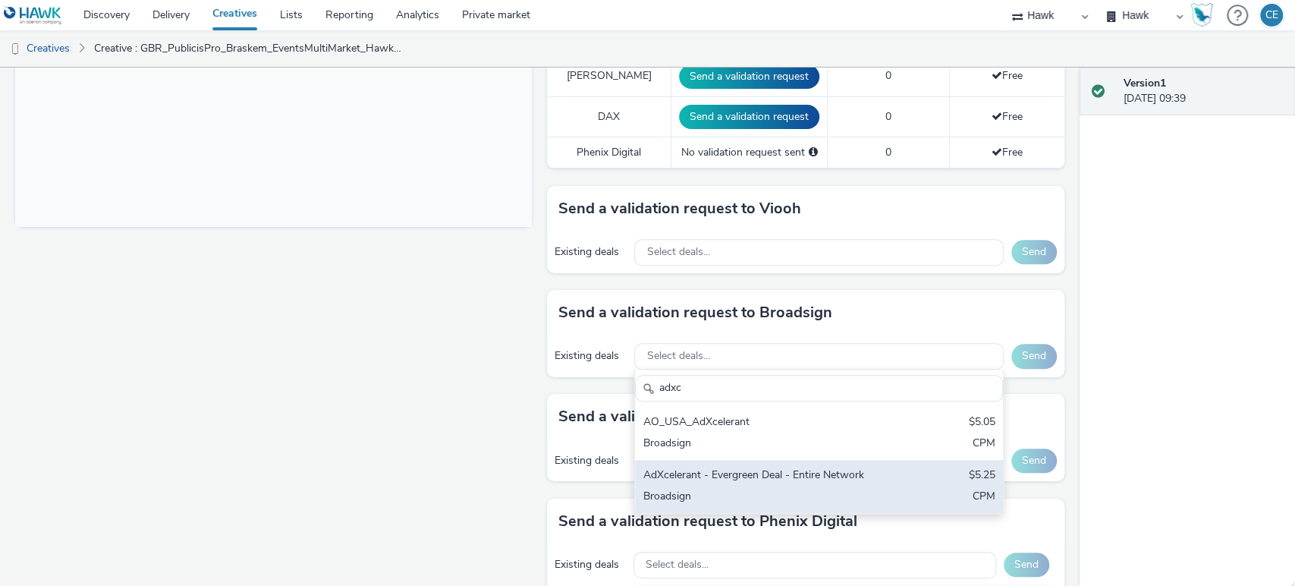
scroll to position [593, 0]
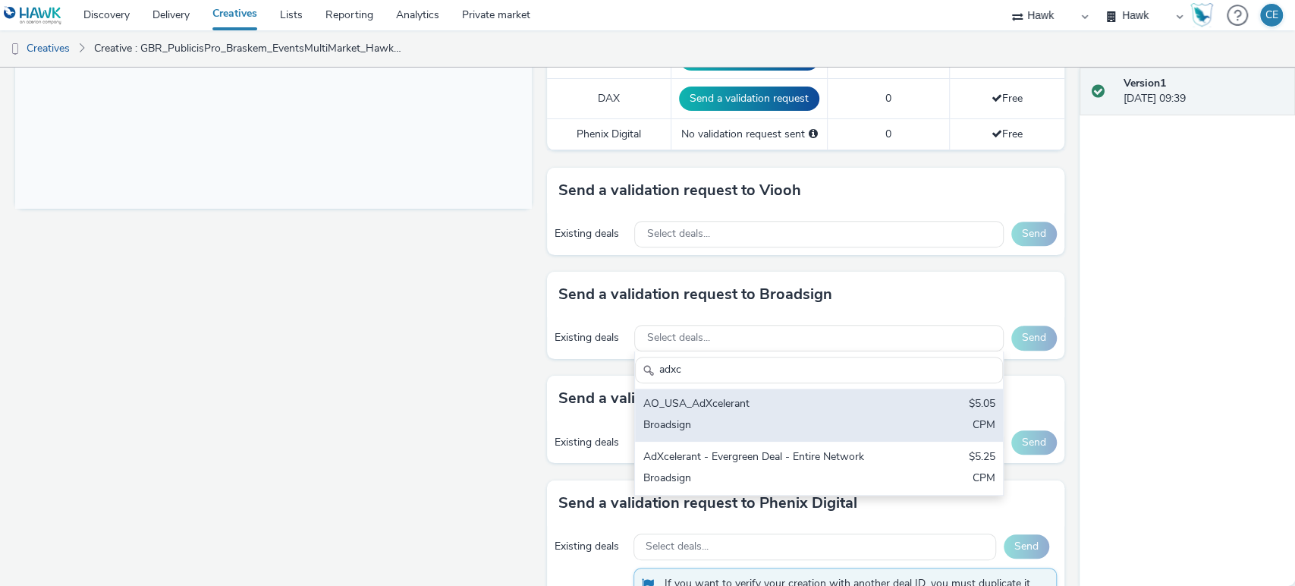
type input "adxc"
click at [853, 419] on div "Broadsign" at bounding box center [759, 425] width 232 height 17
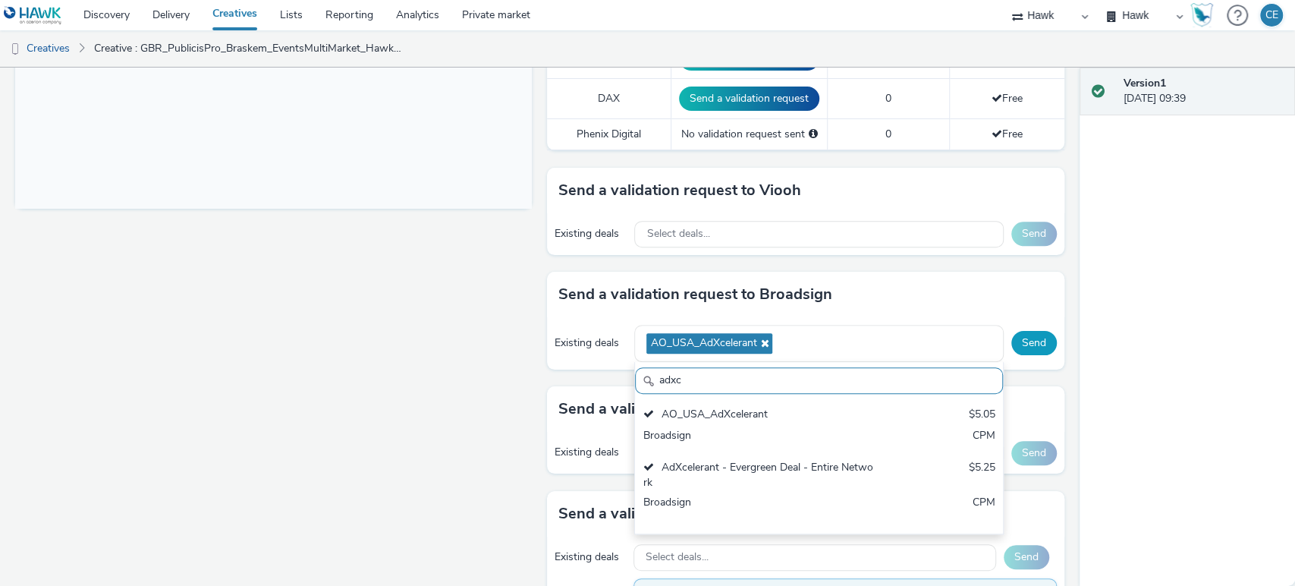
click at [1011, 335] on button "Send" at bounding box center [1034, 343] width 46 height 24
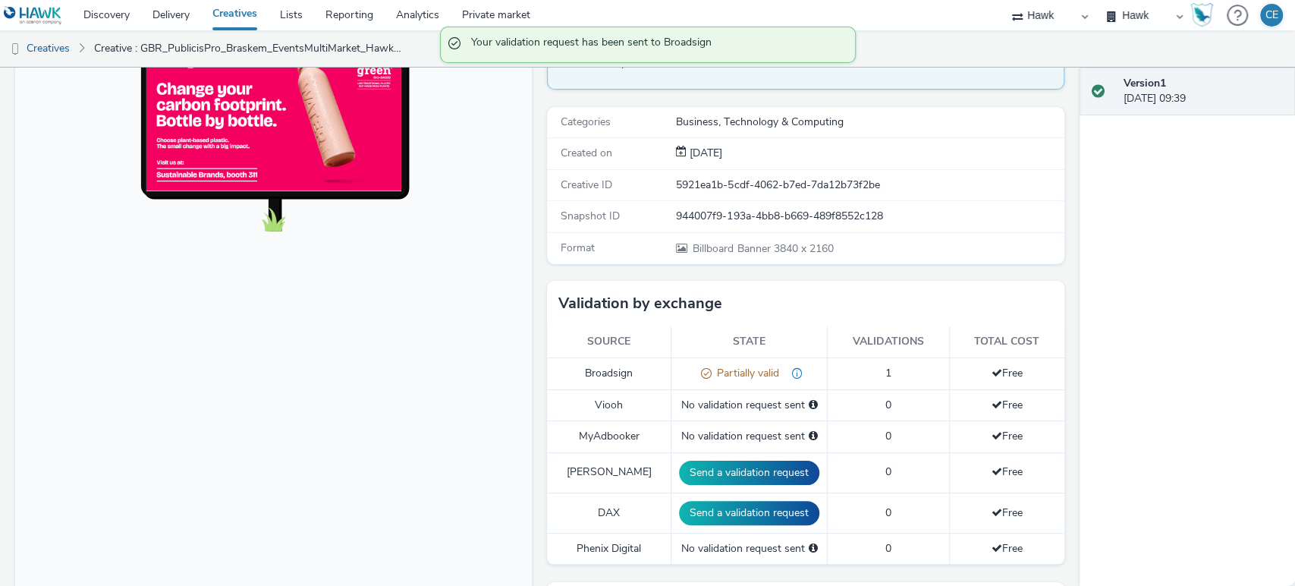
scroll to position [87, 0]
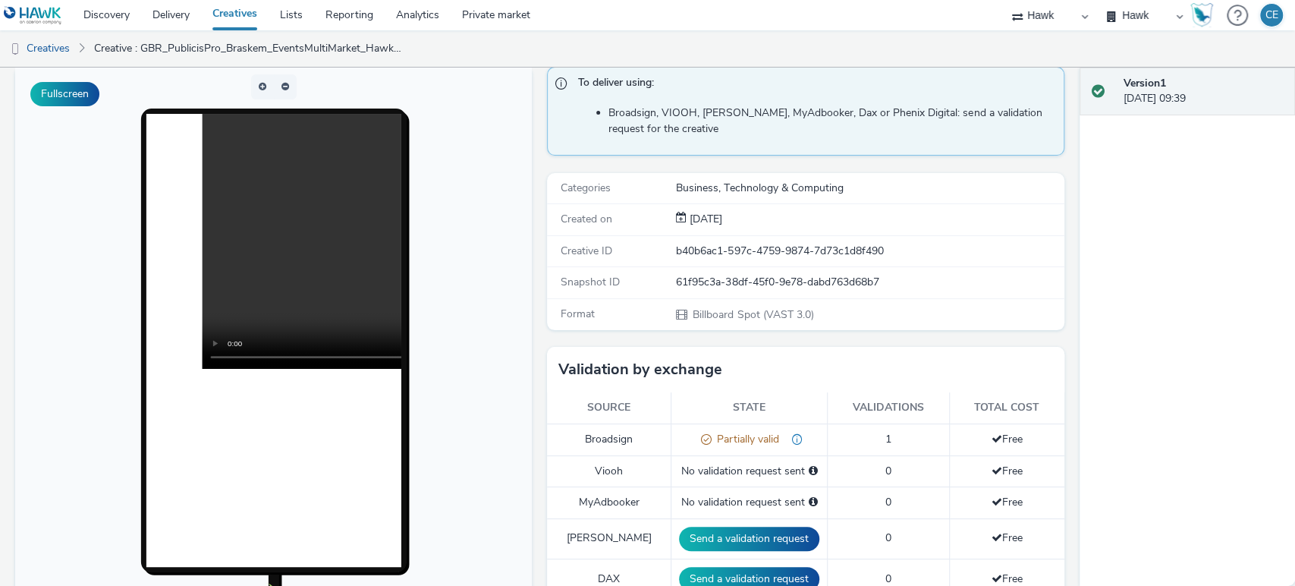
scroll to position [84, 0]
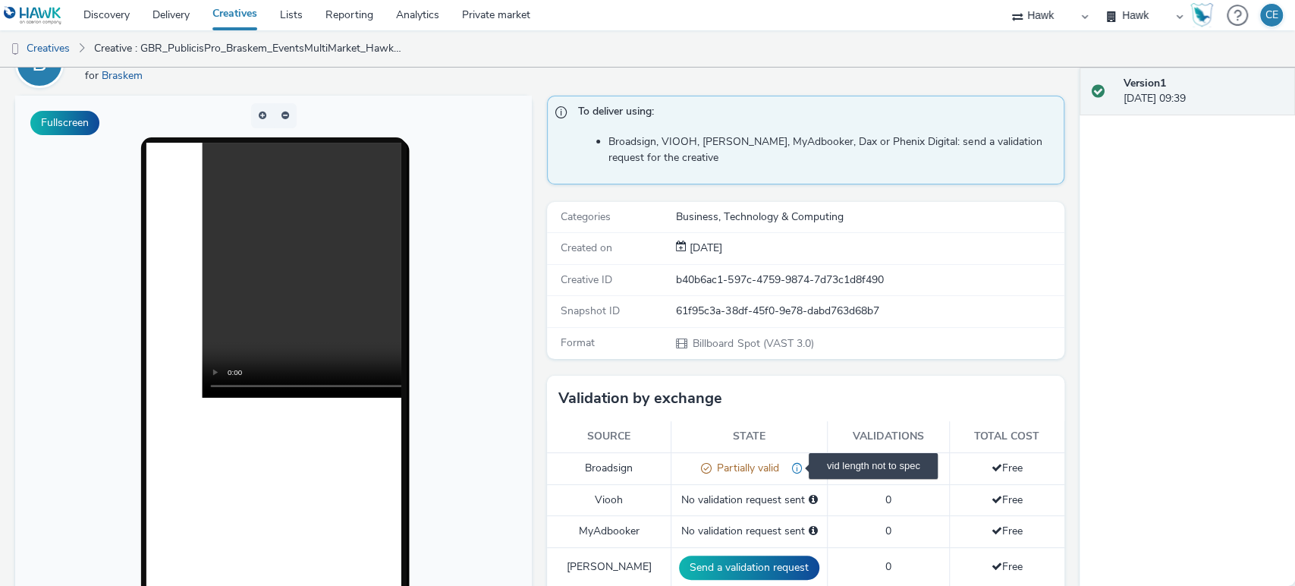
click at [784, 468] on span "vid length not to spec" at bounding box center [791, 467] width 24 height 14
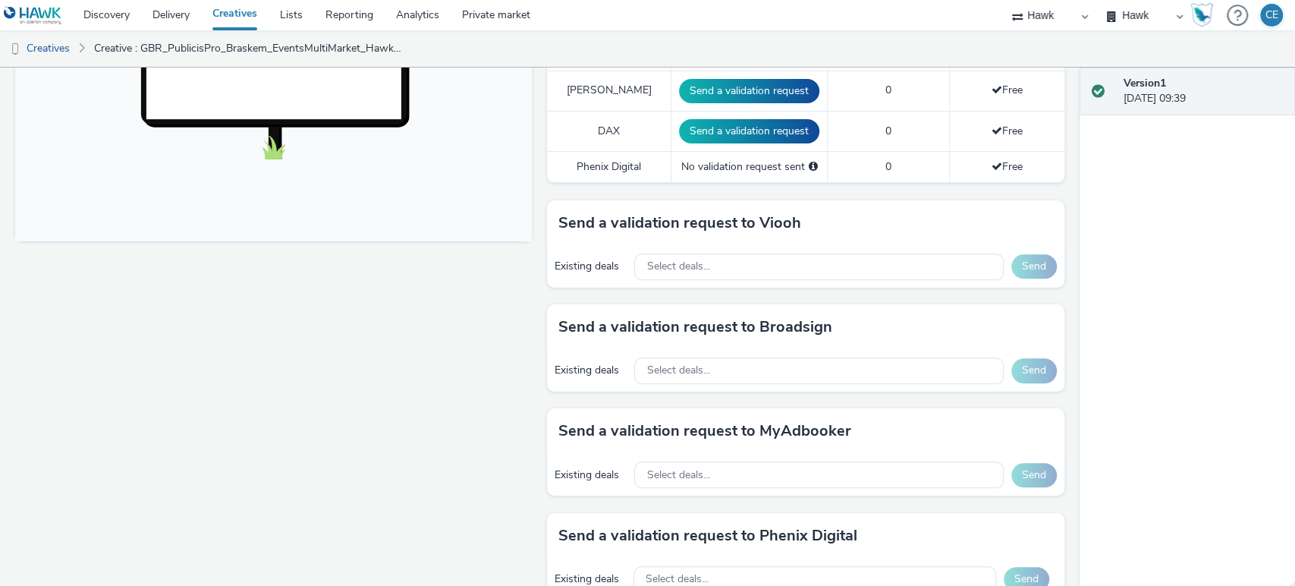
scroll to position [589, 0]
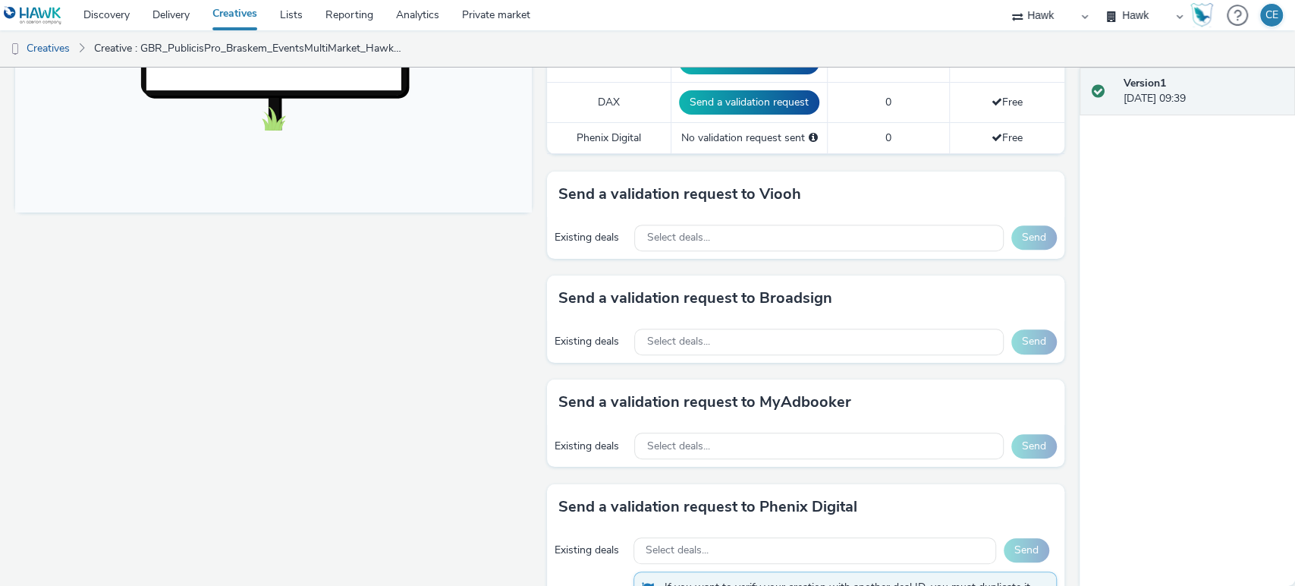
click at [1215, 141] on div "Version 1 [DATE] 09:39" at bounding box center [1188, 327] width 216 height 518
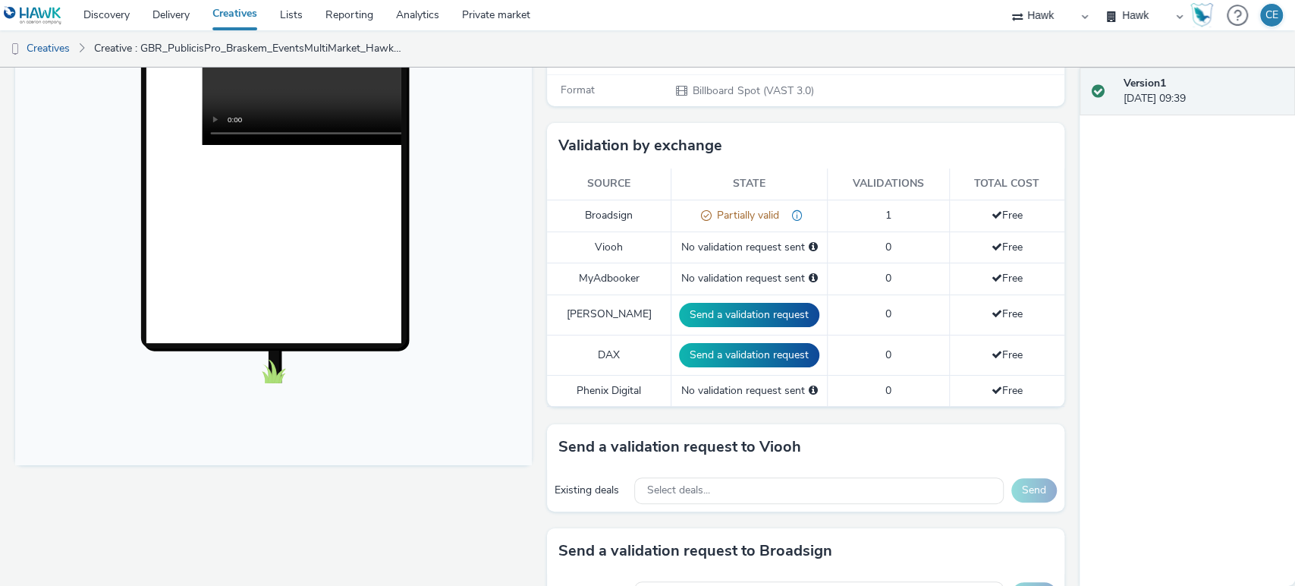
scroll to position [168, 0]
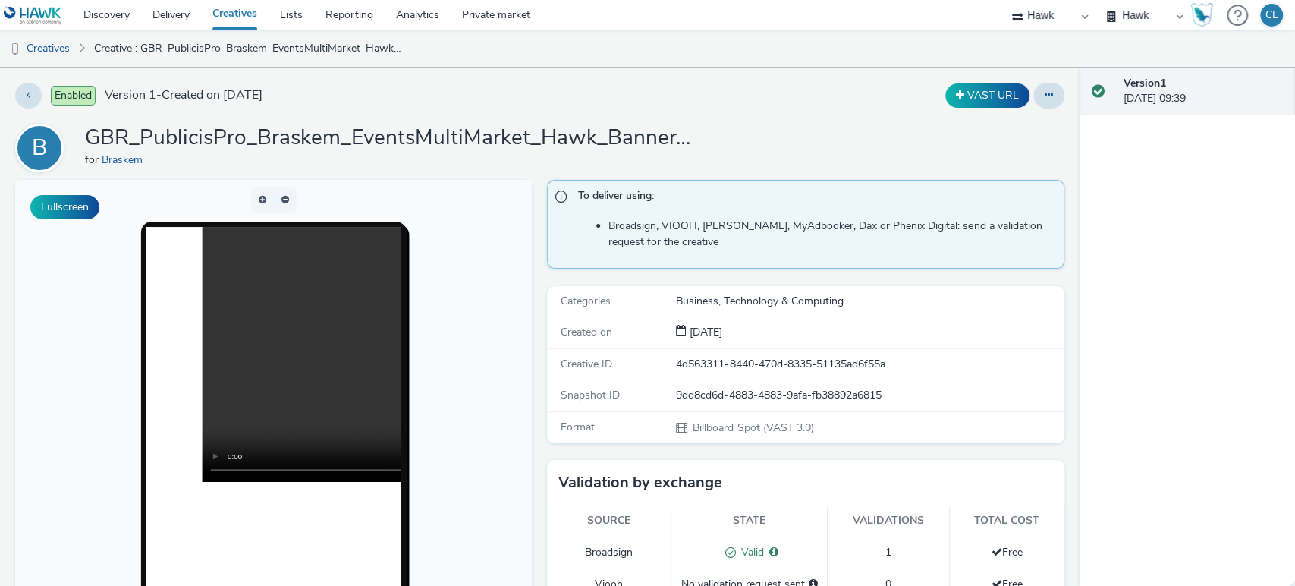
click at [331, 473] on video at bounding box center [457, 354] width 510 height 255
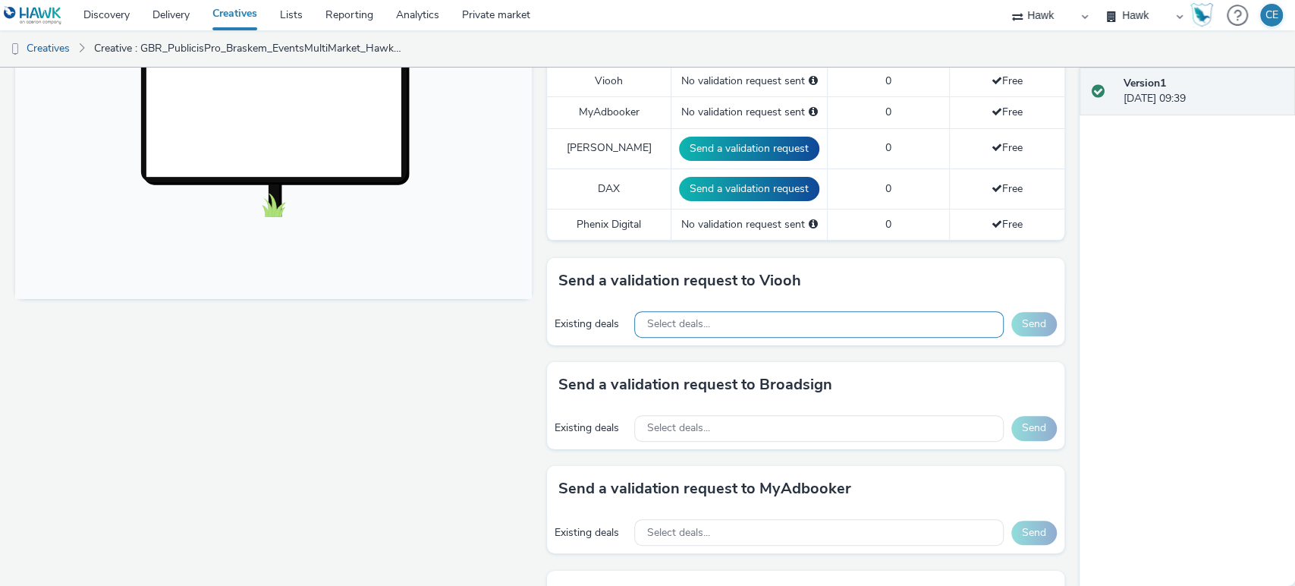
scroll to position [505, 0]
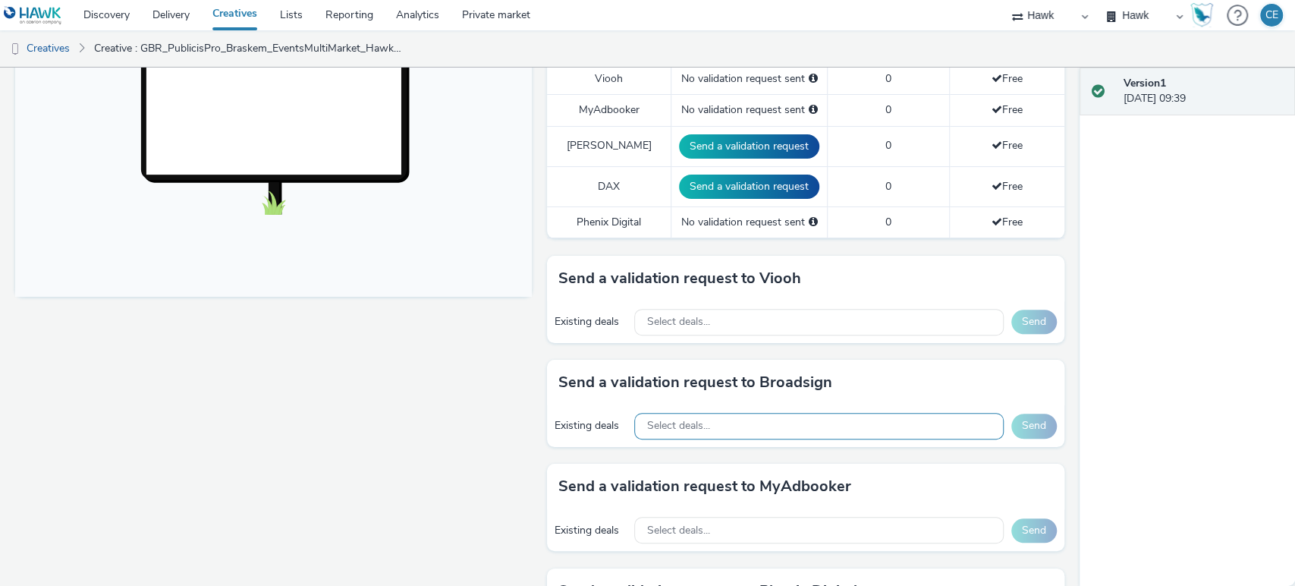
click at [696, 426] on span "Select deals..." at bounding box center [677, 426] width 63 height 13
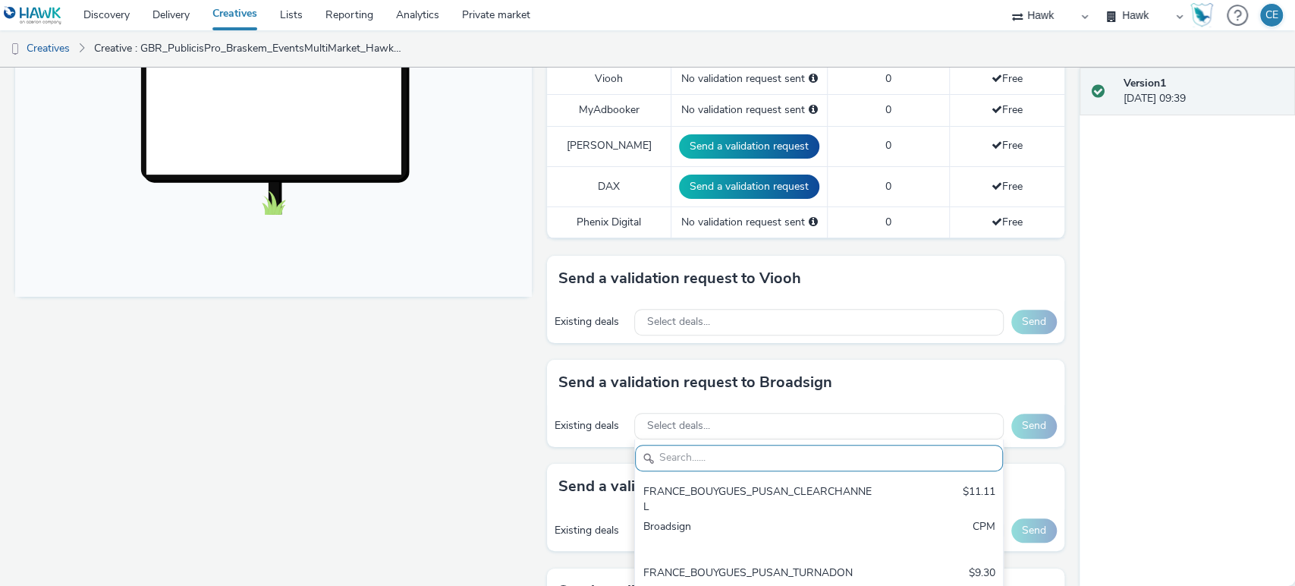
paste input "[GEOGRAPHIC_DATA] 1"
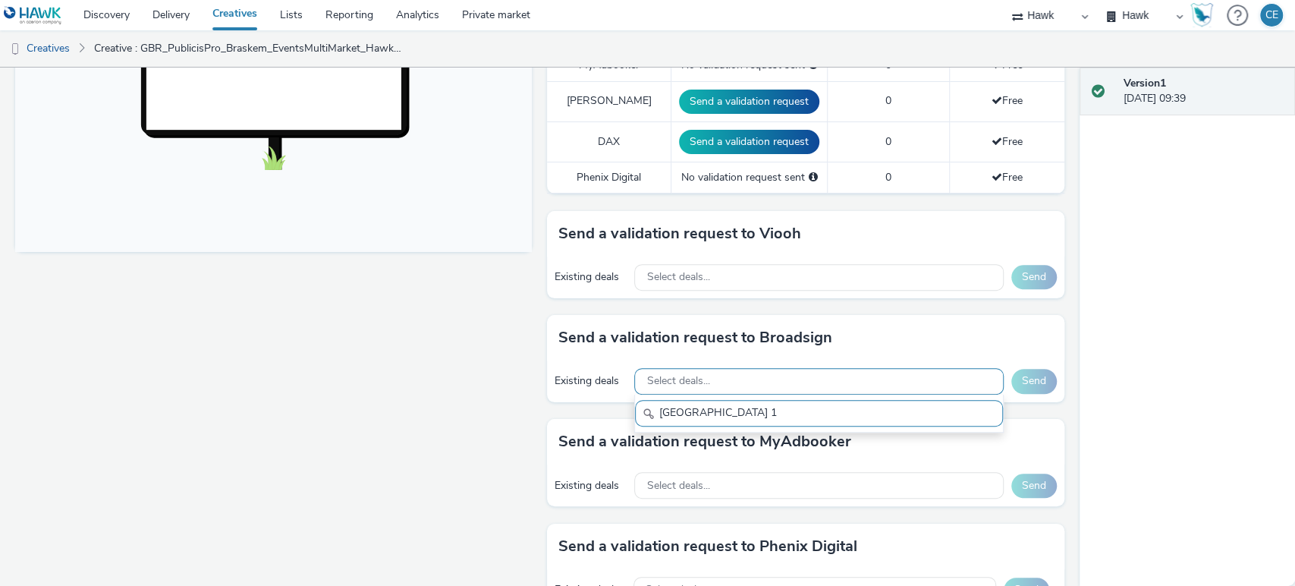
scroll to position [674, 0]
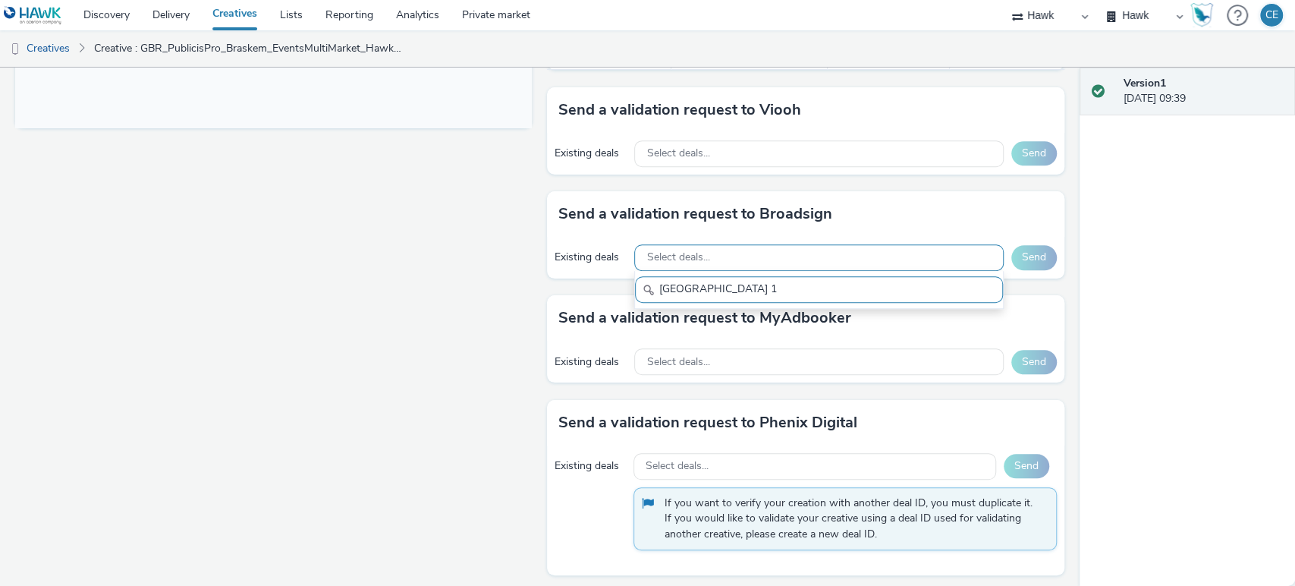
type input "[GEOGRAPHIC_DATA]"
click at [654, 294] on input "[GEOGRAPHIC_DATA]" at bounding box center [818, 289] width 367 height 27
click at [765, 290] on input "[GEOGRAPHIC_DATA]" at bounding box center [818, 289] width 367 height 27
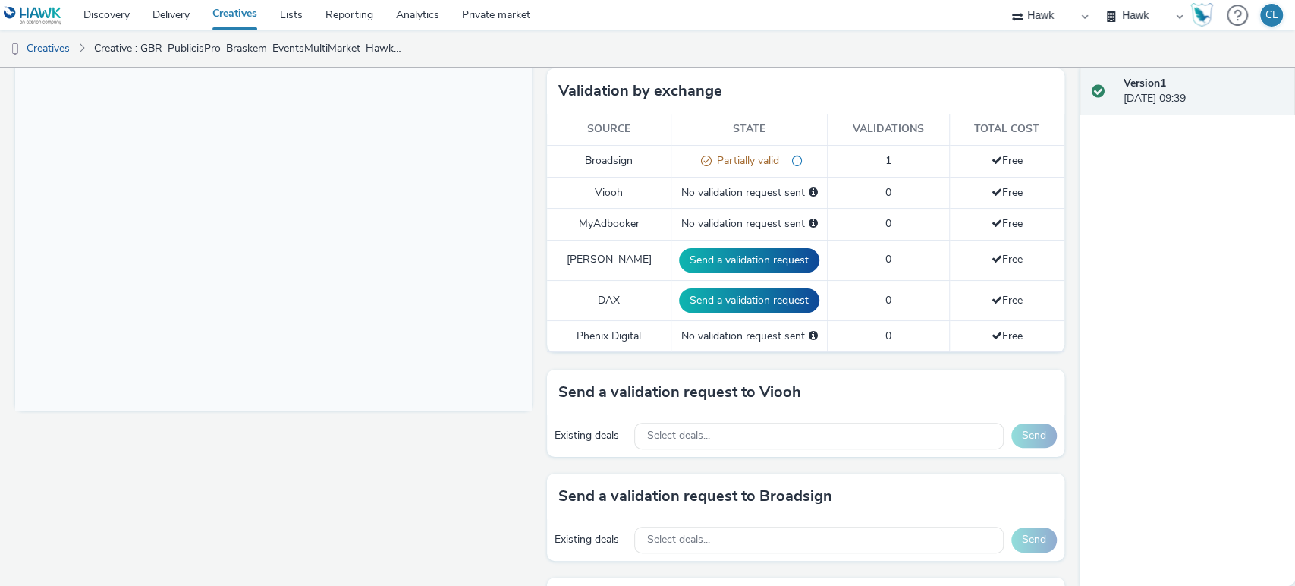
scroll to position [505, 0]
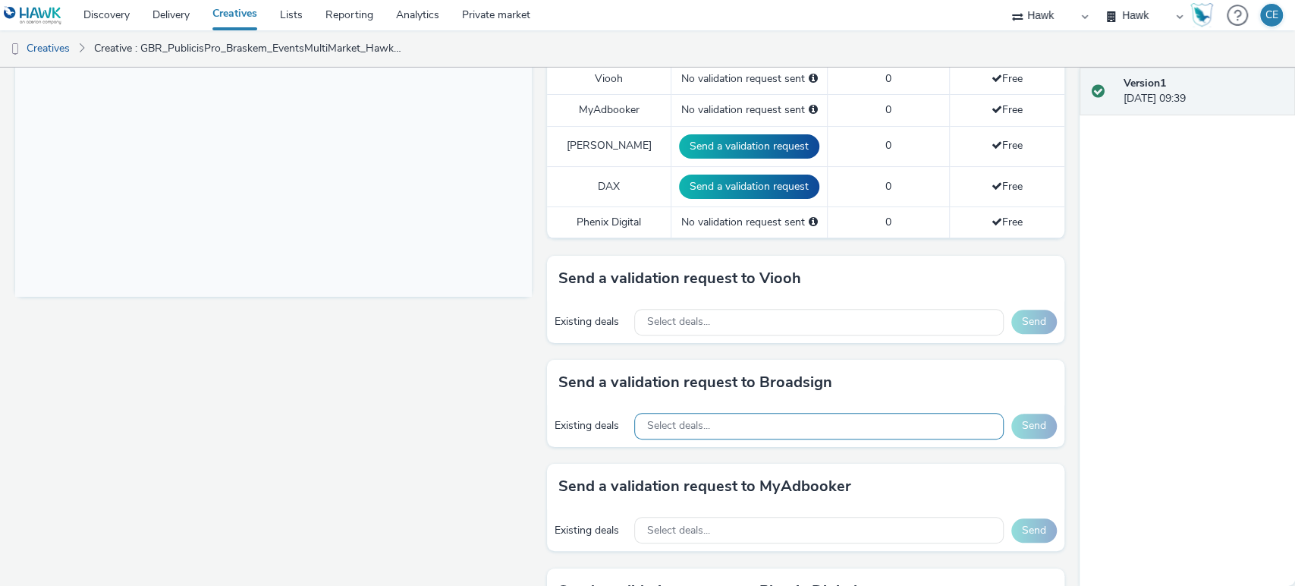
click at [753, 418] on div "Select deals..." at bounding box center [818, 426] width 369 height 27
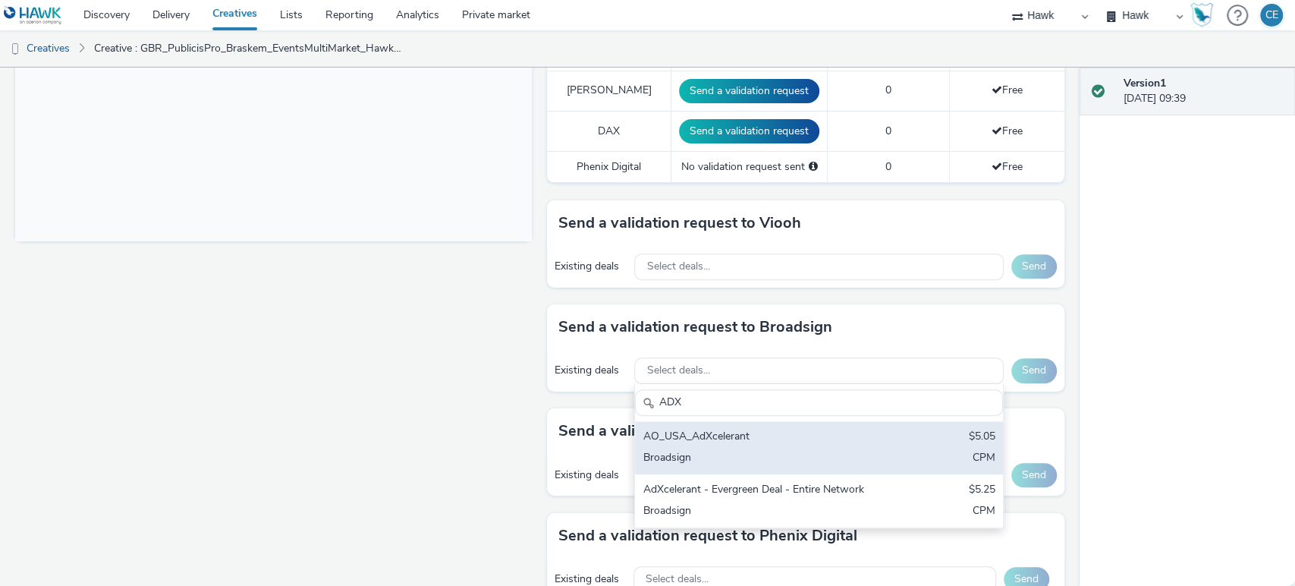
scroll to position [589, 0]
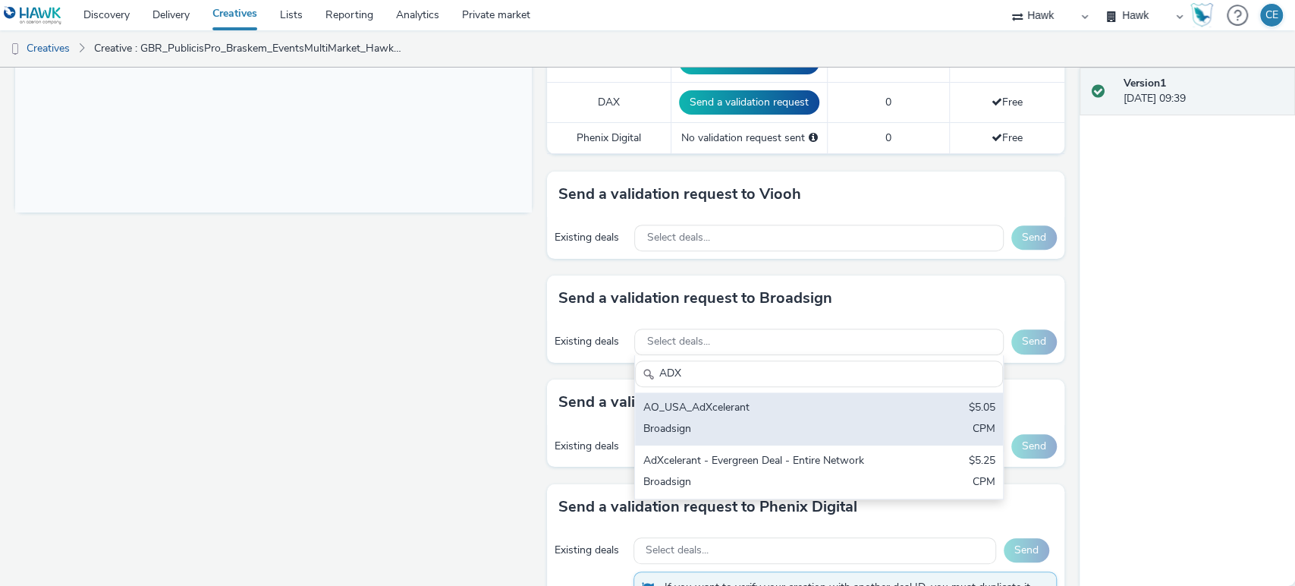
type input "ADX"
click at [852, 402] on div "AO_USA_AdXcelerant" at bounding box center [759, 408] width 232 height 17
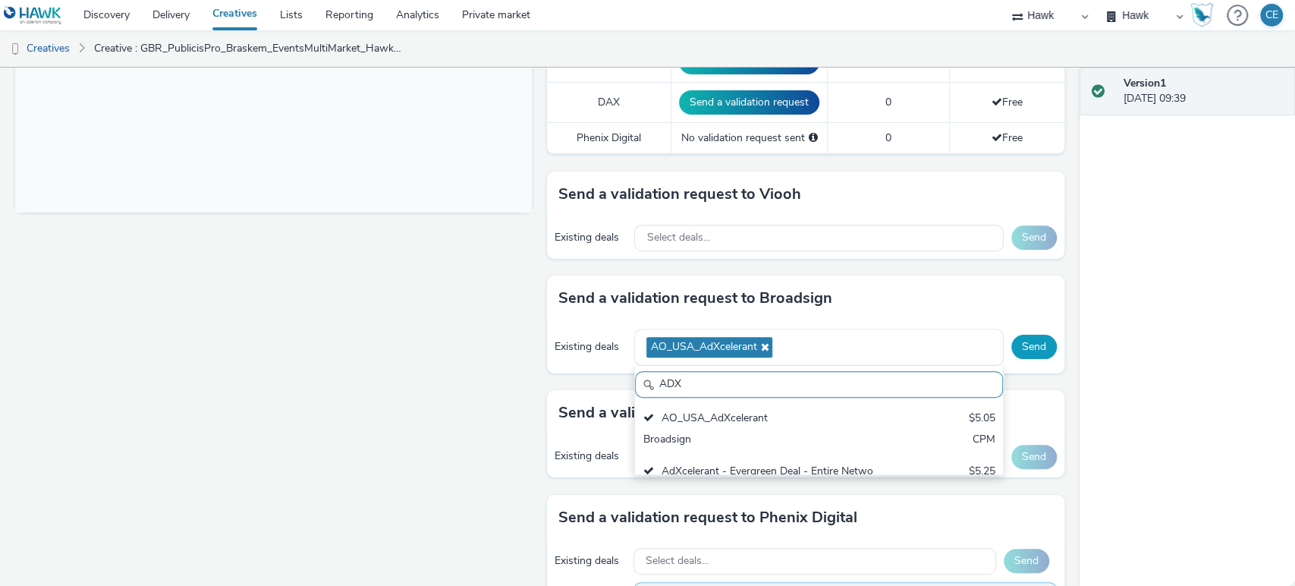
click at [1026, 344] on button "Send" at bounding box center [1034, 347] width 46 height 24
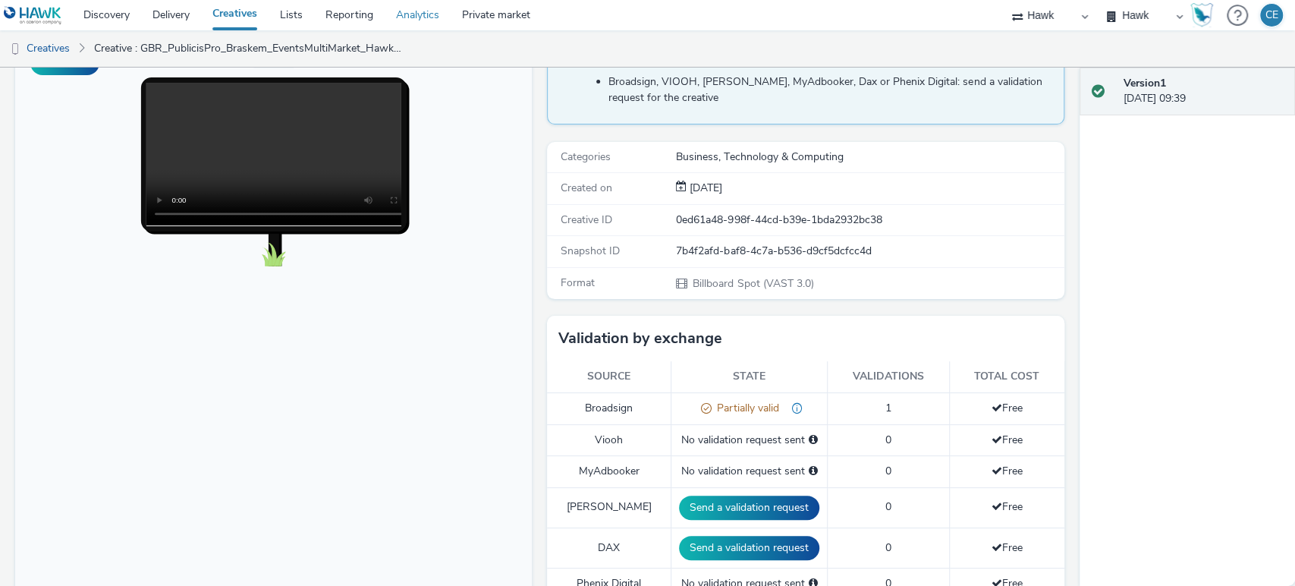
scroll to position [0, 0]
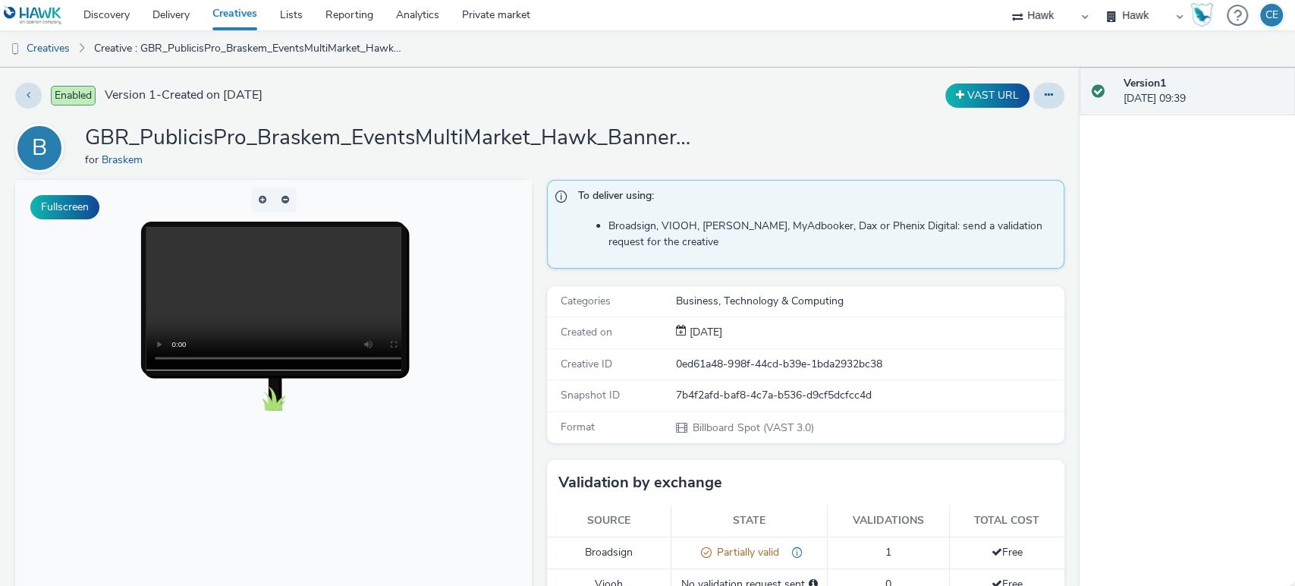
click at [733, 294] on div "Business, Technology & Computing" at bounding box center [869, 301] width 386 height 15
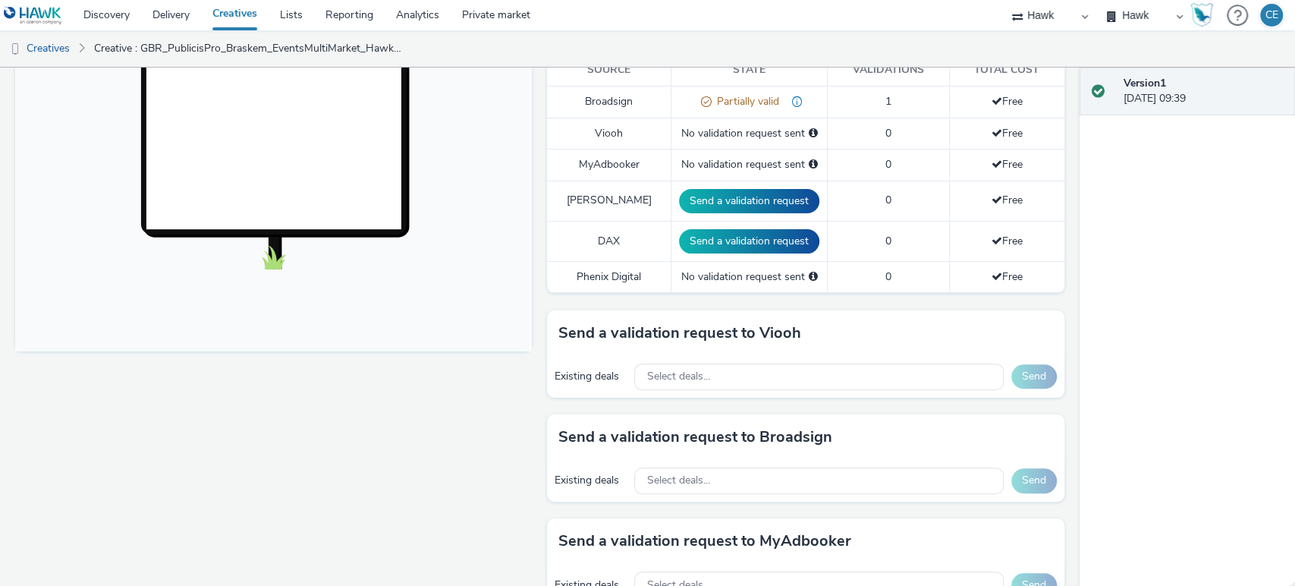
scroll to position [589, 0]
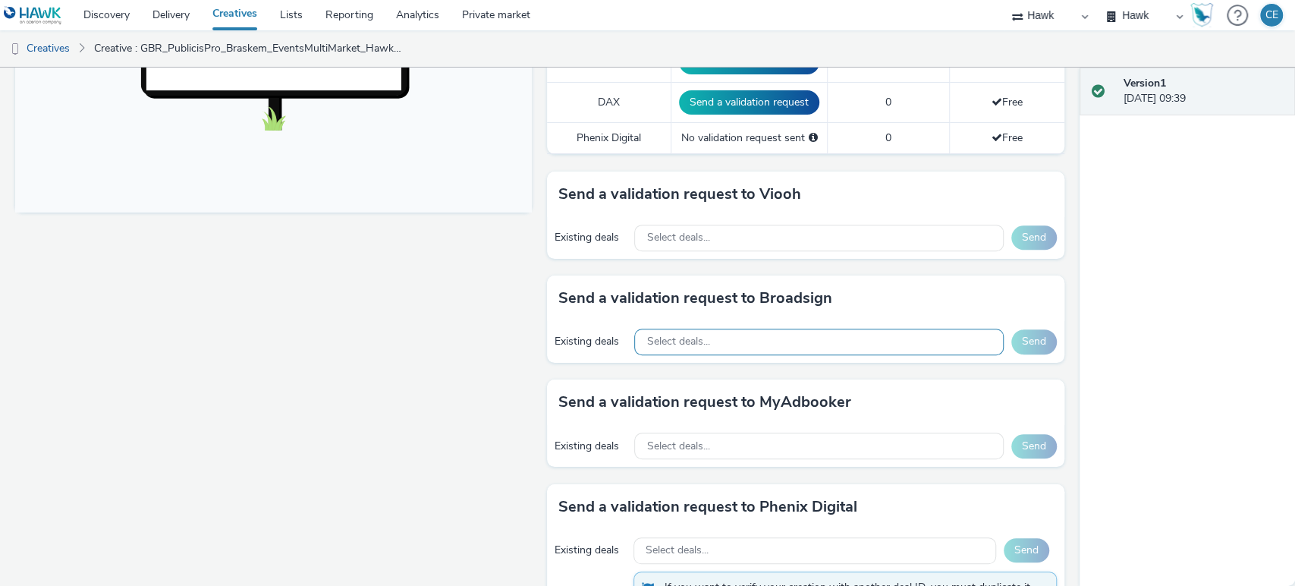
click at [753, 342] on div "Select deals..." at bounding box center [818, 341] width 369 height 27
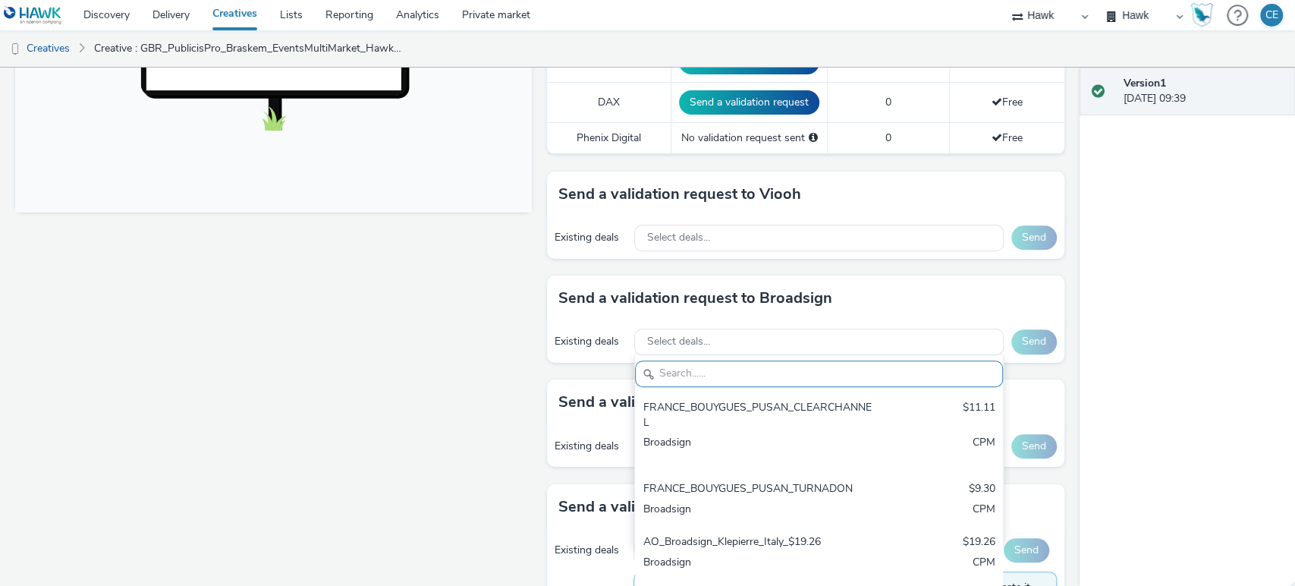
paste input "AO_ClearChannelUS_Transit Shelters_2025"
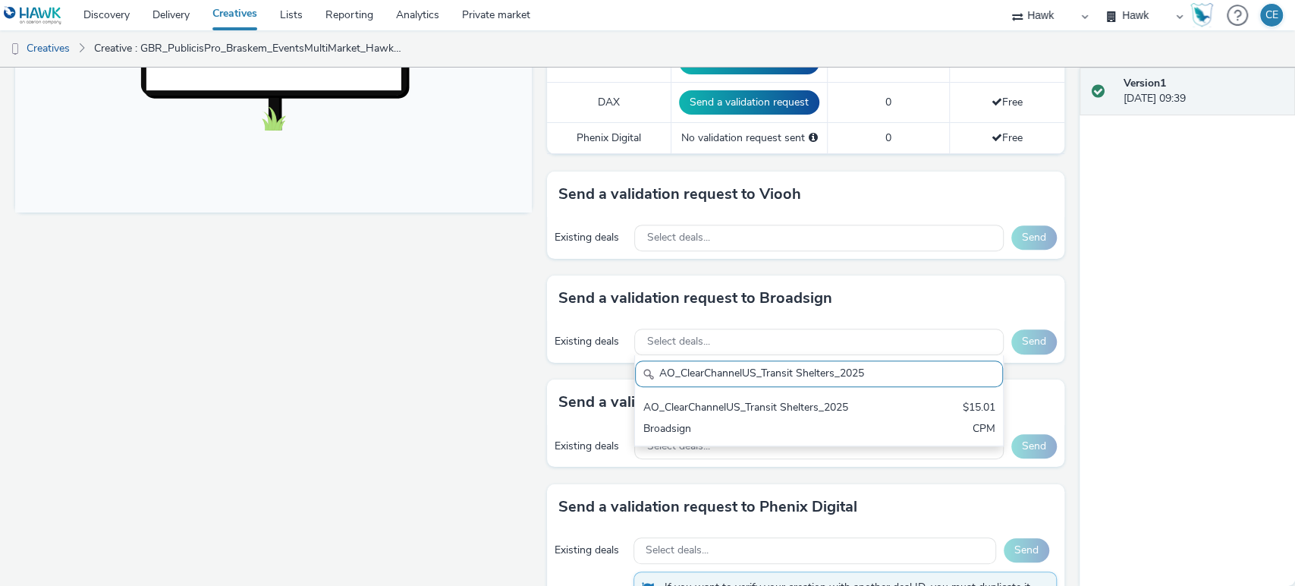
drag, startPoint x: 753, startPoint y: 410, endPoint x: 787, endPoint y: 382, distance: 44.8
click at [753, 410] on div "AO_ClearChannelUS_Transit Shelters_2025" at bounding box center [759, 408] width 232 height 17
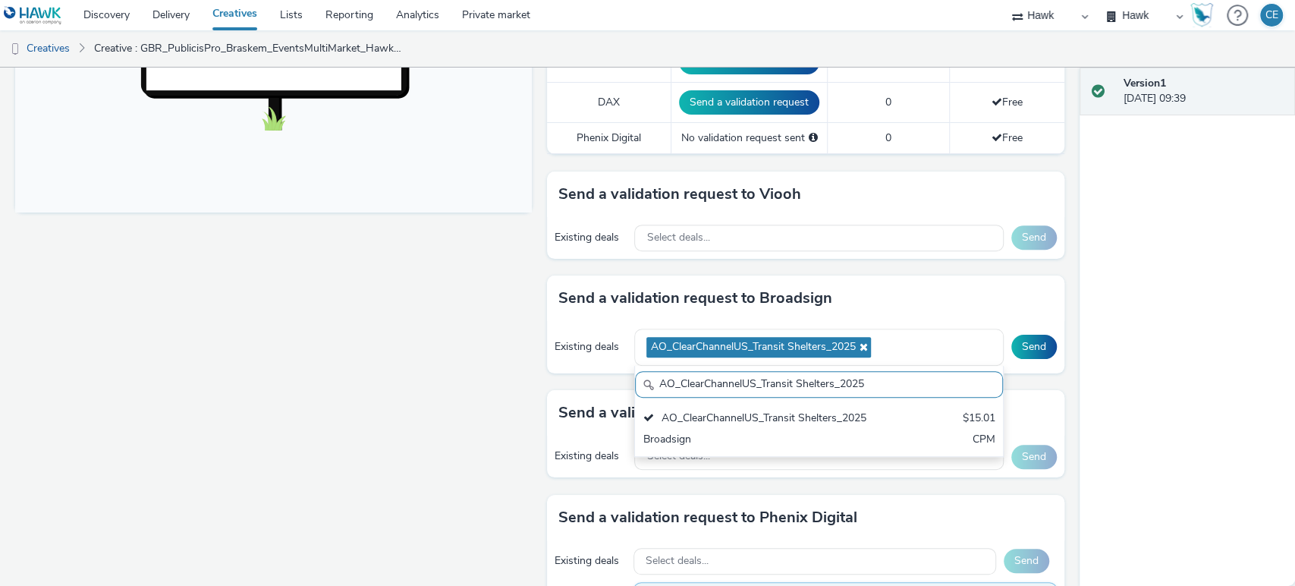
drag, startPoint x: 863, startPoint y: 380, endPoint x: 538, endPoint y: 371, distance: 324.8
click at [539, 371] on div "To deliver using: Broadsign, VIOOH, Stroer, MyAdbooker, Dax or Phenix Digital: …" at bounding box center [801, 251] width 524 height 1322
click at [874, 382] on input "AO_ClearChannelUS_Transit Shelters_2025" at bounding box center [818, 384] width 367 height 27
drag, startPoint x: 874, startPoint y: 382, endPoint x: 533, endPoint y: 375, distance: 340.7
click at [539, 375] on div "To deliver using: Broadsign, VIOOH, Stroer, MyAdbooker, Dax or Phenix Digital: …" at bounding box center [801, 251] width 524 height 1322
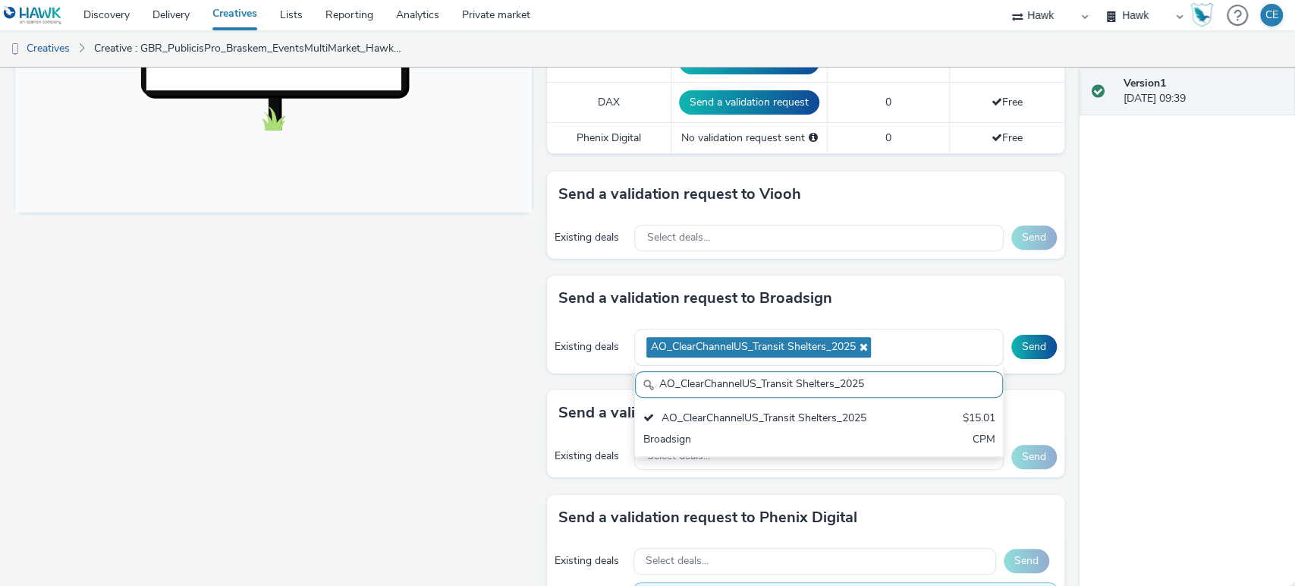
paste input "[GEOGRAPHIC_DATA] 1"
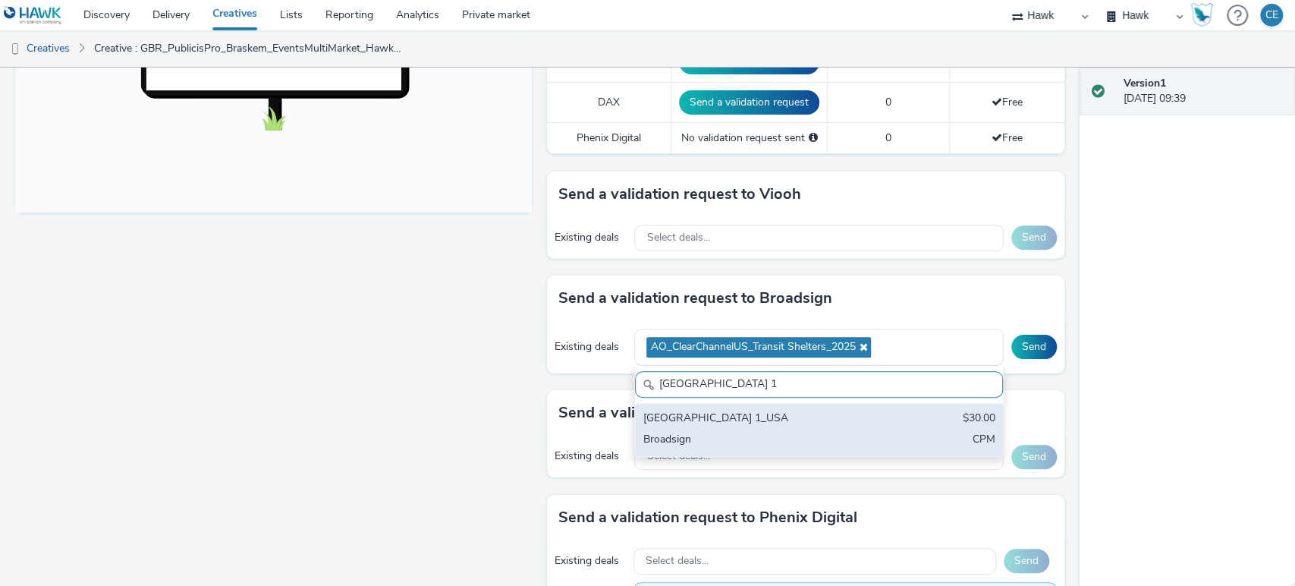
click at [806, 413] on div "[GEOGRAPHIC_DATA] 1_USA" at bounding box center [759, 418] width 232 height 17
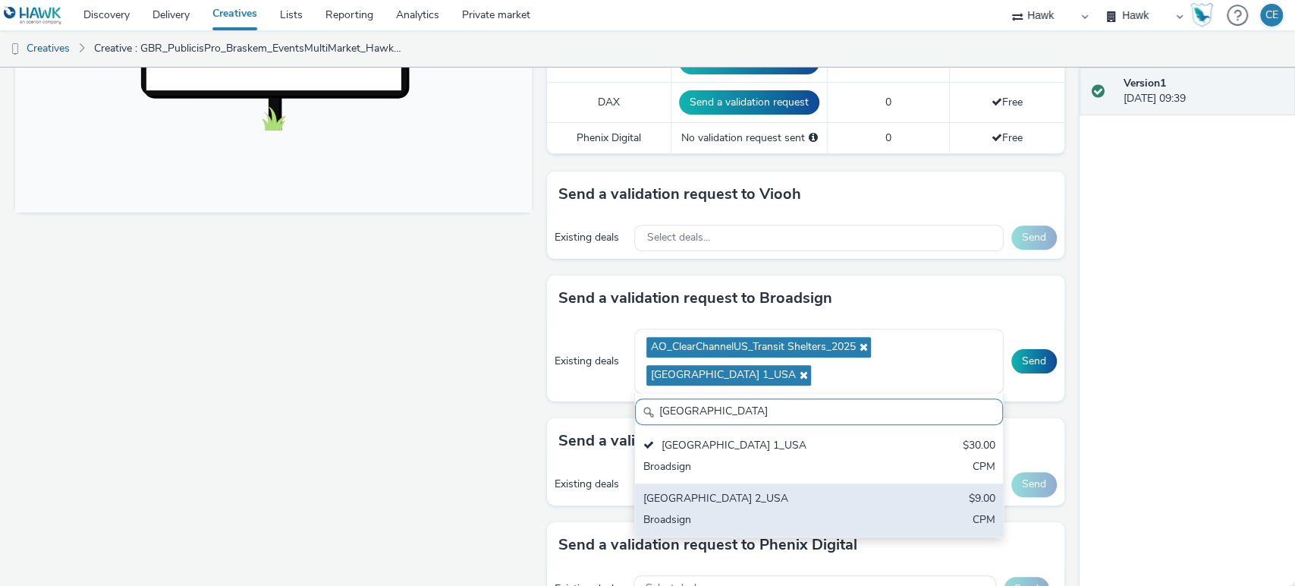
type input "[GEOGRAPHIC_DATA]"
click at [813, 500] on div "[GEOGRAPHIC_DATA] 2_USA" at bounding box center [759, 499] width 232 height 17
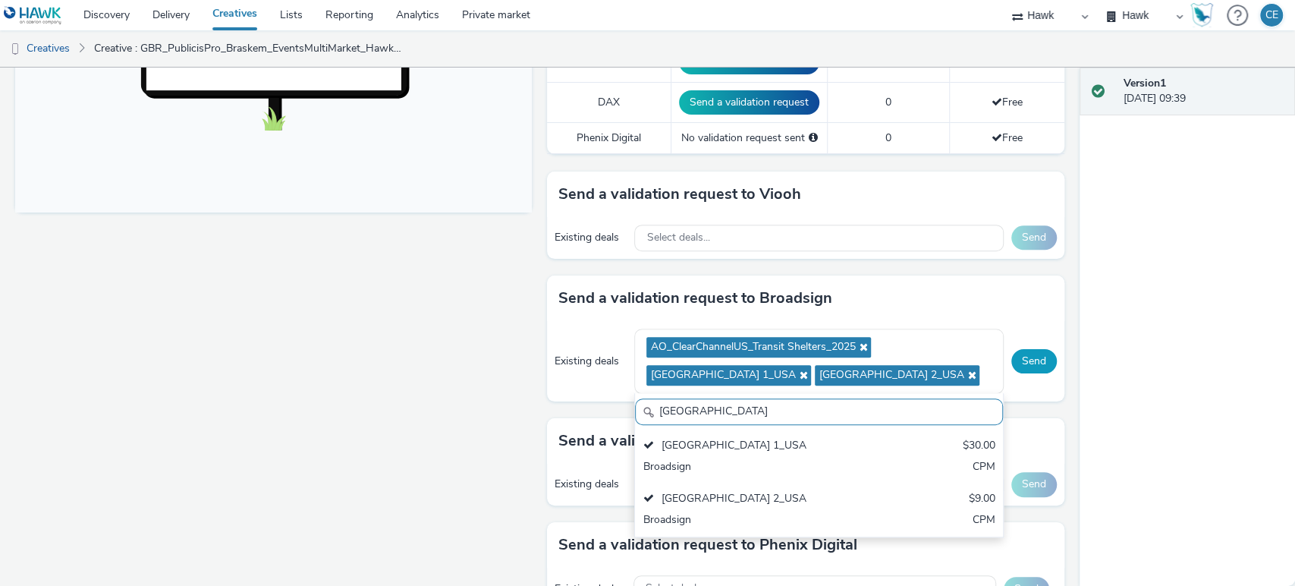
click at [1020, 349] on button "Send" at bounding box center [1034, 361] width 46 height 24
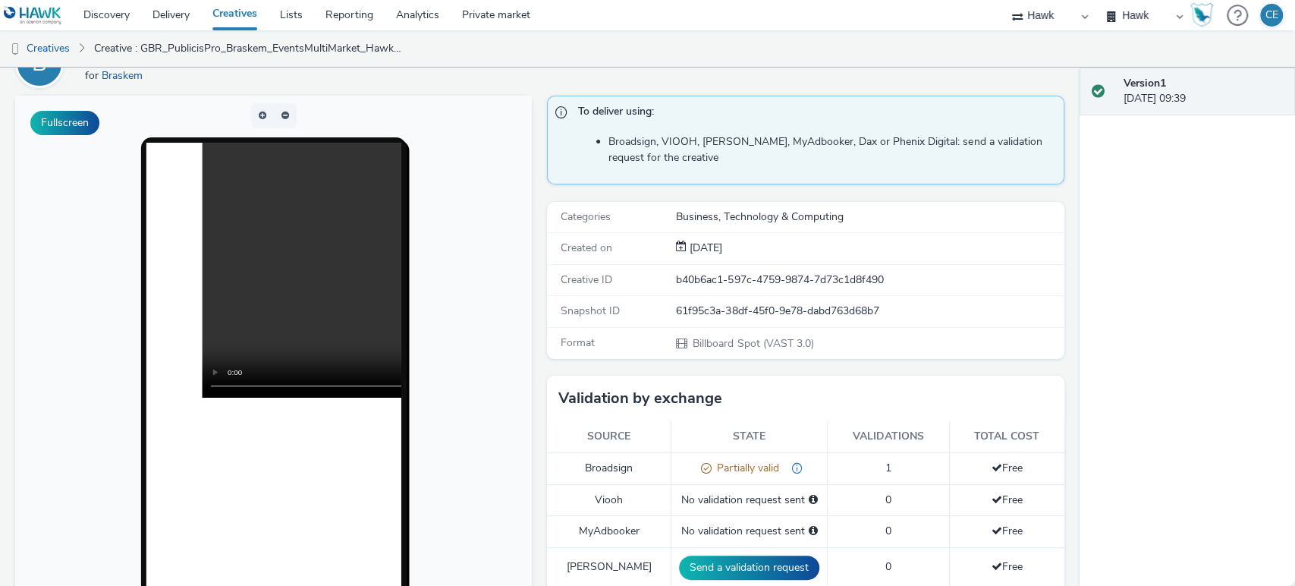
scroll to position [0, 0]
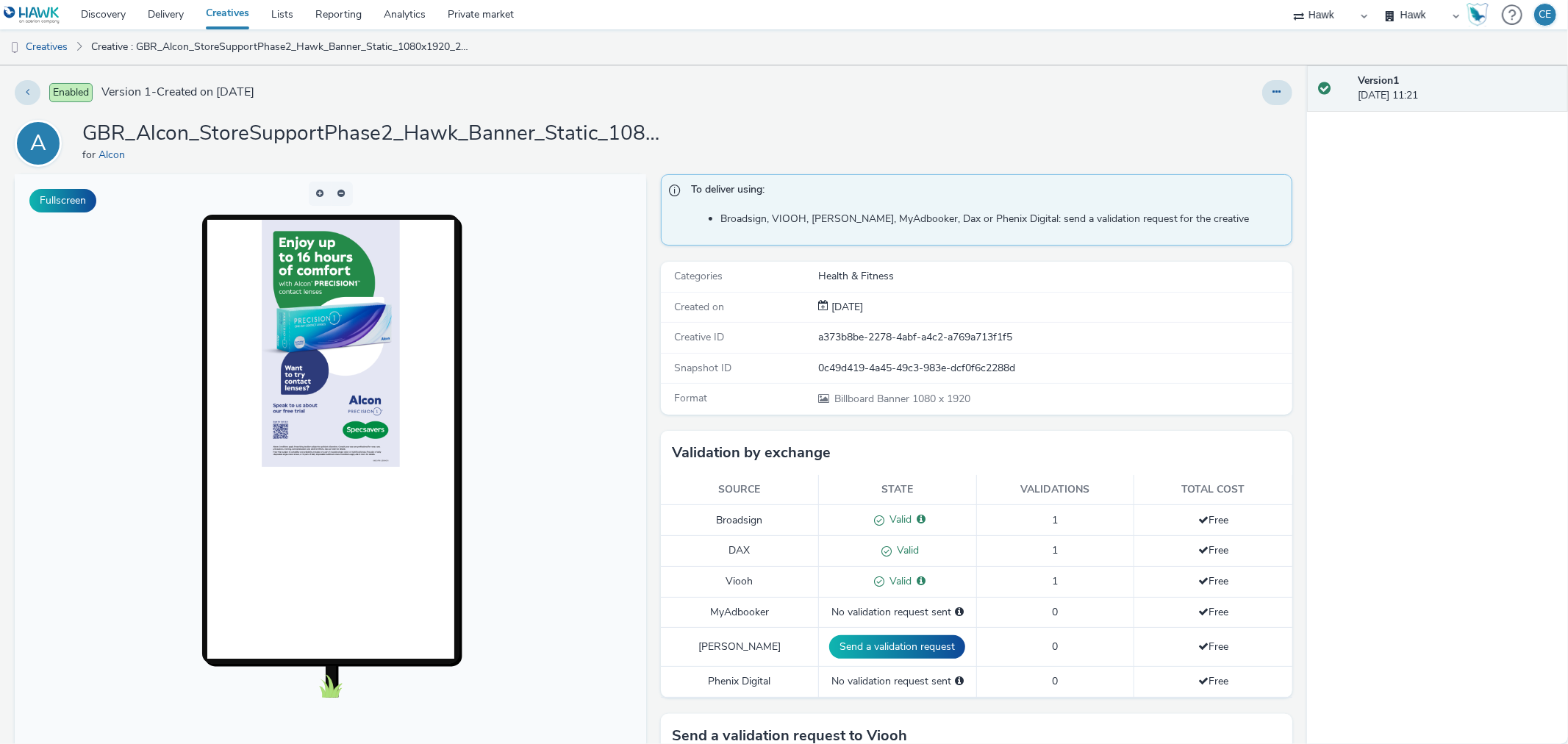
scroll to position [281, 0]
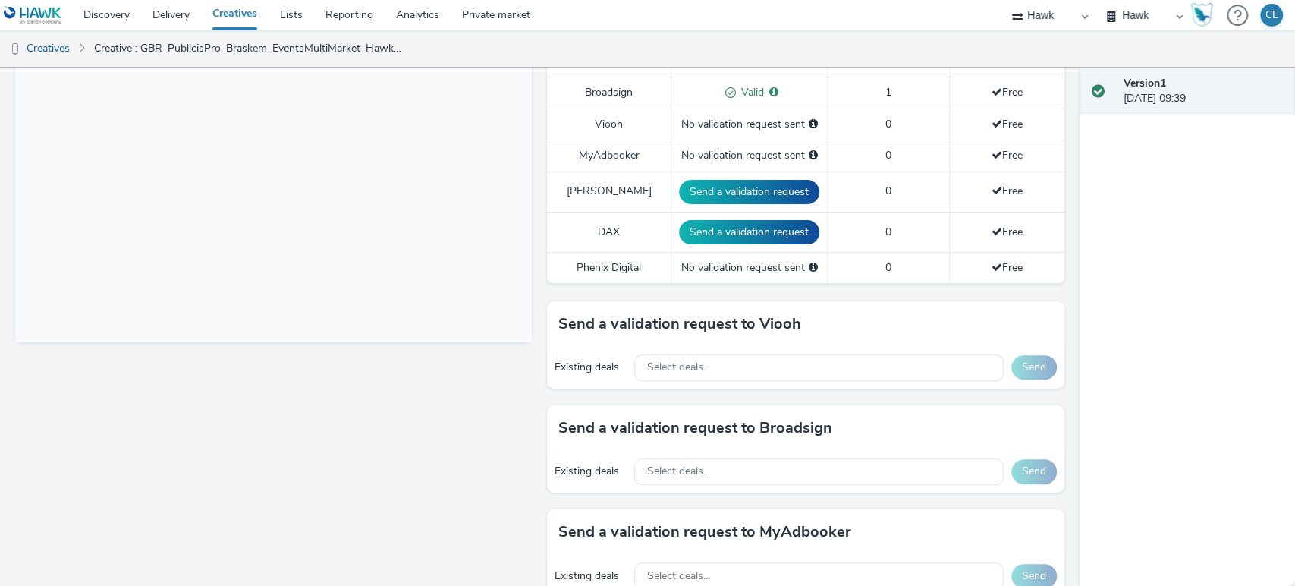
scroll to position [505, 0]
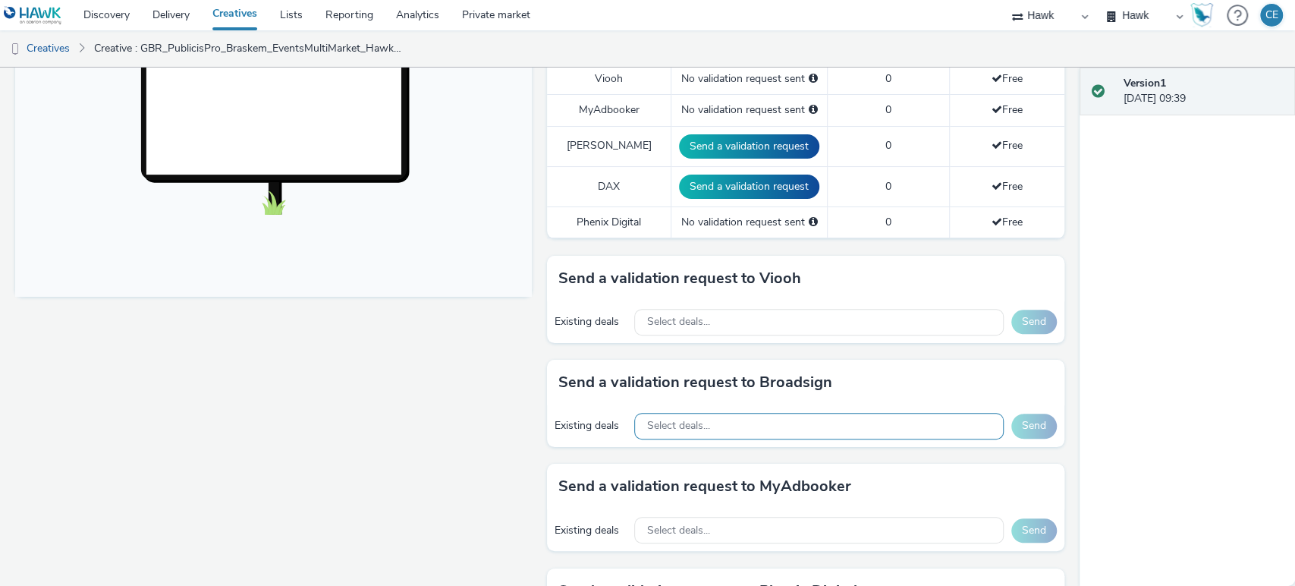
drag, startPoint x: 693, startPoint y: 416, endPoint x: 668, endPoint y: 416, distance: 25.0
click at [668, 420] on span "Select deals..." at bounding box center [677, 426] width 63 height 13
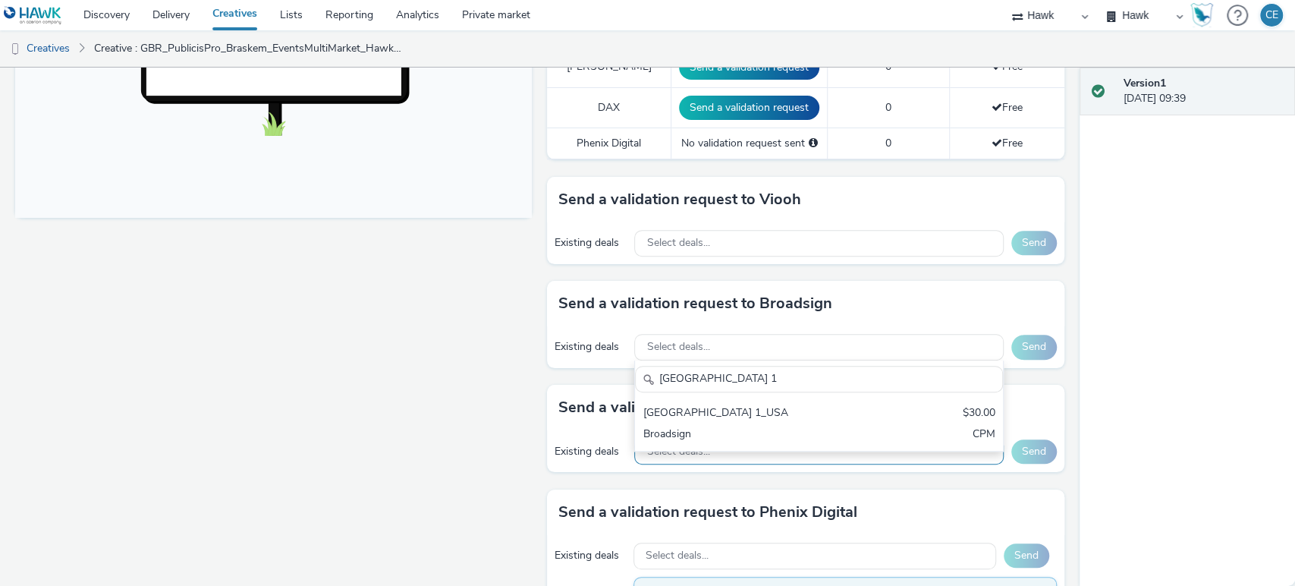
scroll to position [674, 0]
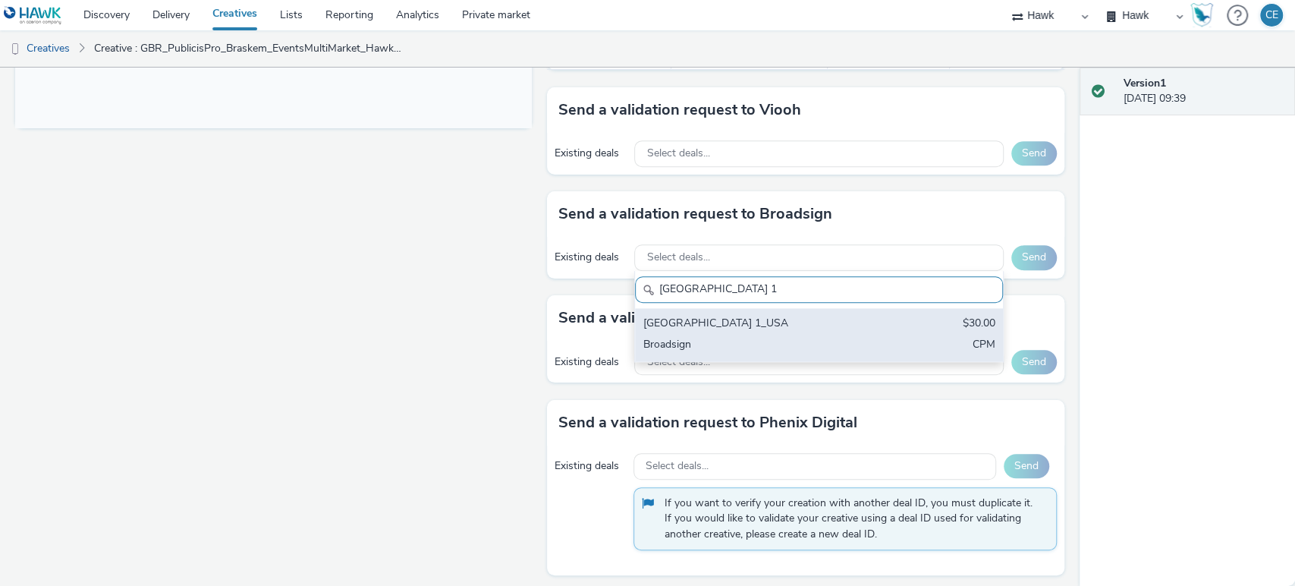
click at [747, 350] on div "Broadsign" at bounding box center [759, 345] width 232 height 17
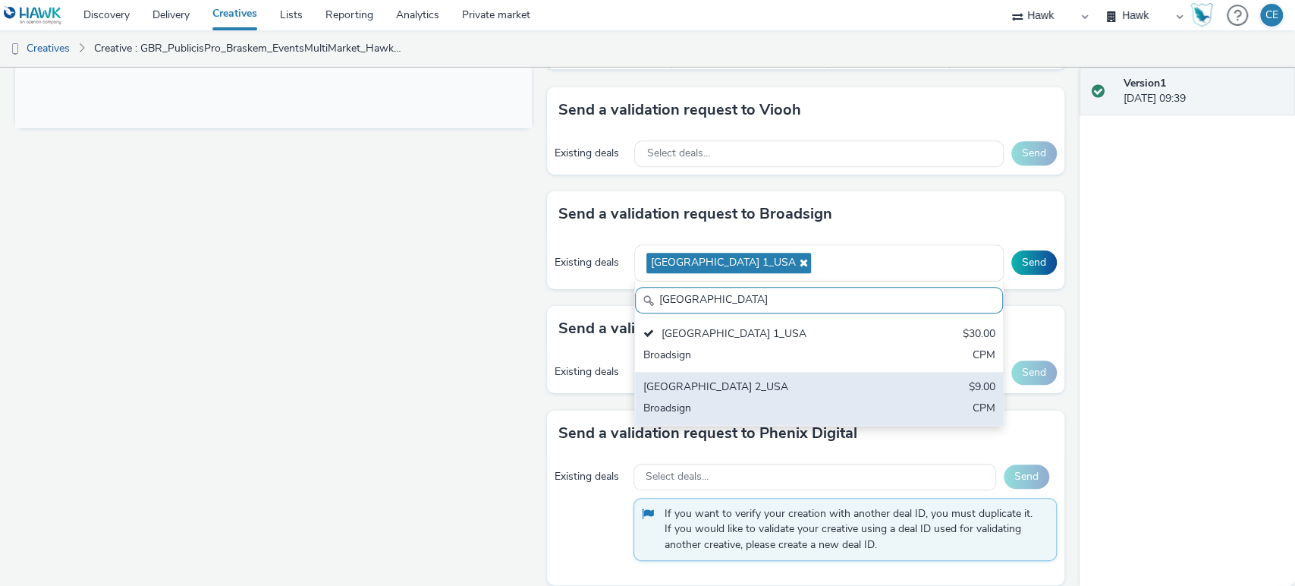
type input "[GEOGRAPHIC_DATA]"
click at [864, 401] on div "[GEOGRAPHIC_DATA] 2_USA $9.00 Broadsign CPM" at bounding box center [818, 398] width 367 height 53
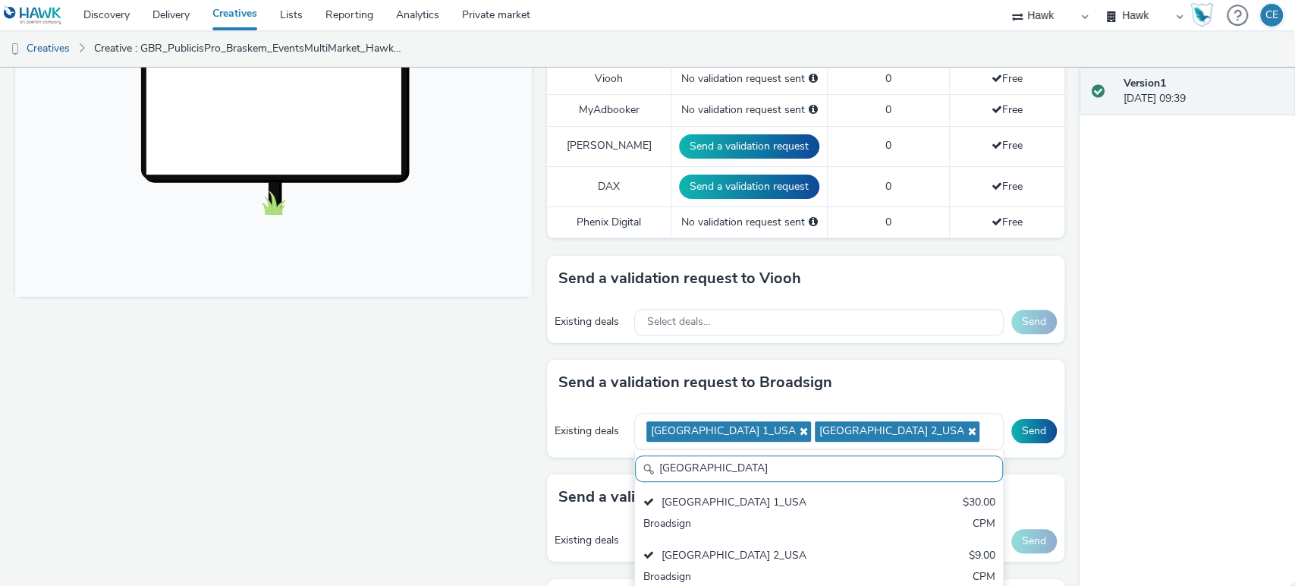
scroll to position [421, 0]
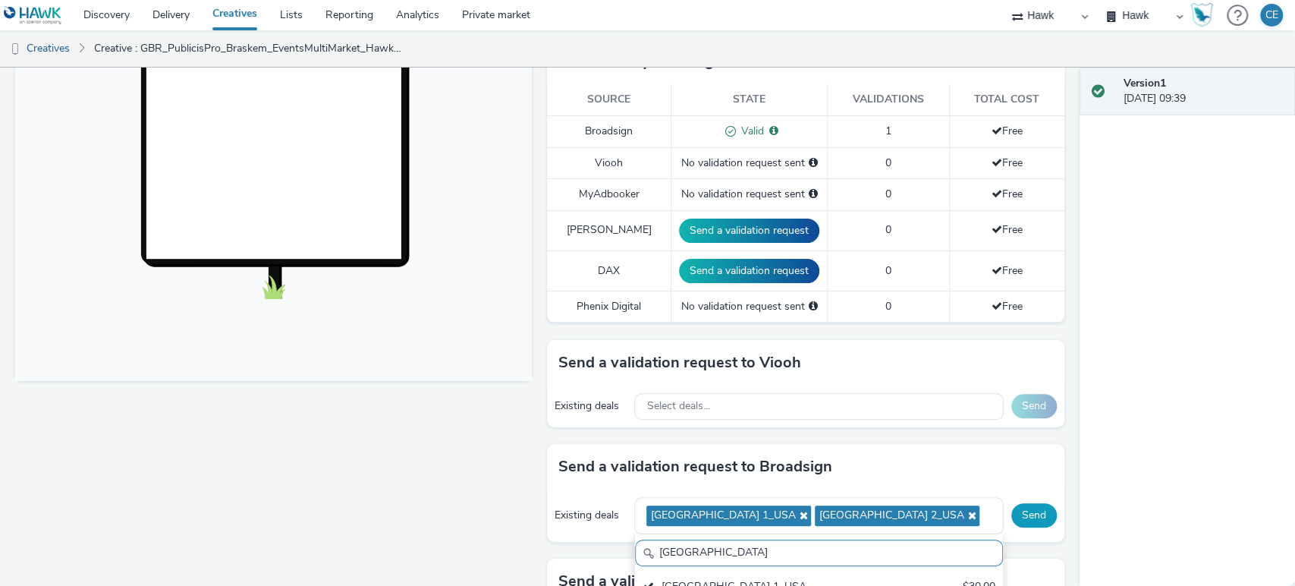
click at [1036, 511] on button "Send" at bounding box center [1034, 515] width 46 height 24
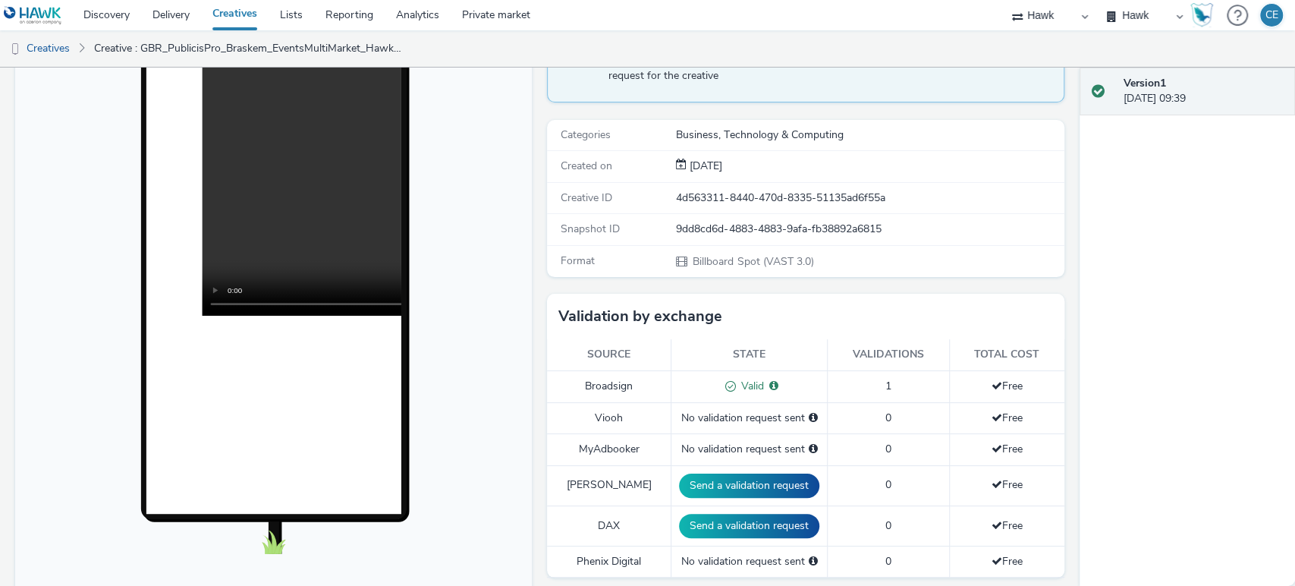
scroll to position [168, 0]
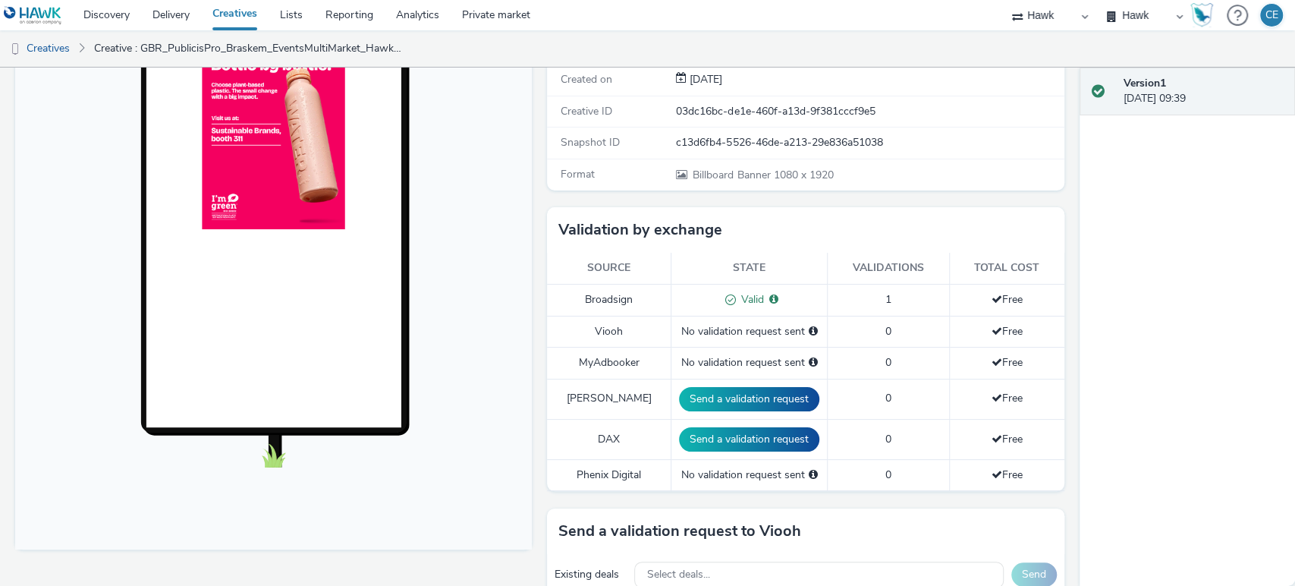
scroll to position [84, 0]
